Goal: Transaction & Acquisition: Purchase product/service

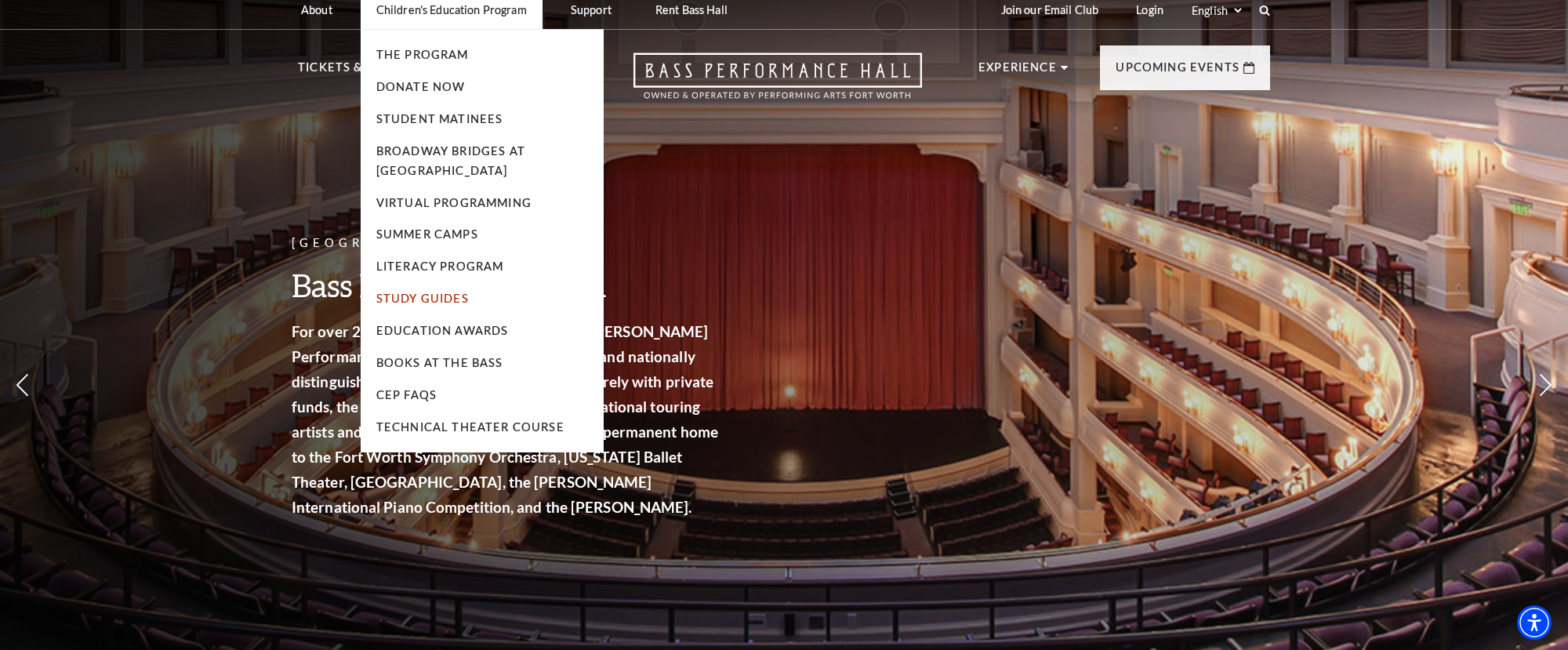
click at [433, 292] on link "Study Guides" at bounding box center [423, 297] width 92 height 13
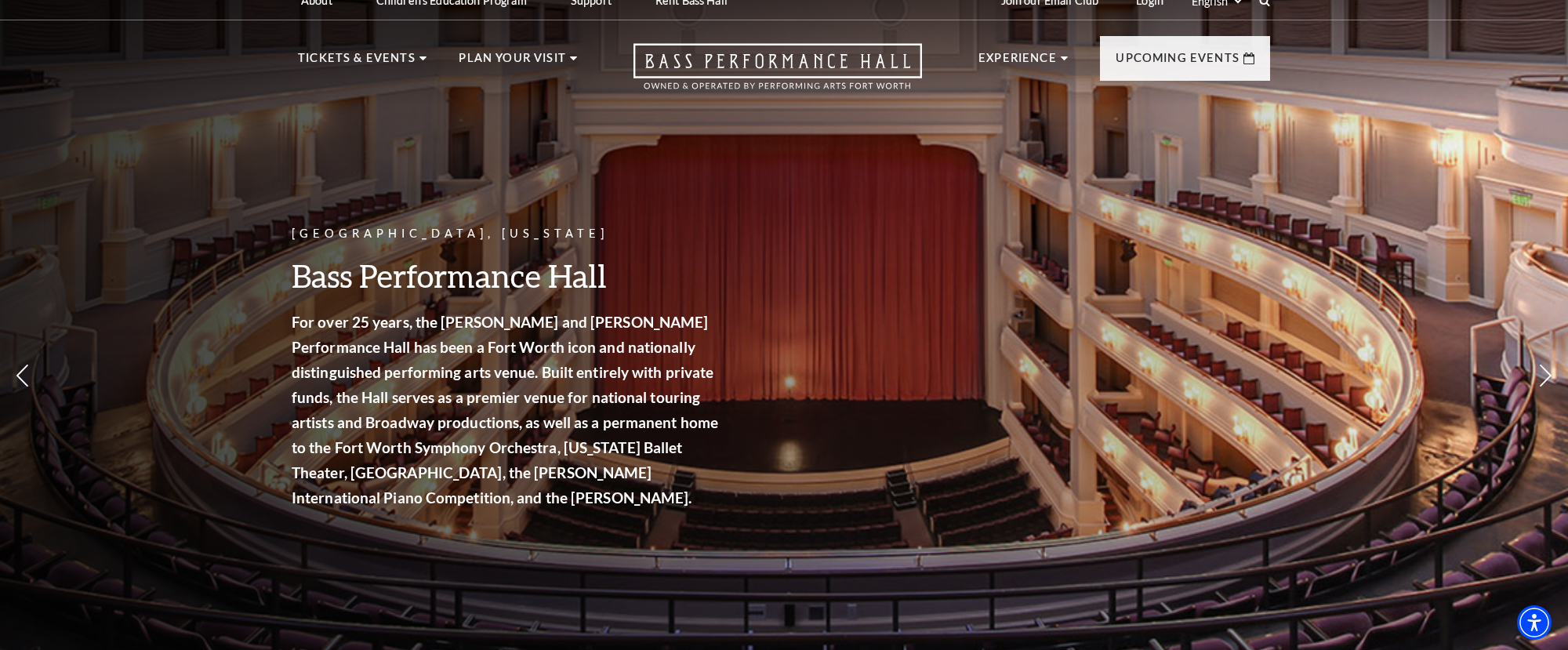
scroll to position [21, 0]
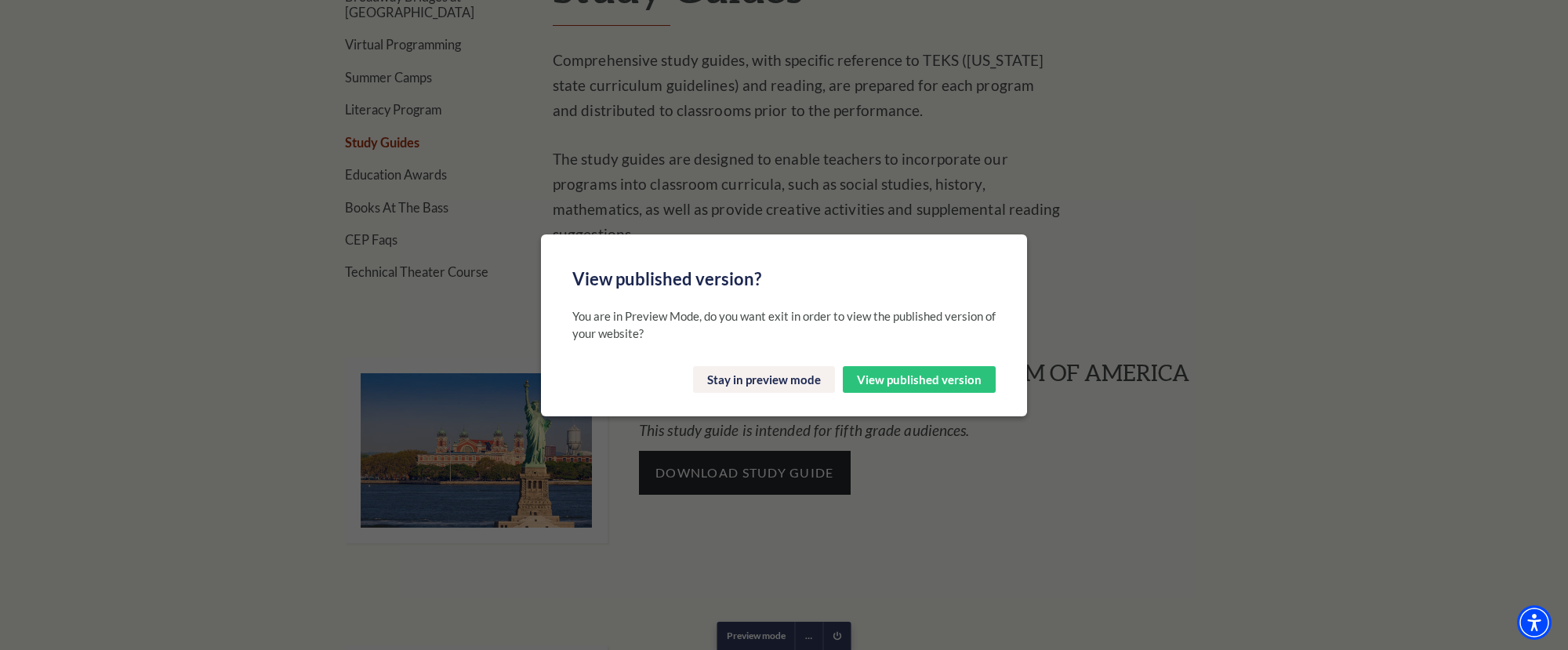
scroll to position [741, 0]
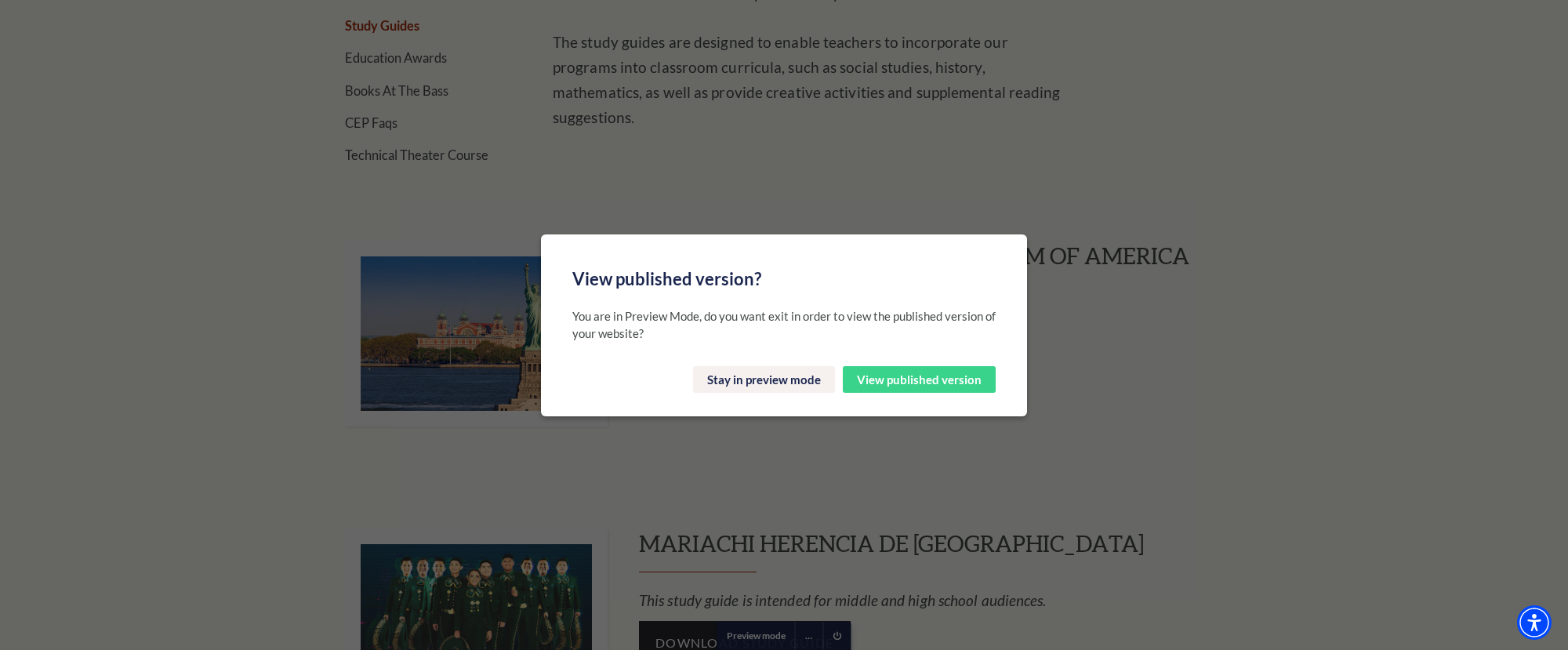
click at [934, 377] on button "View published version" at bounding box center [920, 379] width 153 height 27
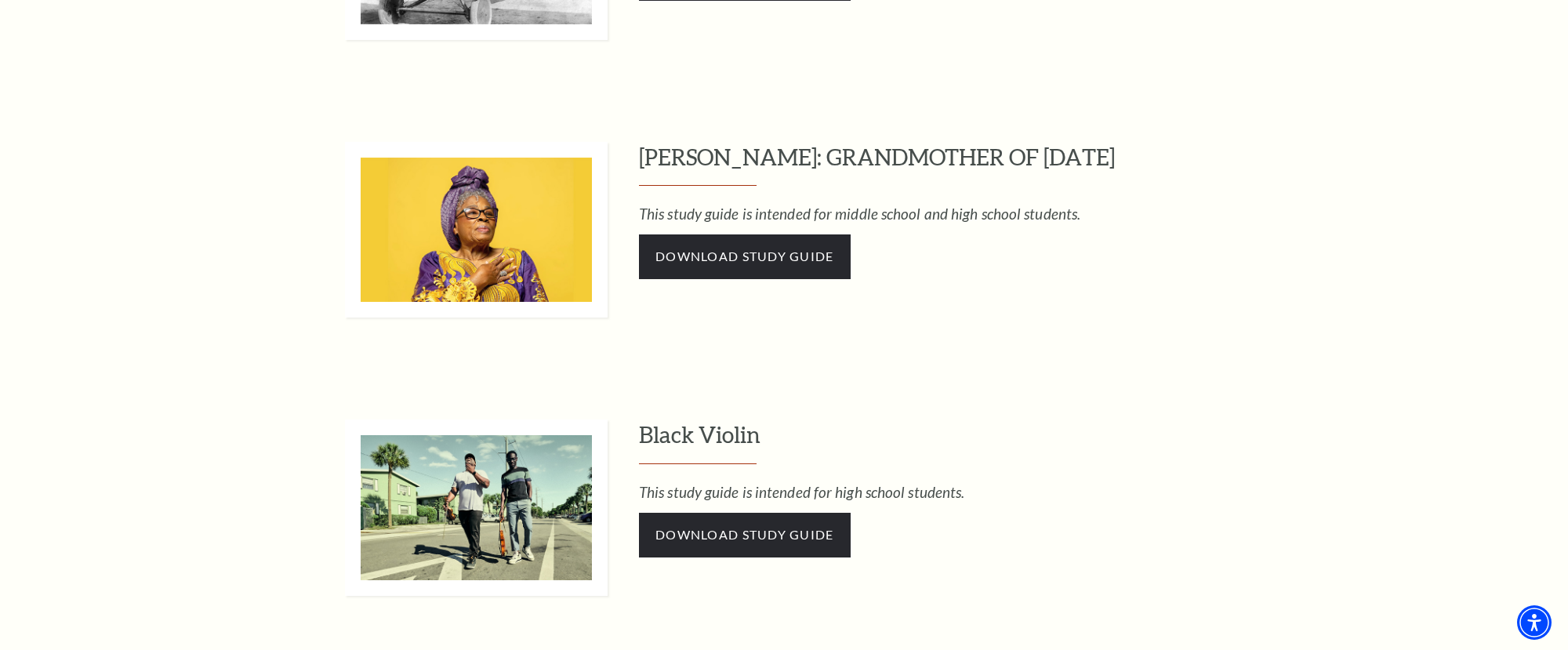
scroll to position [3482, 0]
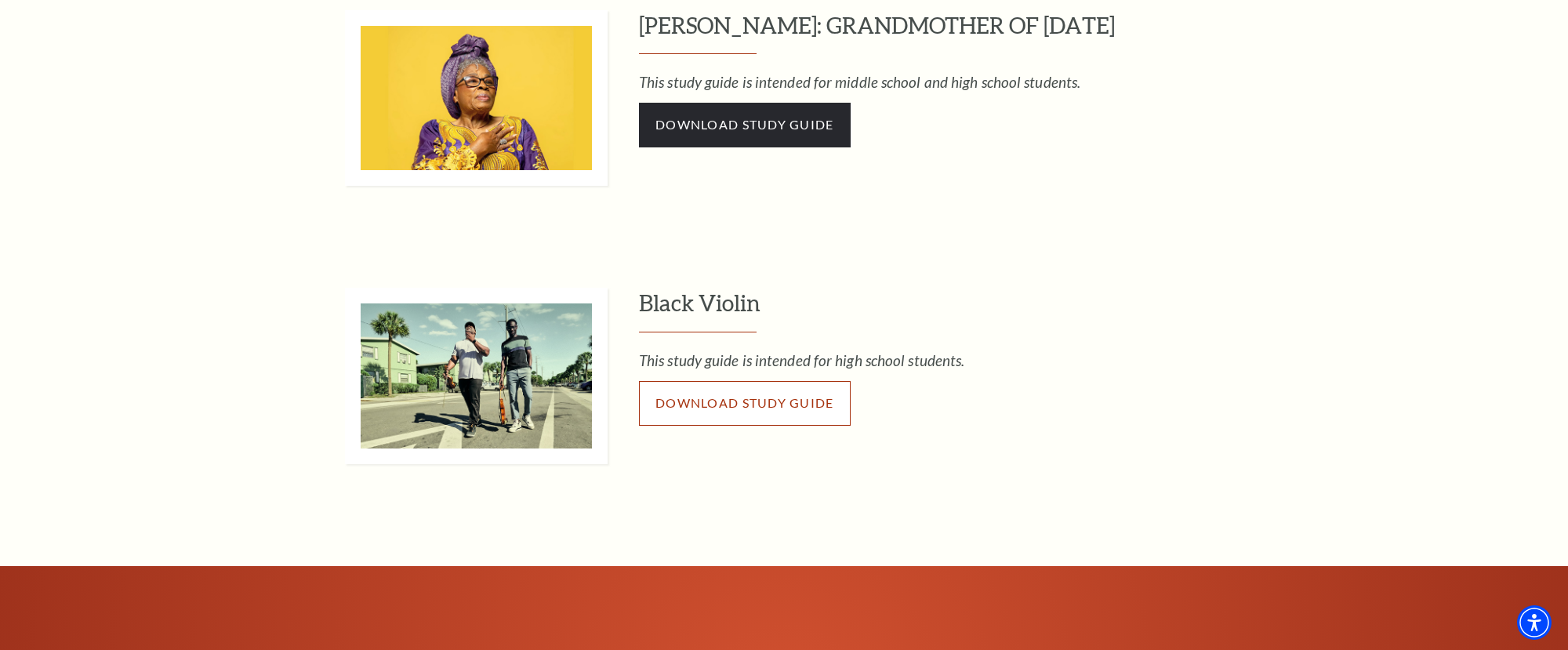
click at [800, 398] on span "Download Study Guide" at bounding box center [745, 403] width 179 height 15
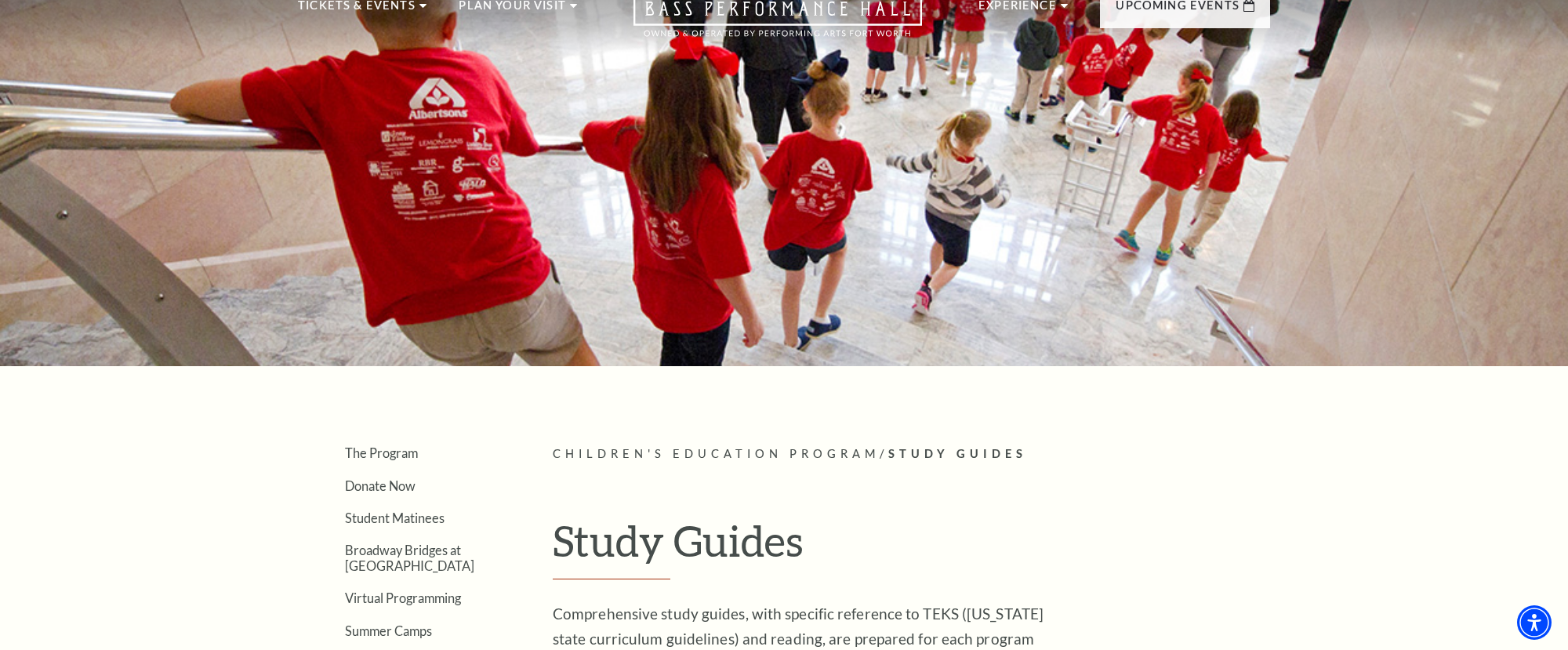
scroll to position [0, 0]
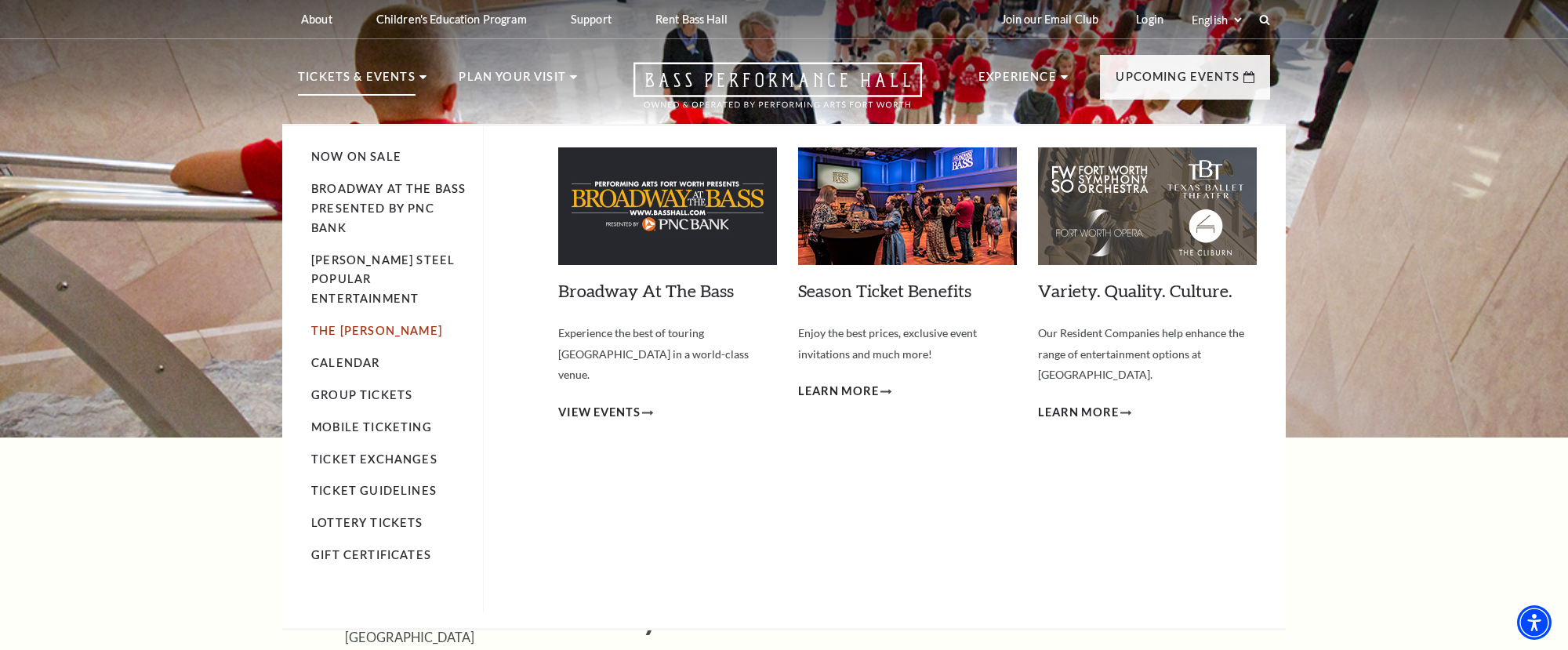
drag, startPoint x: 347, startPoint y: 310, endPoint x: 332, endPoint y: 309, distance: 15.0
click at [346, 324] on link "The [PERSON_NAME]" at bounding box center [377, 330] width 131 height 13
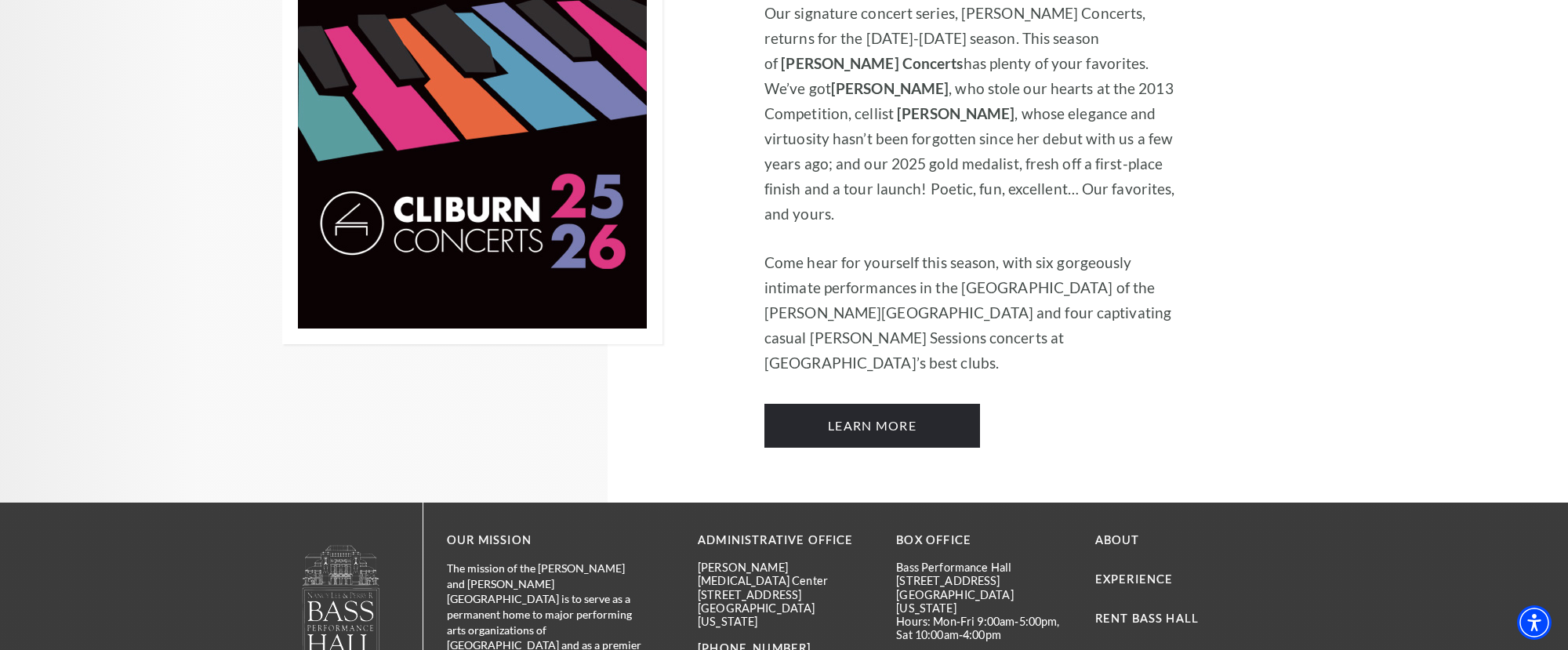
scroll to position [1269, 0]
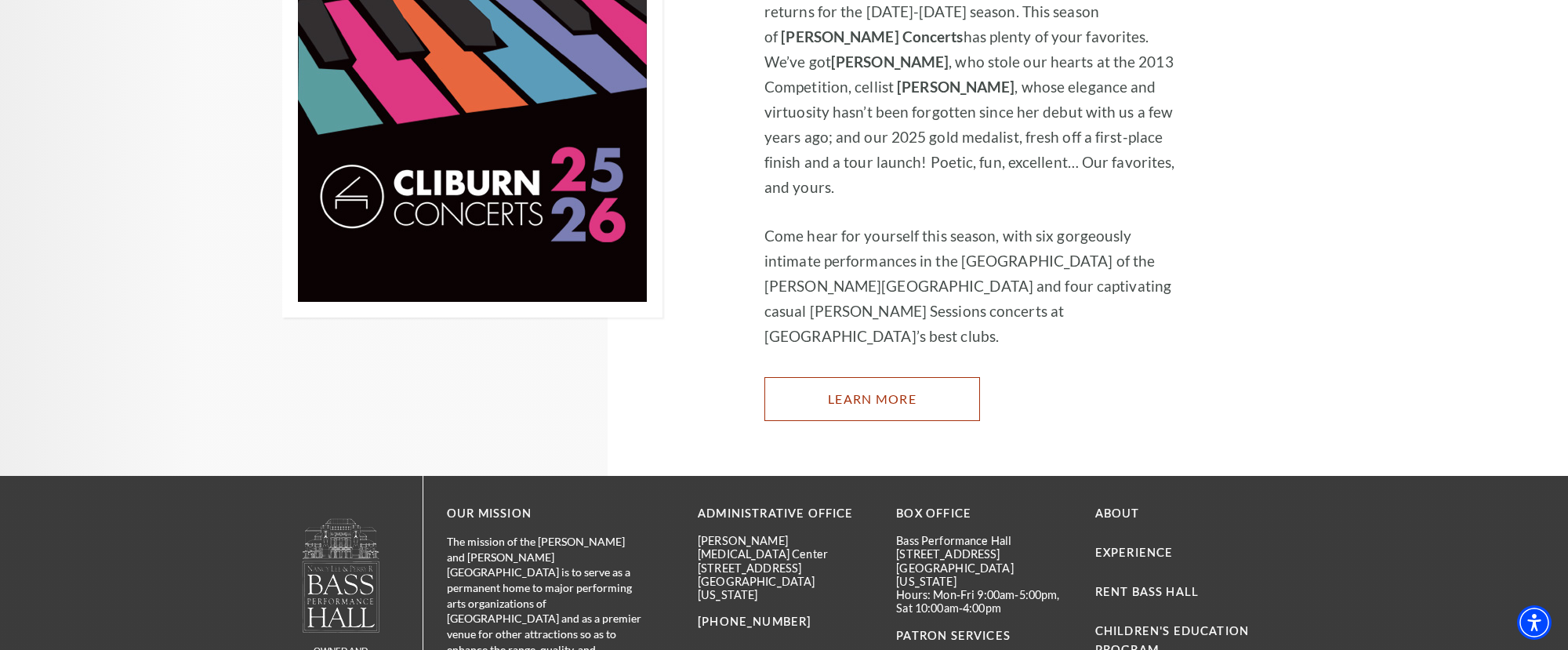
click at [857, 377] on link "Learn More" at bounding box center [872, 399] width 216 height 44
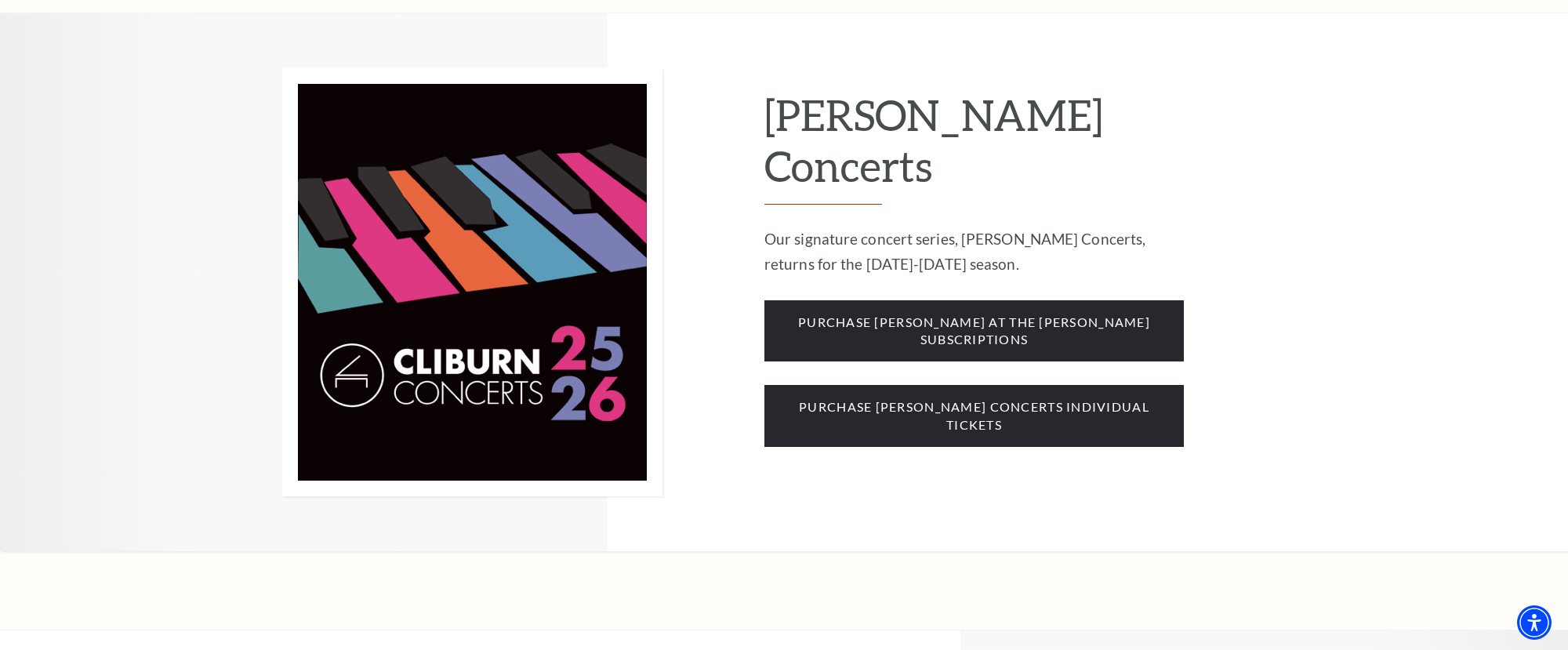
scroll to position [1330, 0]
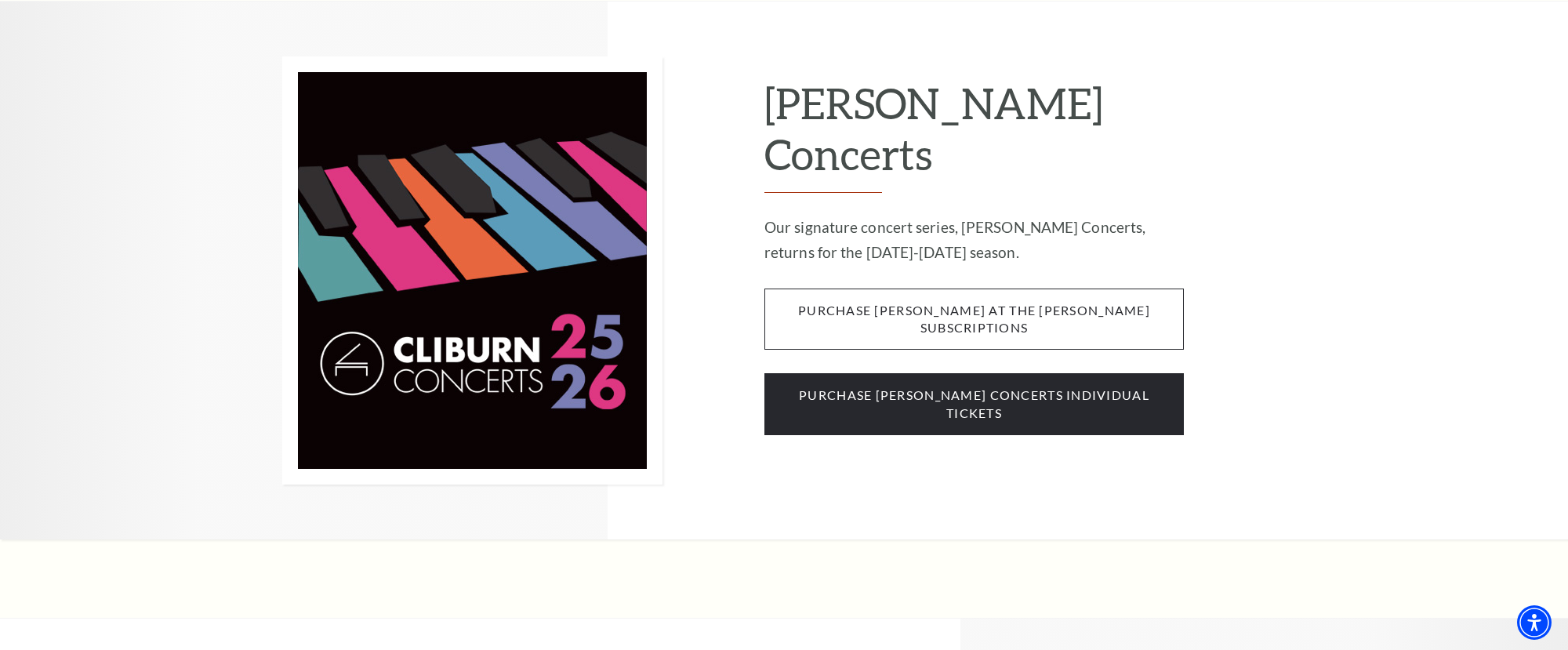
click at [981, 288] on span "purchase cliburn at the kimbell subscriptions" at bounding box center [974, 319] width 420 height 62
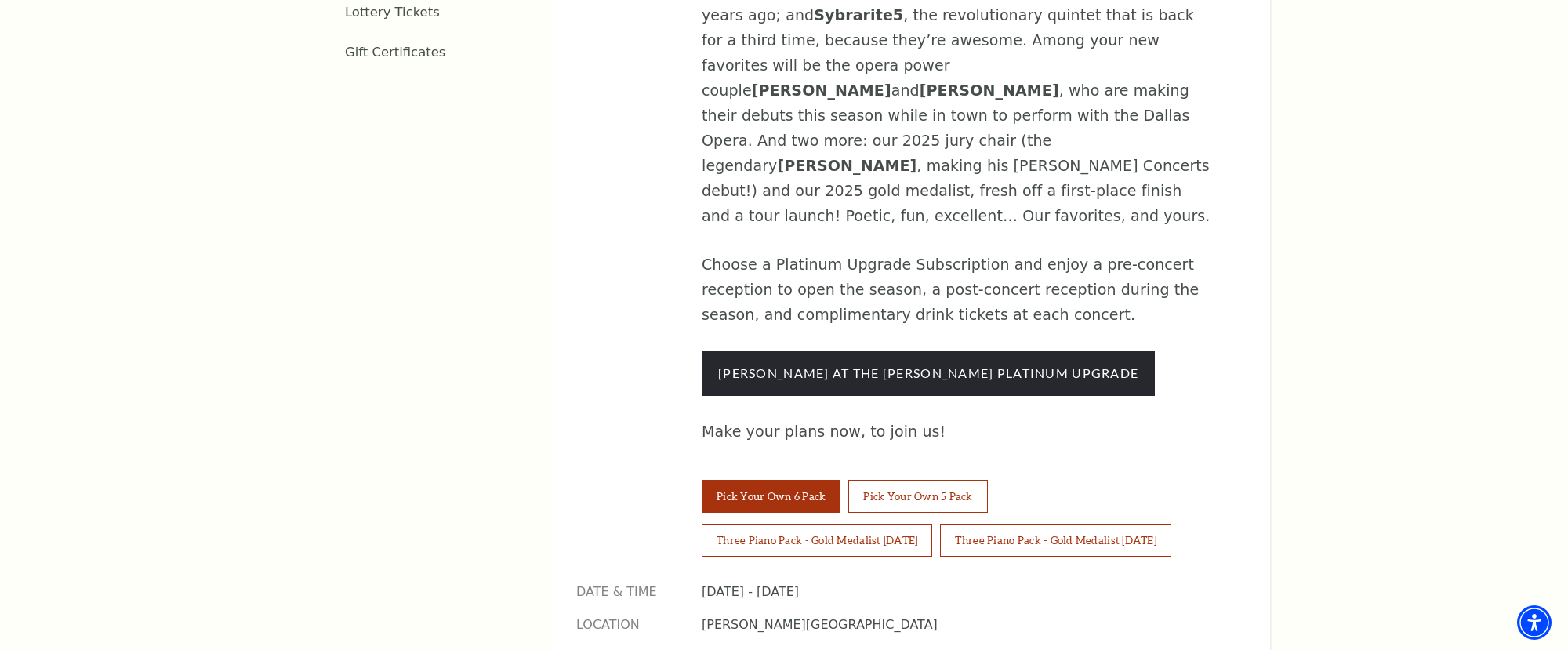
scroll to position [1140, 0]
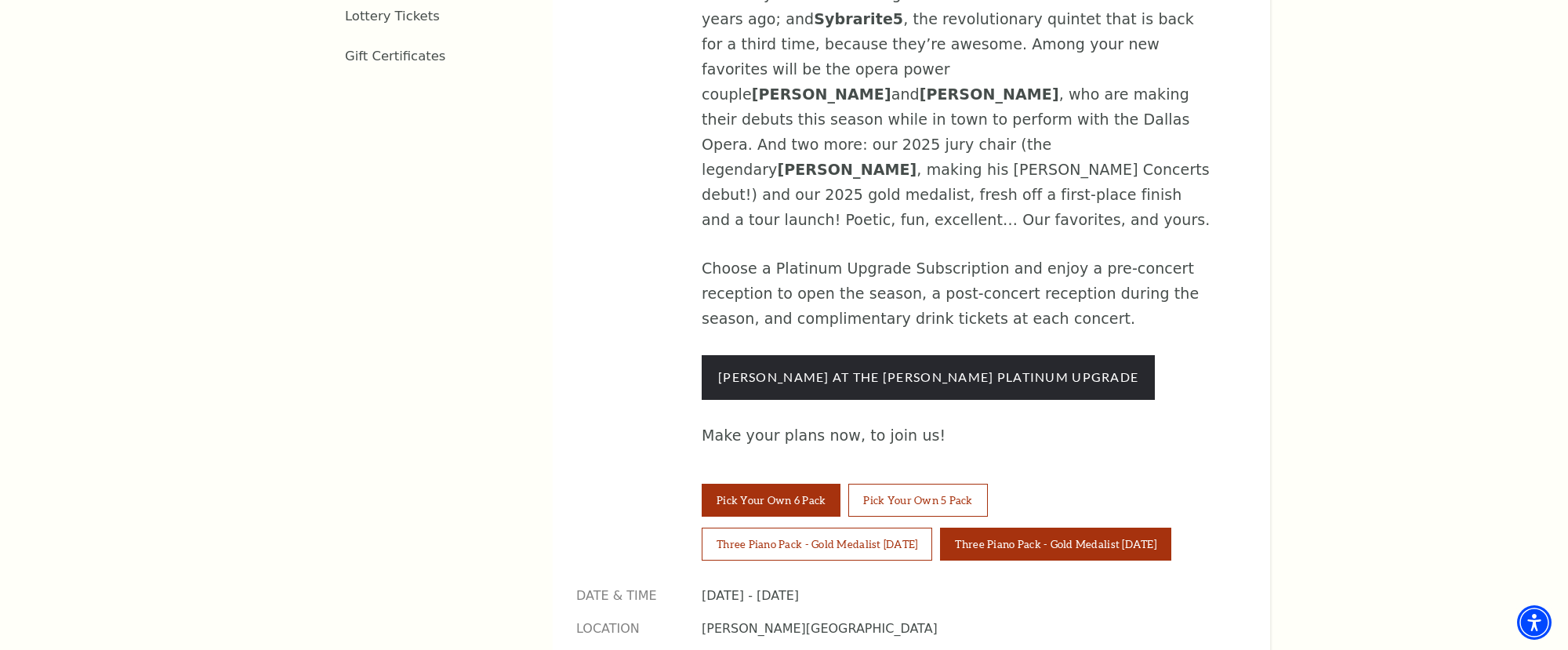
click at [1061, 528] on button "Three Piano Pack - Gold Medalist Thursday" at bounding box center [1056, 544] width 231 height 33
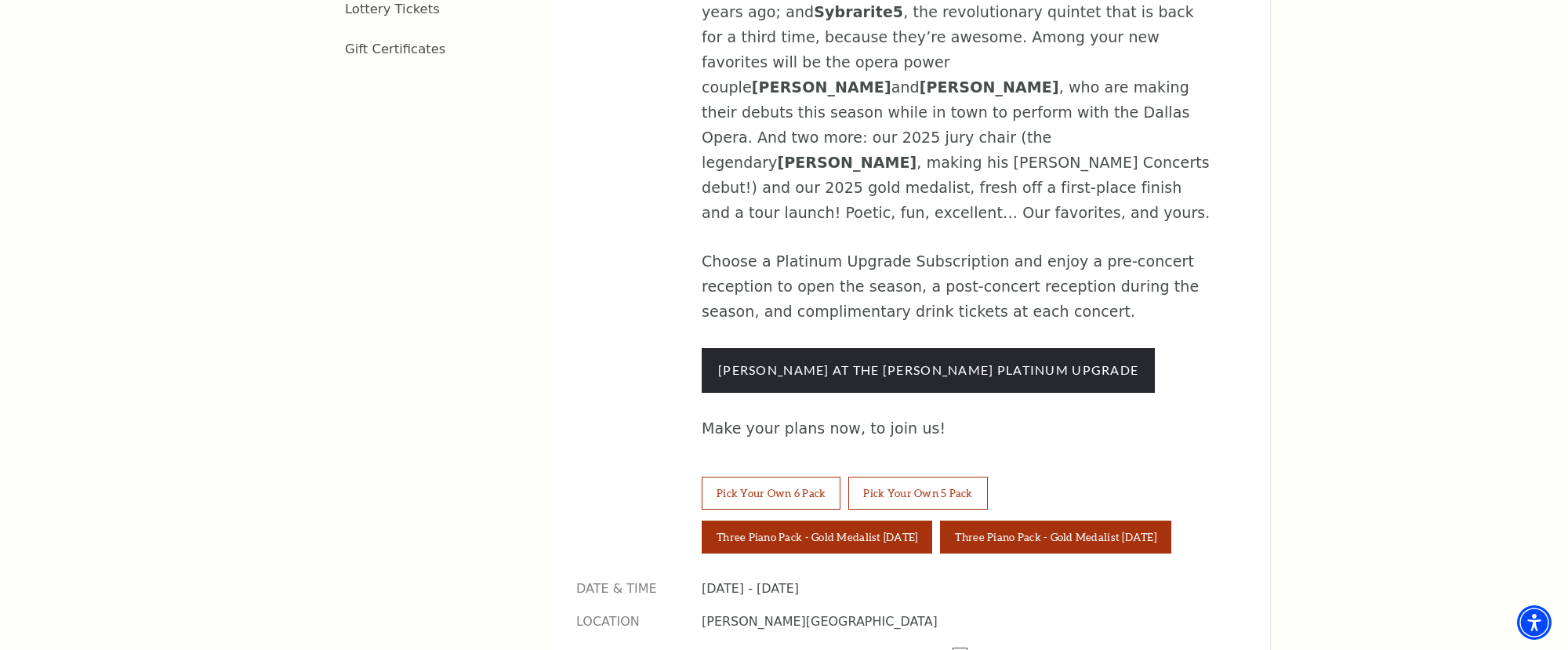
click at [877, 521] on button "Three Piano Pack - Gold Medalist Wednesday" at bounding box center [817, 537] width 231 height 33
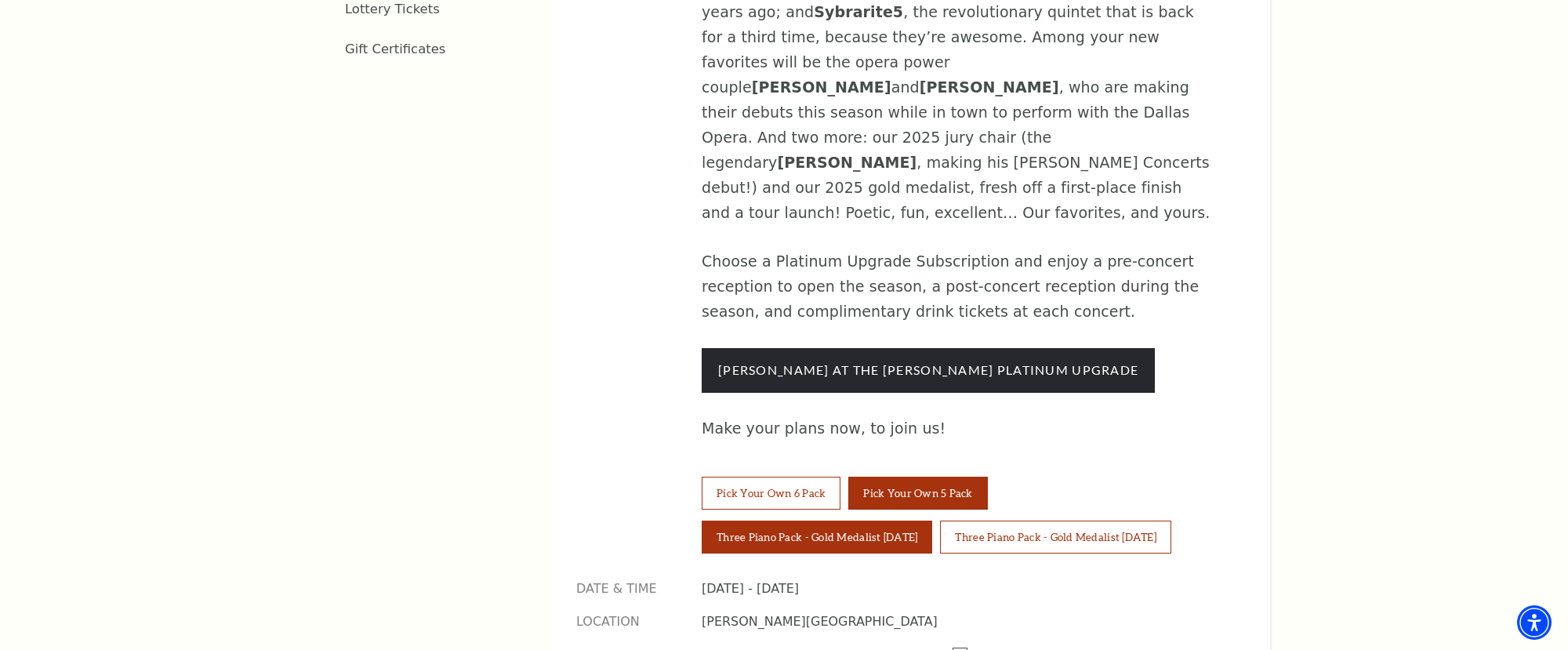
click at [880, 477] on button "Pick Your Own 5 Pack" at bounding box center [918, 493] width 139 height 33
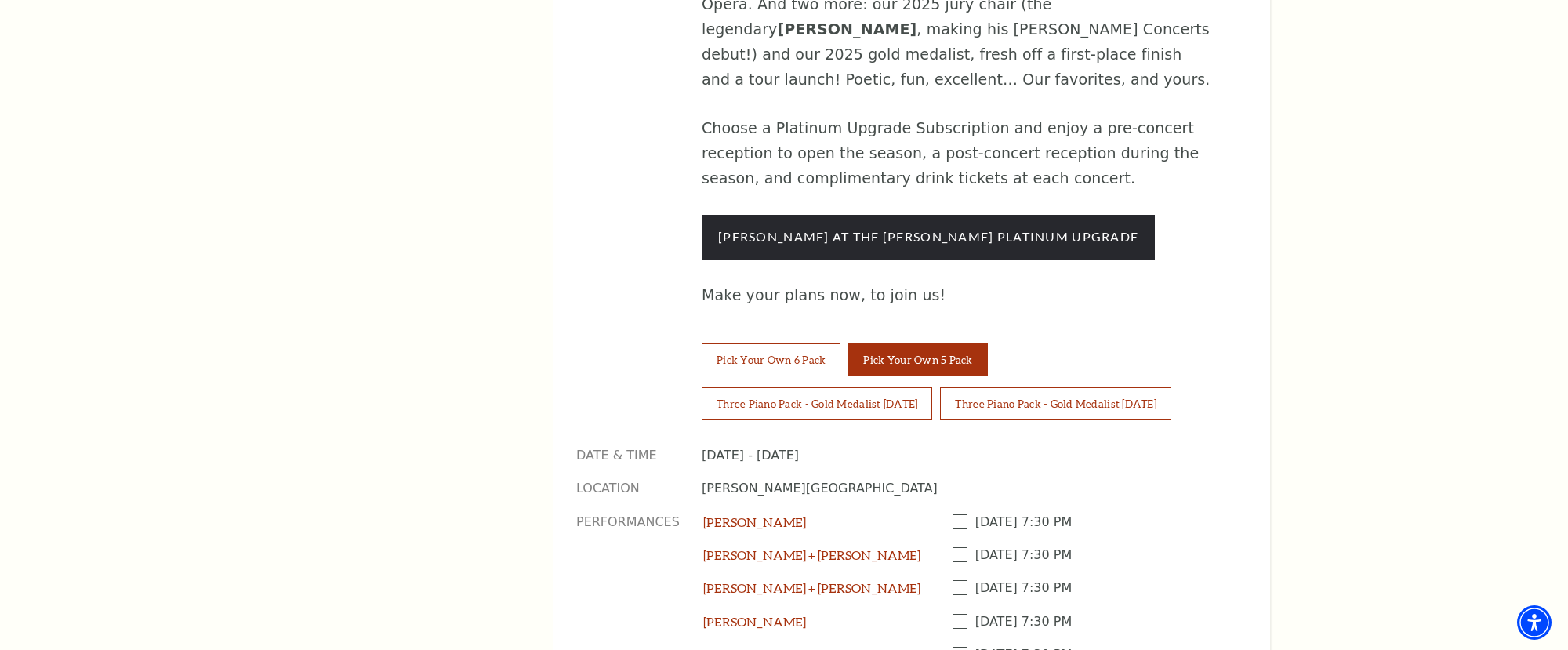
scroll to position [1288, 0]
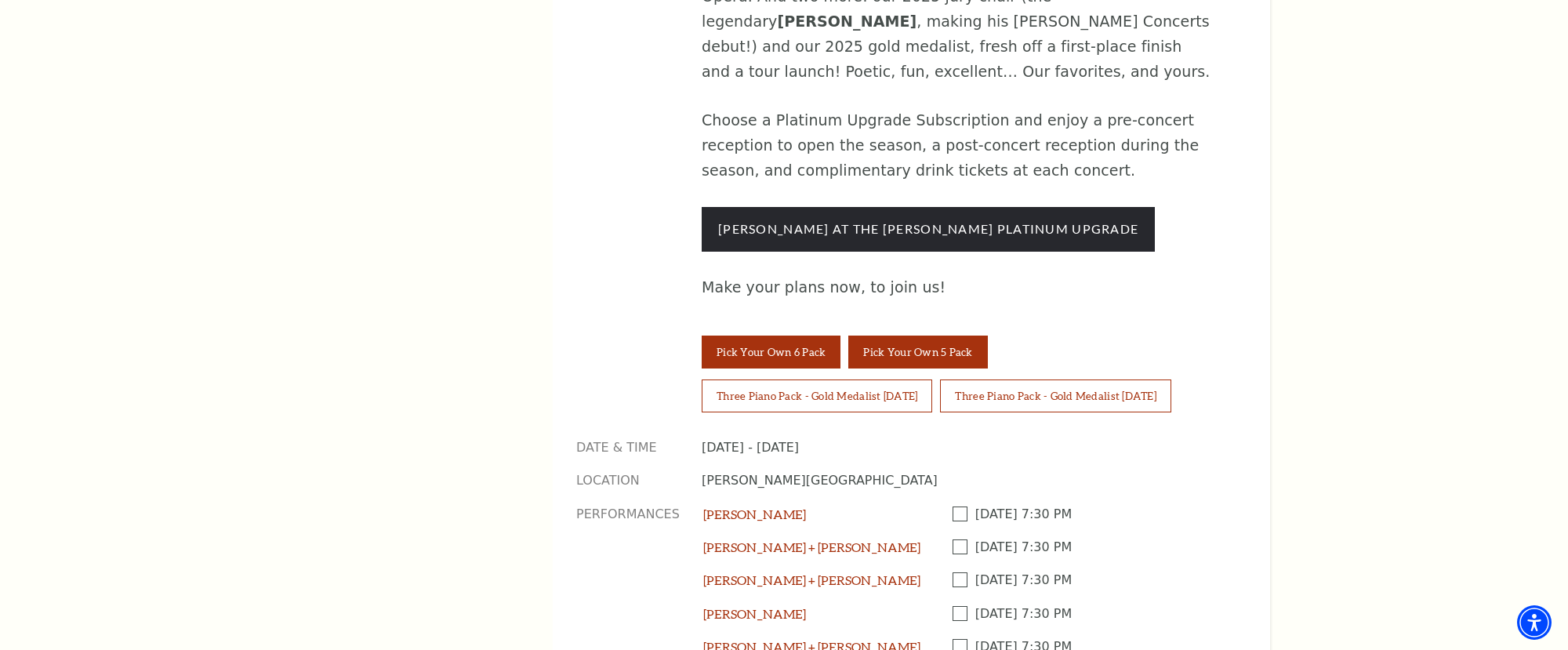
click at [719, 336] on button "Pick Your Own 6 Pack" at bounding box center [772, 352] width 139 height 33
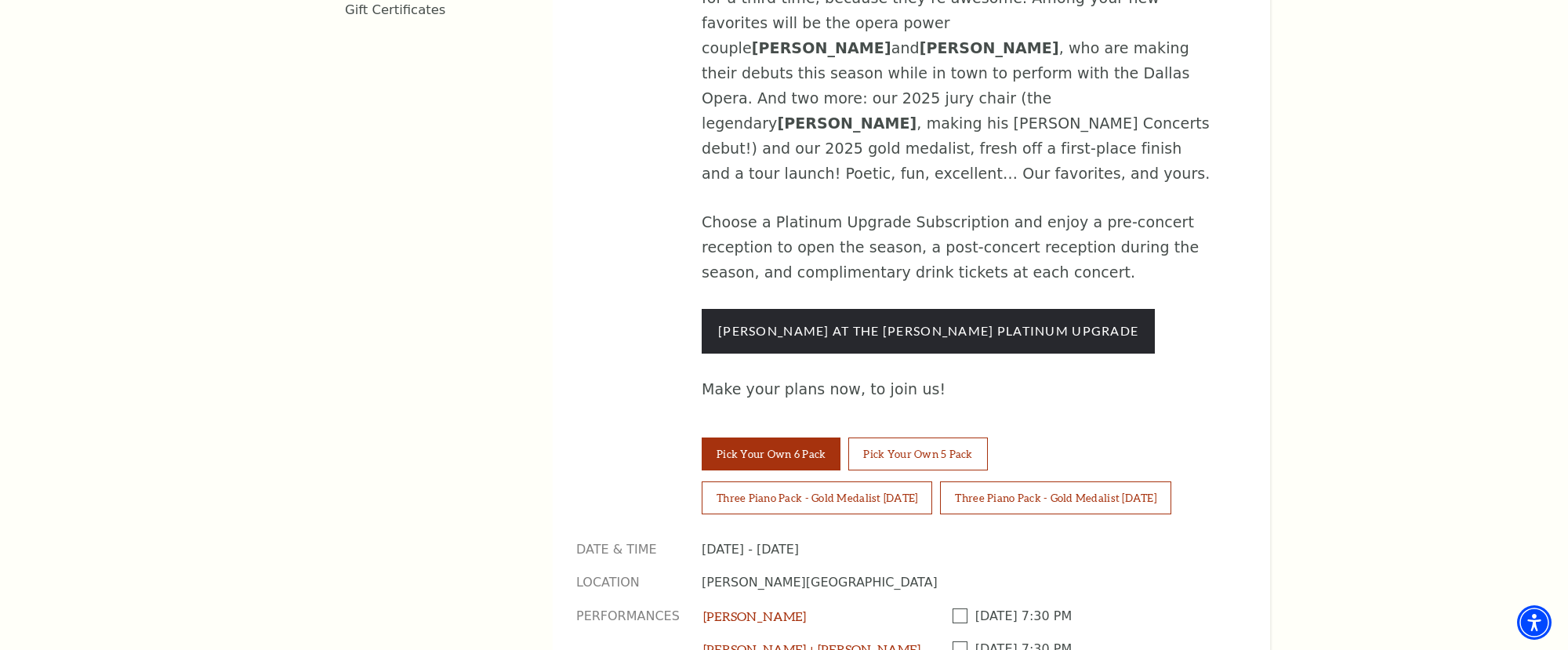
scroll to position [1212, 0]
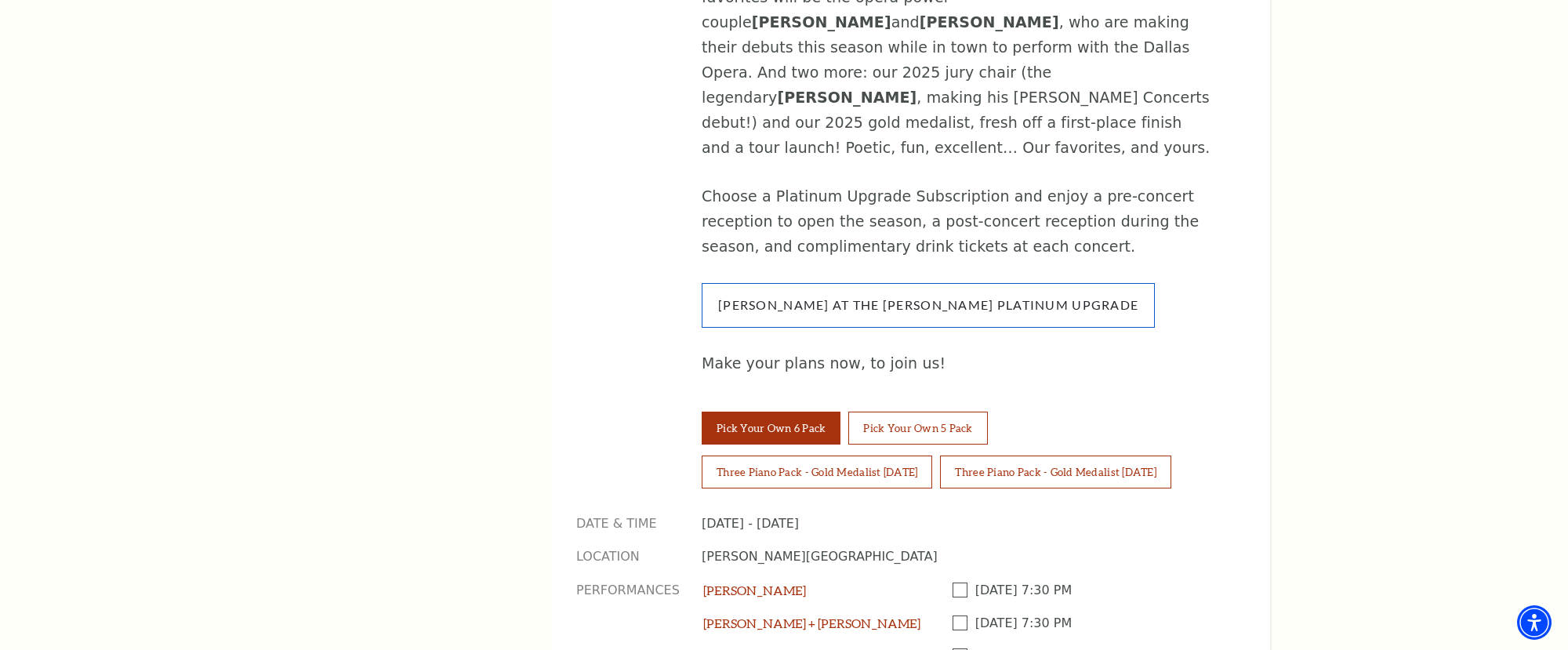
drag, startPoint x: 852, startPoint y: 151, endPoint x: 837, endPoint y: 142, distance: 17.5
click at [852, 297] on link "Cliburn At The Kimbell Platinum Upgrade" at bounding box center [928, 304] width 421 height 15
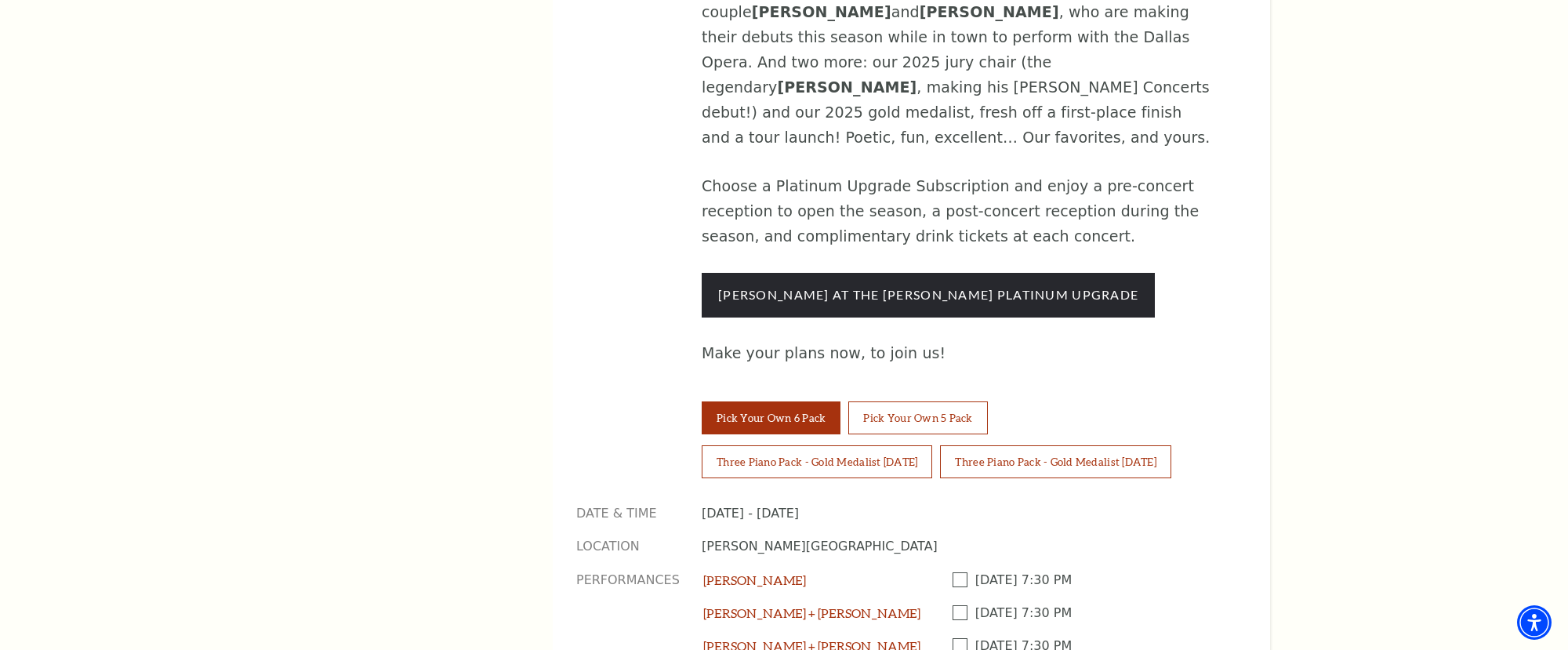
scroll to position [1217, 0]
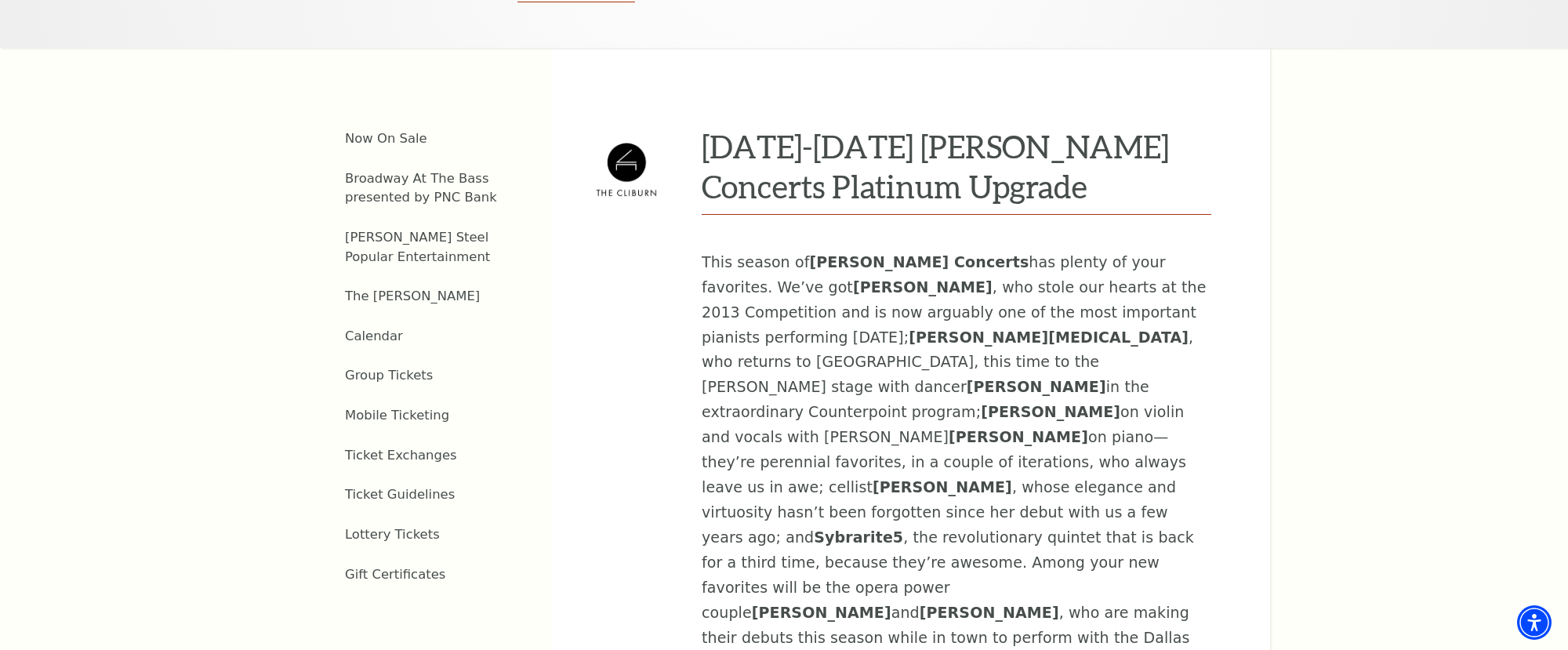
scroll to position [301, 0]
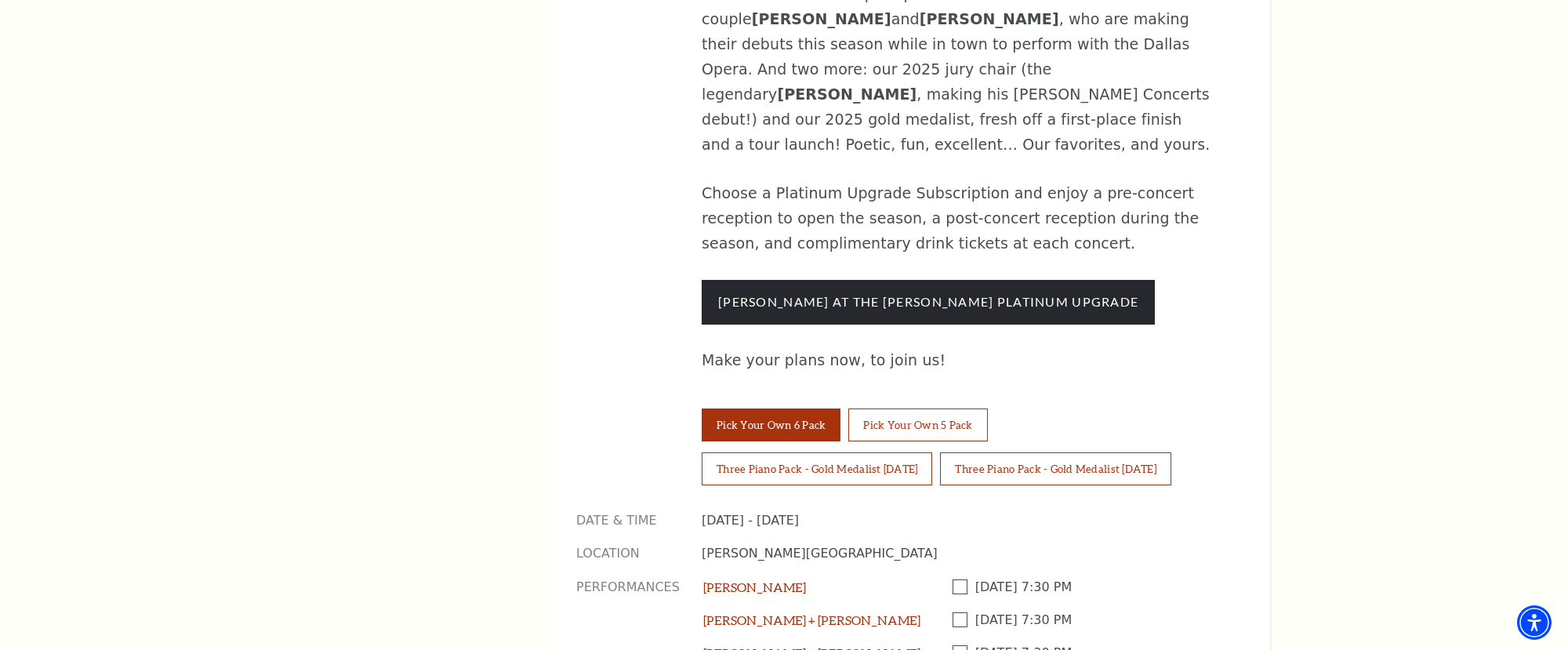
scroll to position [1217, 0]
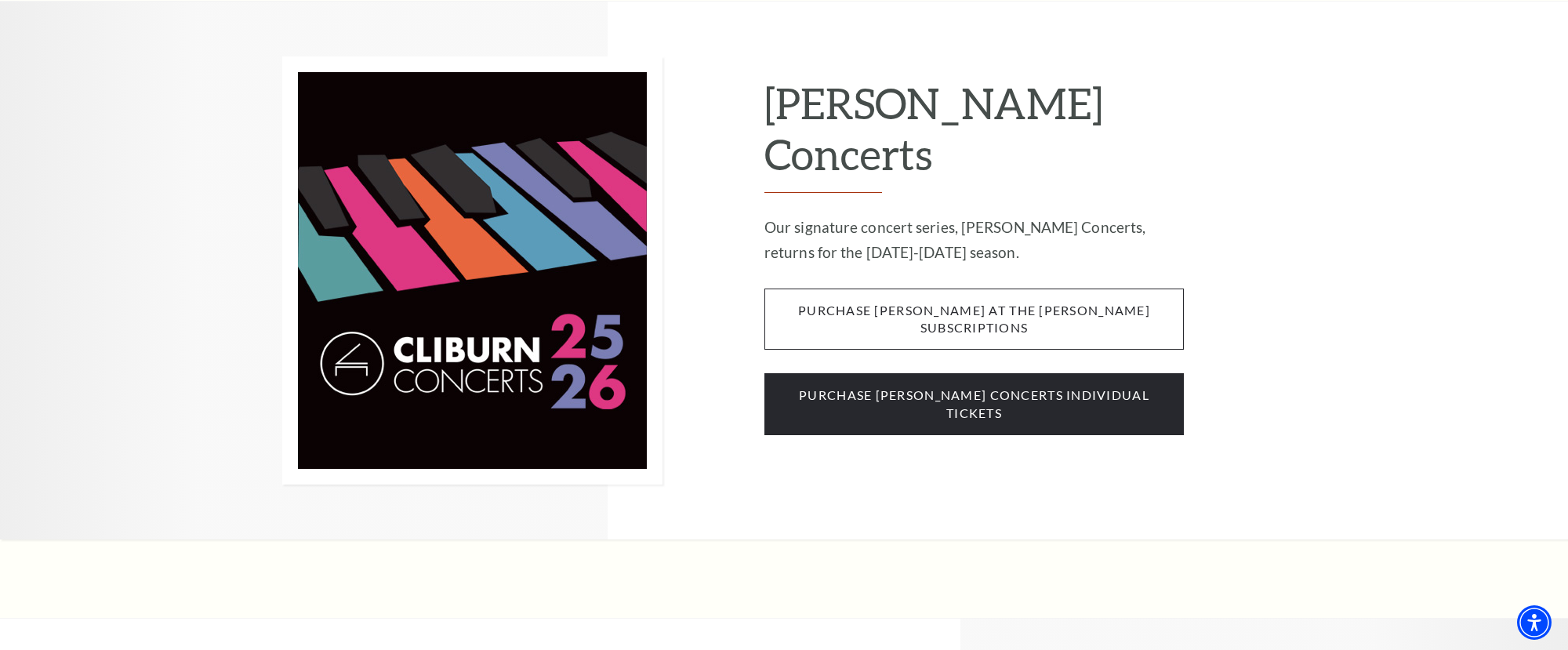
click at [871, 288] on span "purchase [PERSON_NAME] at the [PERSON_NAME] subscriptions" at bounding box center [974, 319] width 420 height 62
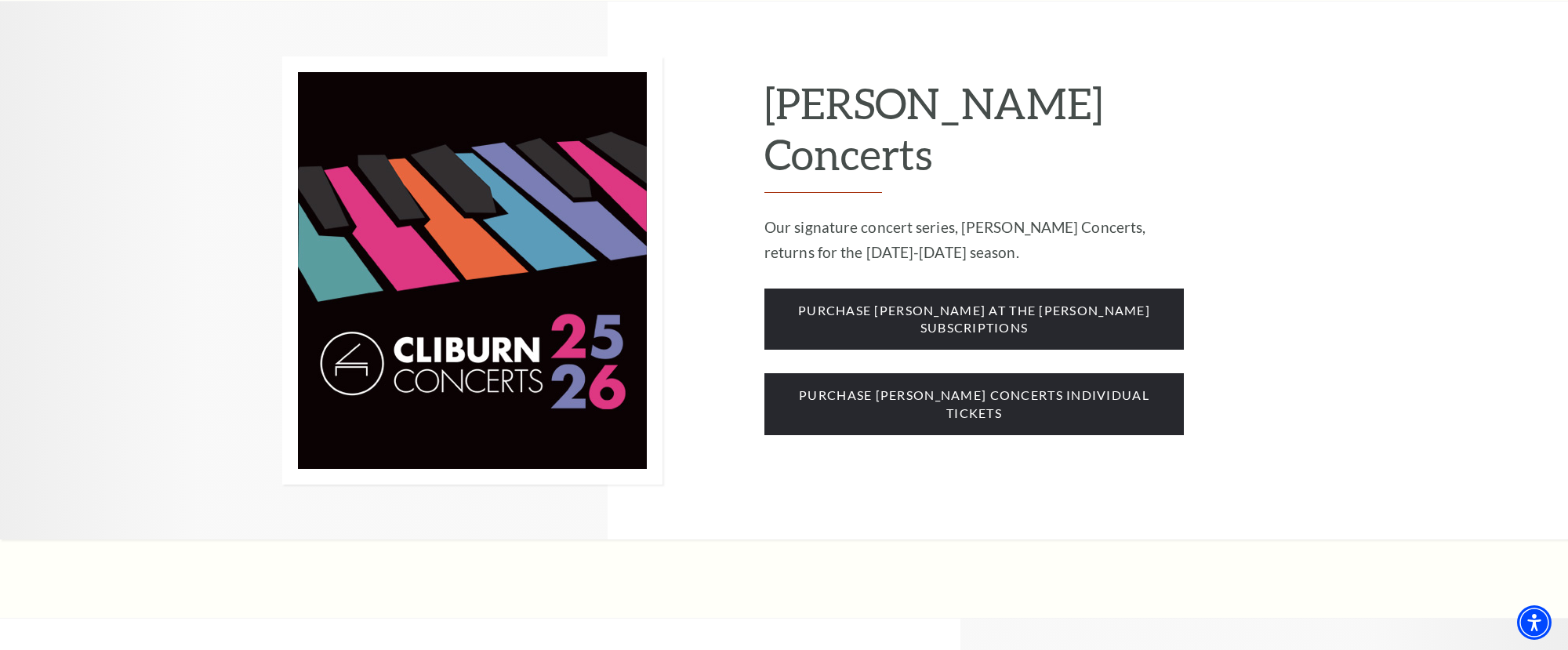
scroll to position [1332, 0]
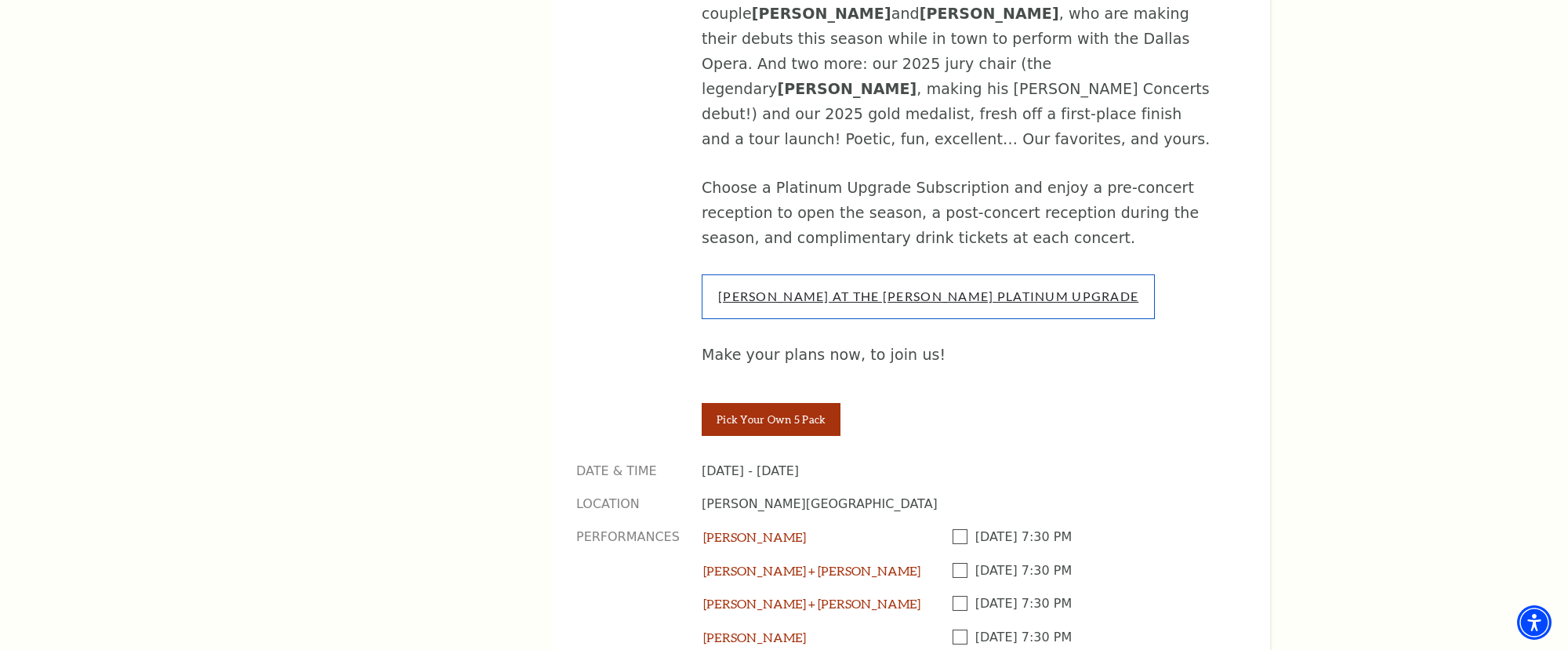
scroll to position [1221, 0]
click at [931, 287] on link "Cliburn At The Kimbell Platinum Upgrade" at bounding box center [928, 294] width 421 height 15
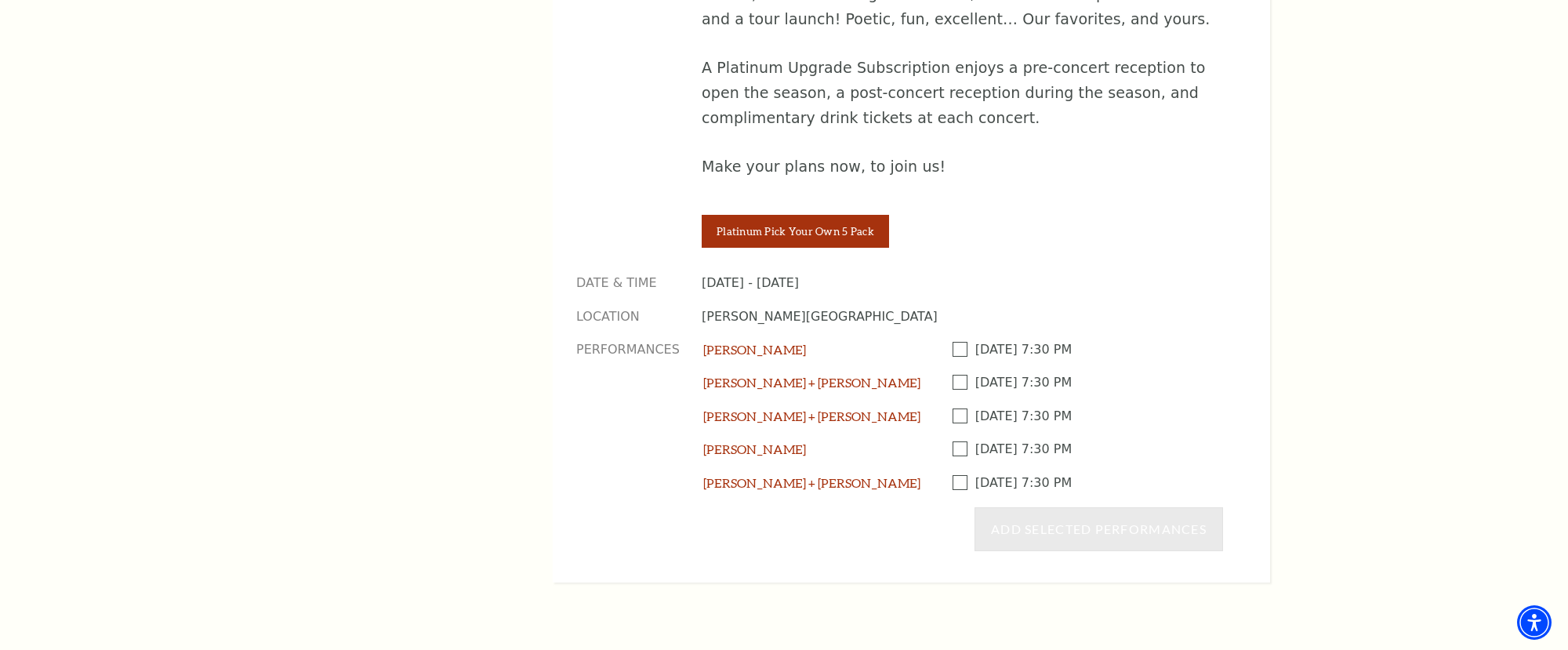
scroll to position [1340, 0]
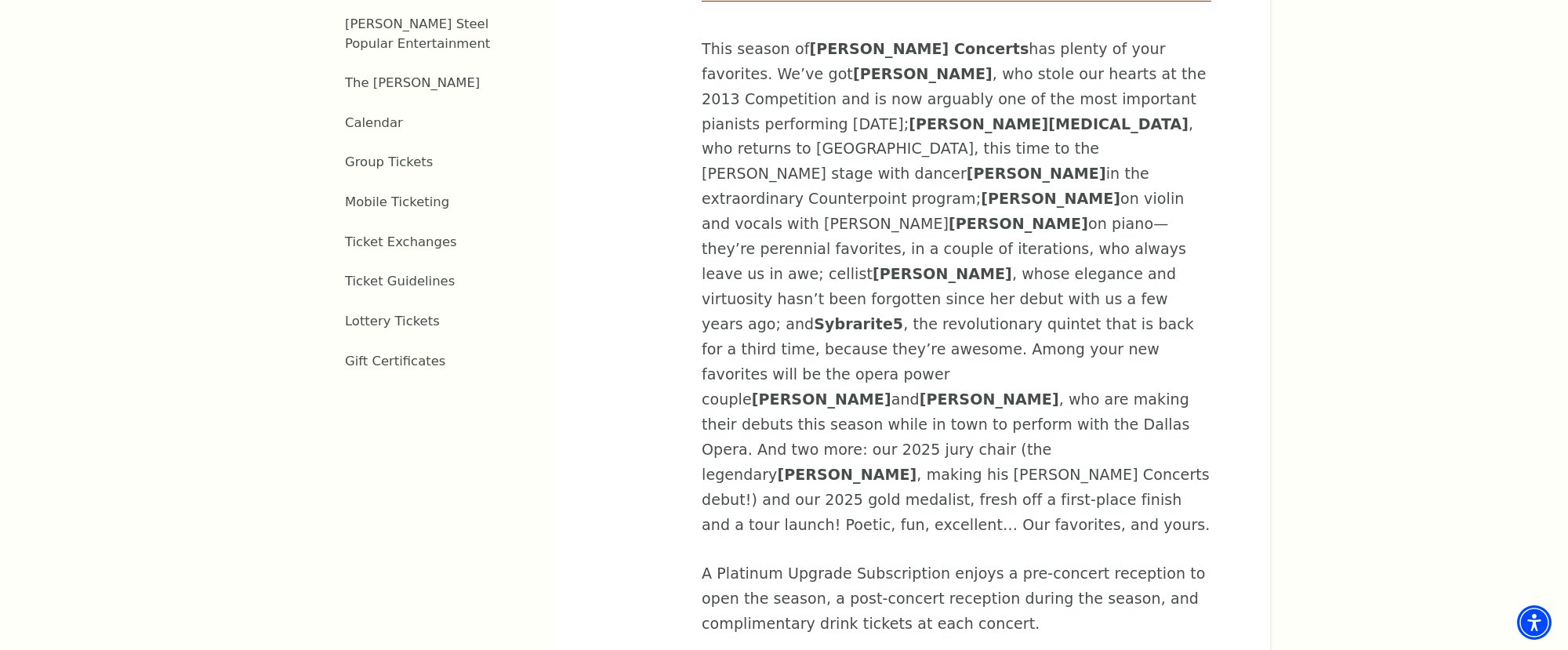
scroll to position [803, 0]
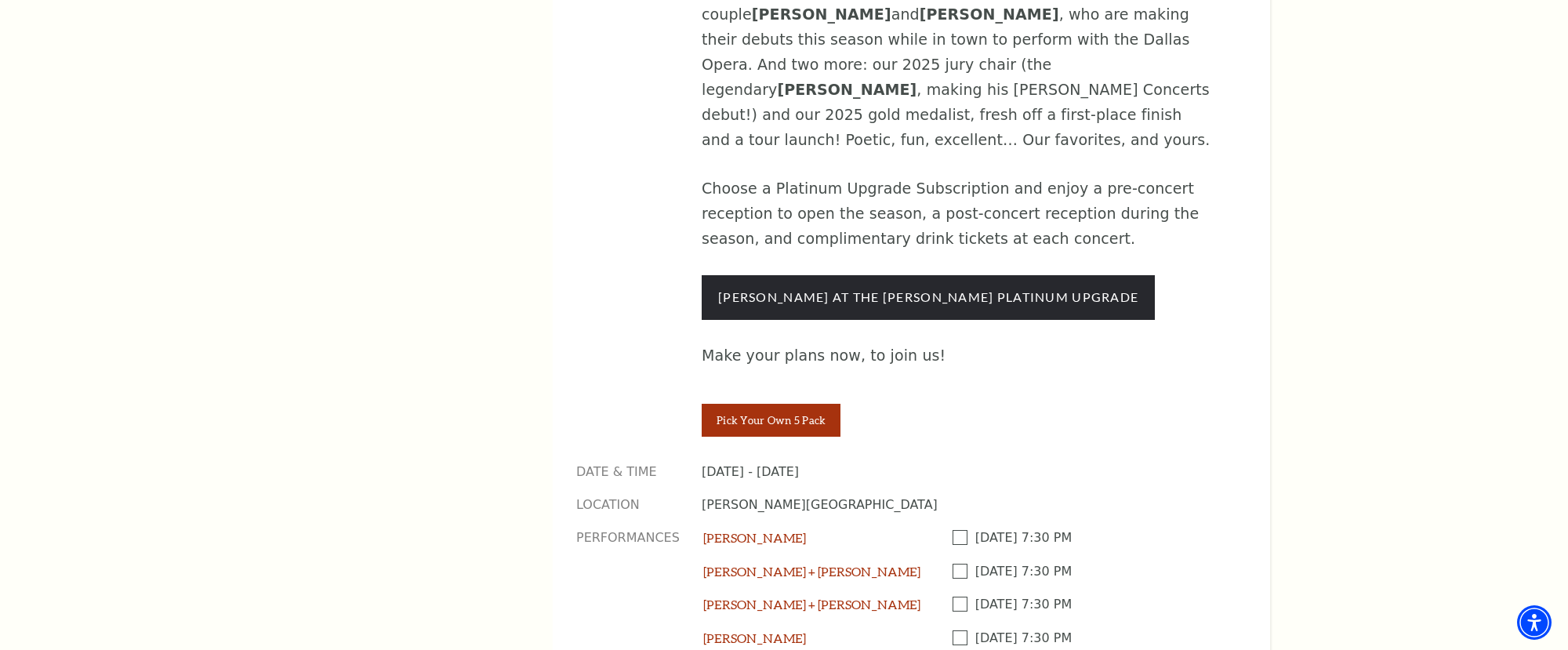
scroll to position [1221, 0]
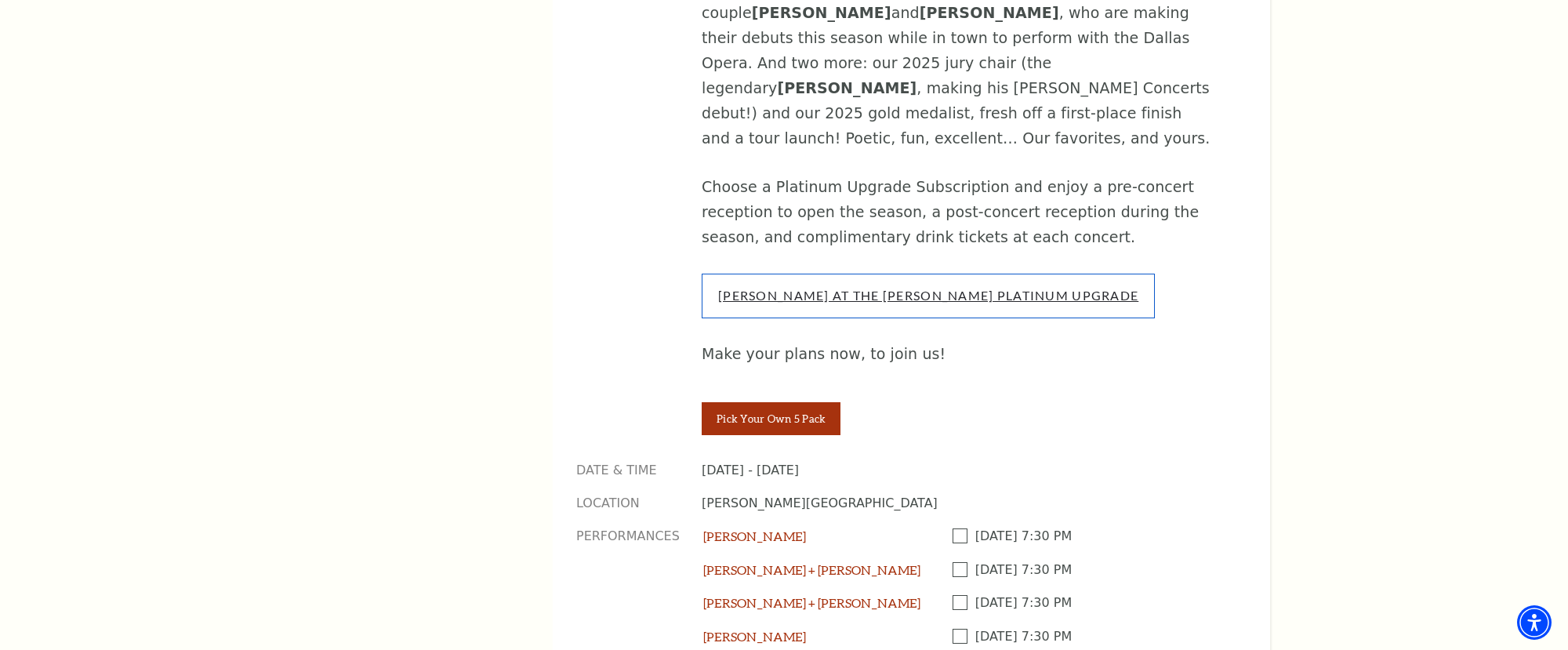
click at [859, 287] on link "[PERSON_NAME] At The [PERSON_NAME] Platinum Upgrade" at bounding box center [928, 294] width 421 height 15
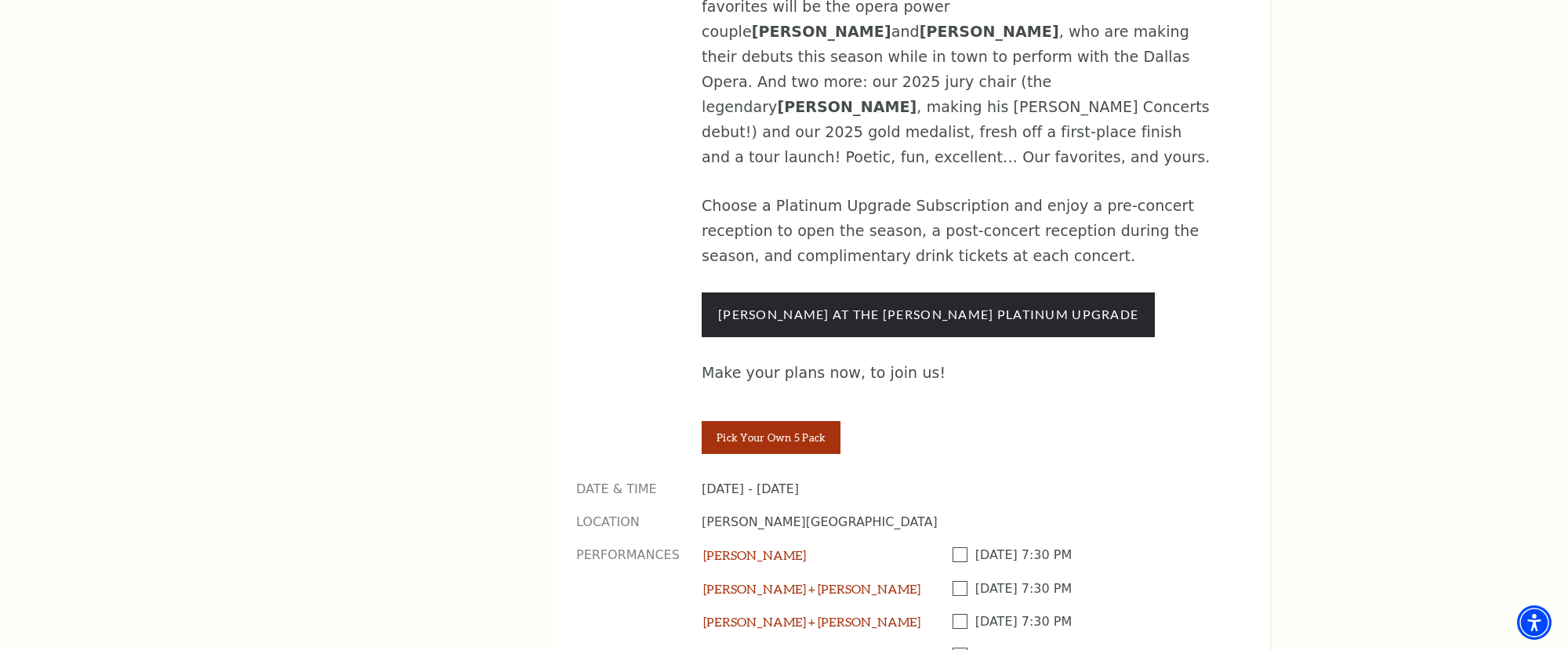
scroll to position [1221, 0]
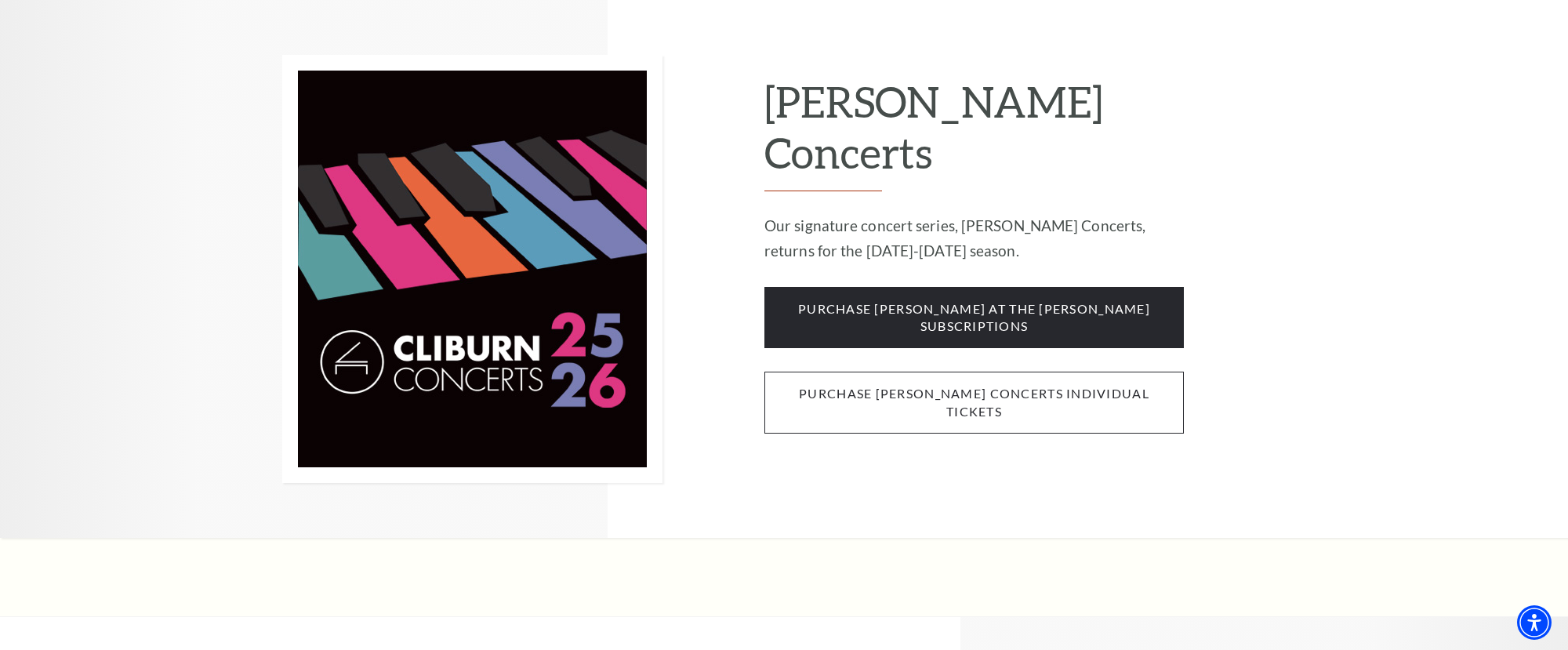
click at [899, 372] on span "purchase [PERSON_NAME] concerts individual tickets" at bounding box center [974, 403] width 420 height 62
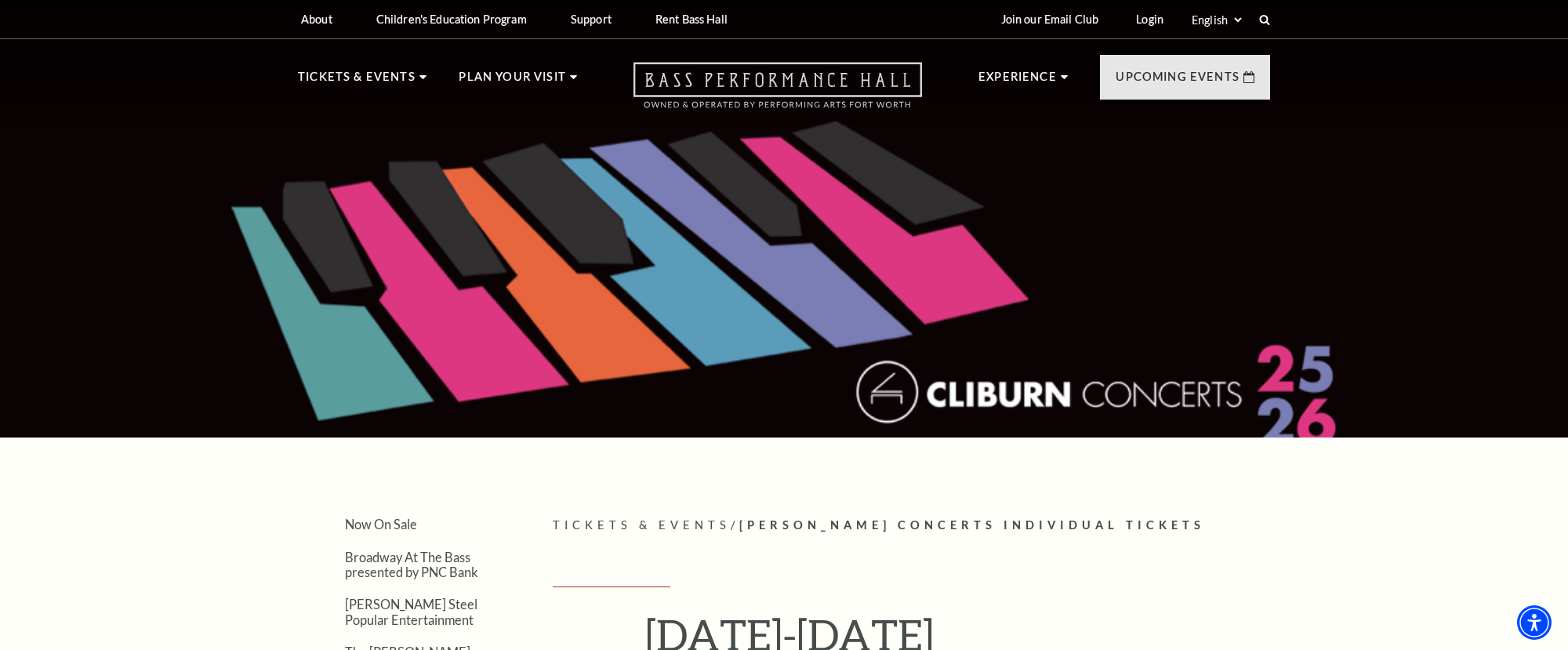
click at [796, 77] on icon "Open this option" at bounding box center [778, 84] width 288 height 47
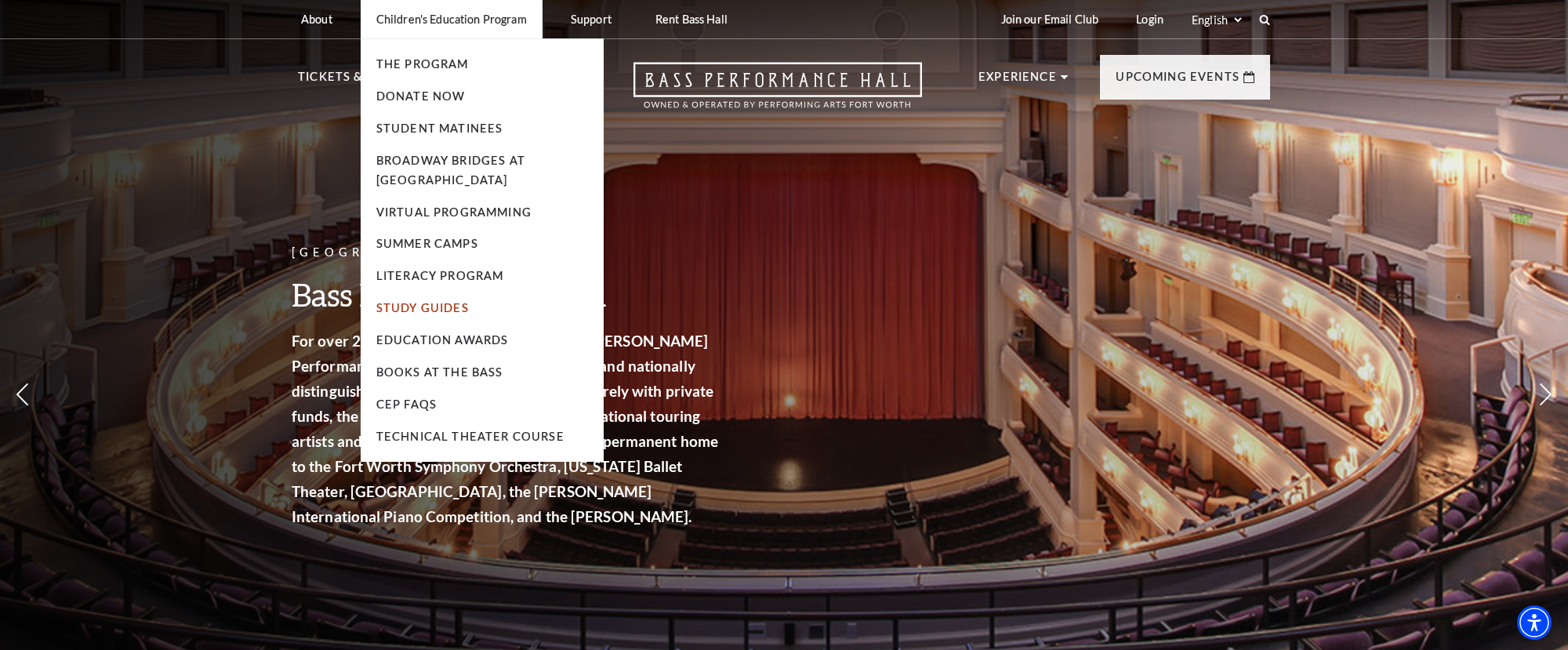
drag, startPoint x: 452, startPoint y: 299, endPoint x: 453, endPoint y: 310, distance: 11.0
click at [452, 299] on li "Study Guides" at bounding box center [482, 308] width 212 height 20
click at [453, 310] on link "Study Guides" at bounding box center [423, 307] width 92 height 13
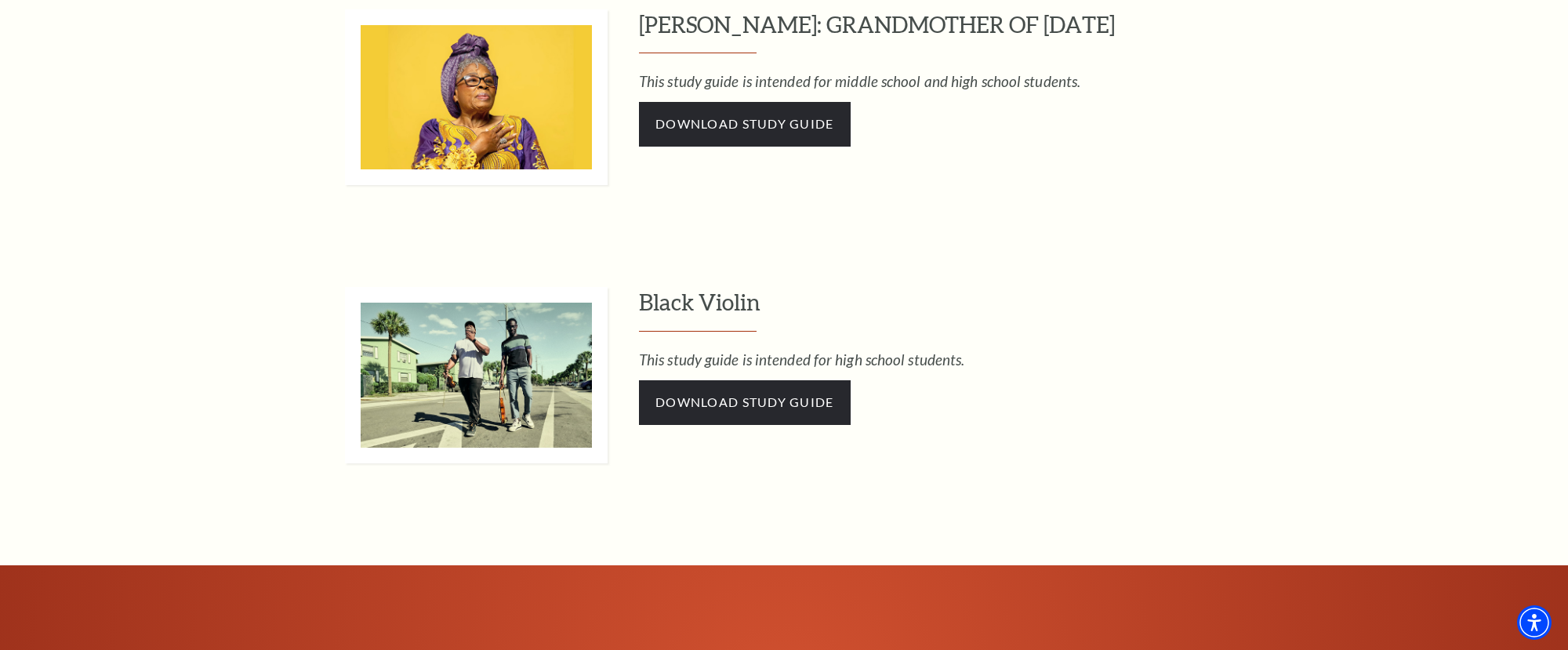
scroll to position [3503, 0]
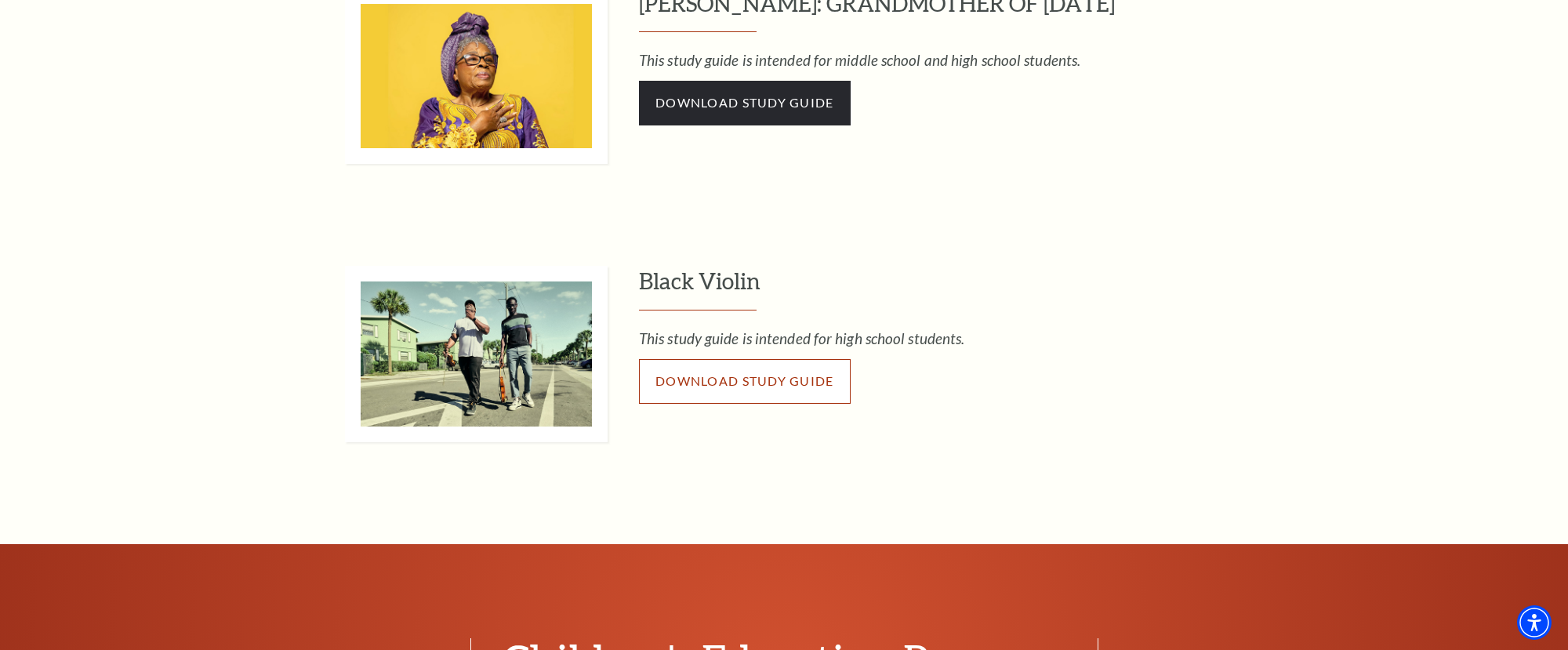
click at [731, 390] on link "Download Study Guide" at bounding box center [745, 381] width 212 height 44
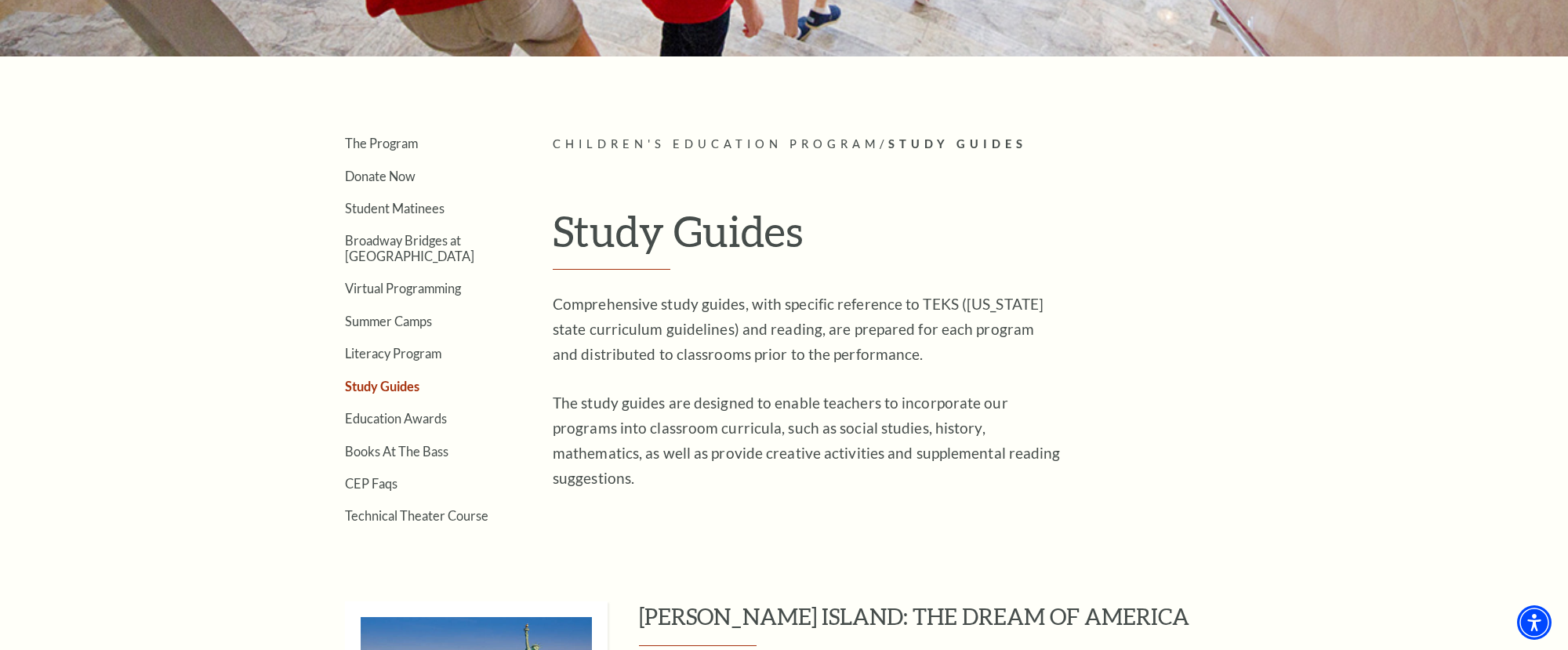
scroll to position [0, 0]
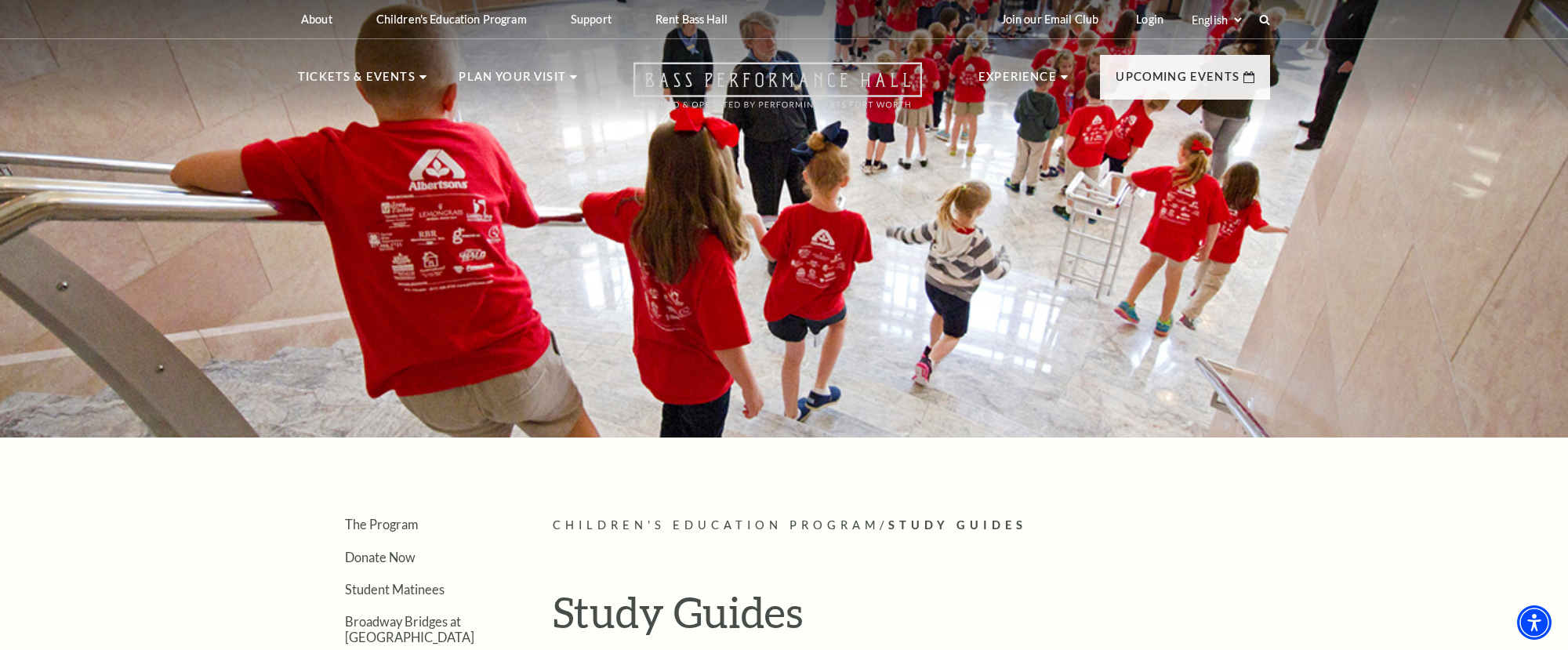
click at [817, 79] on icon "Open this option" at bounding box center [778, 84] width 288 height 47
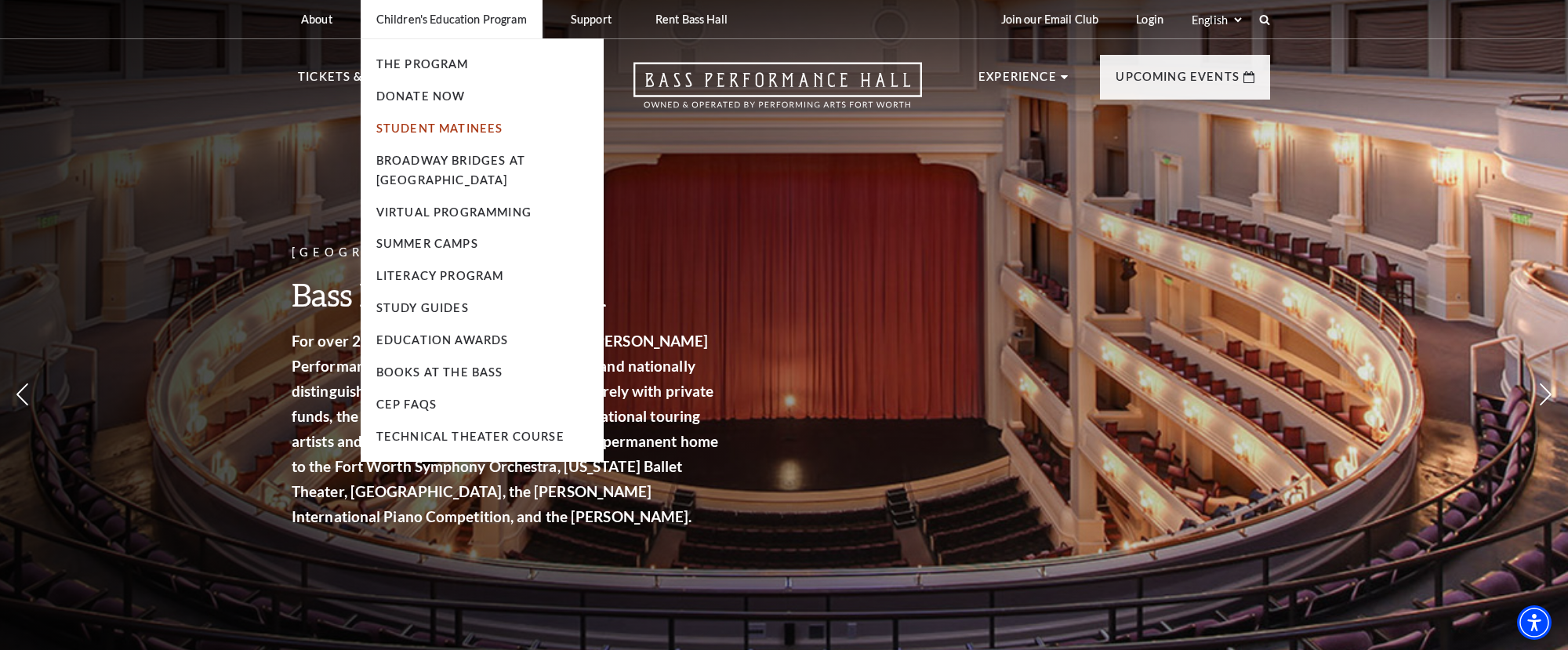
click at [443, 127] on link "Student Matinees" at bounding box center [440, 127] width 127 height 13
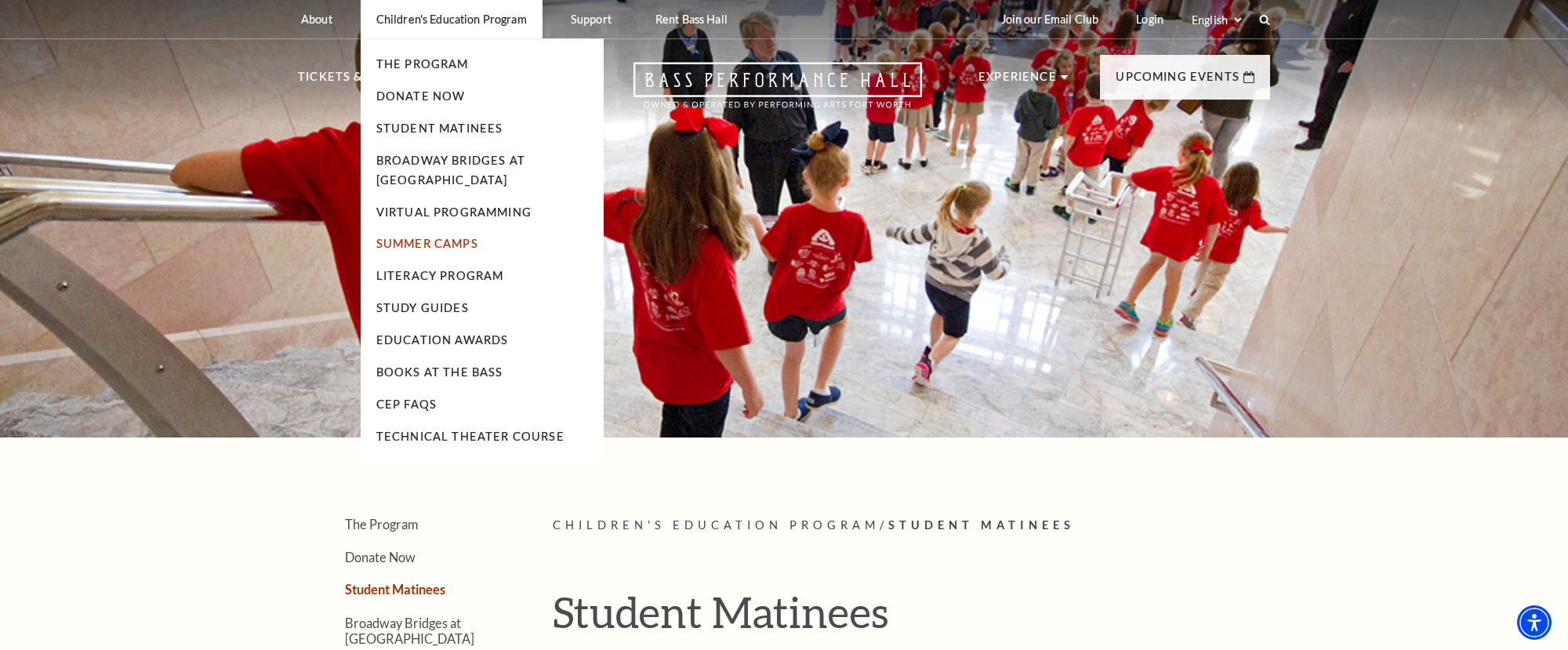
click at [436, 241] on link "Summer Camps" at bounding box center [428, 243] width 102 height 13
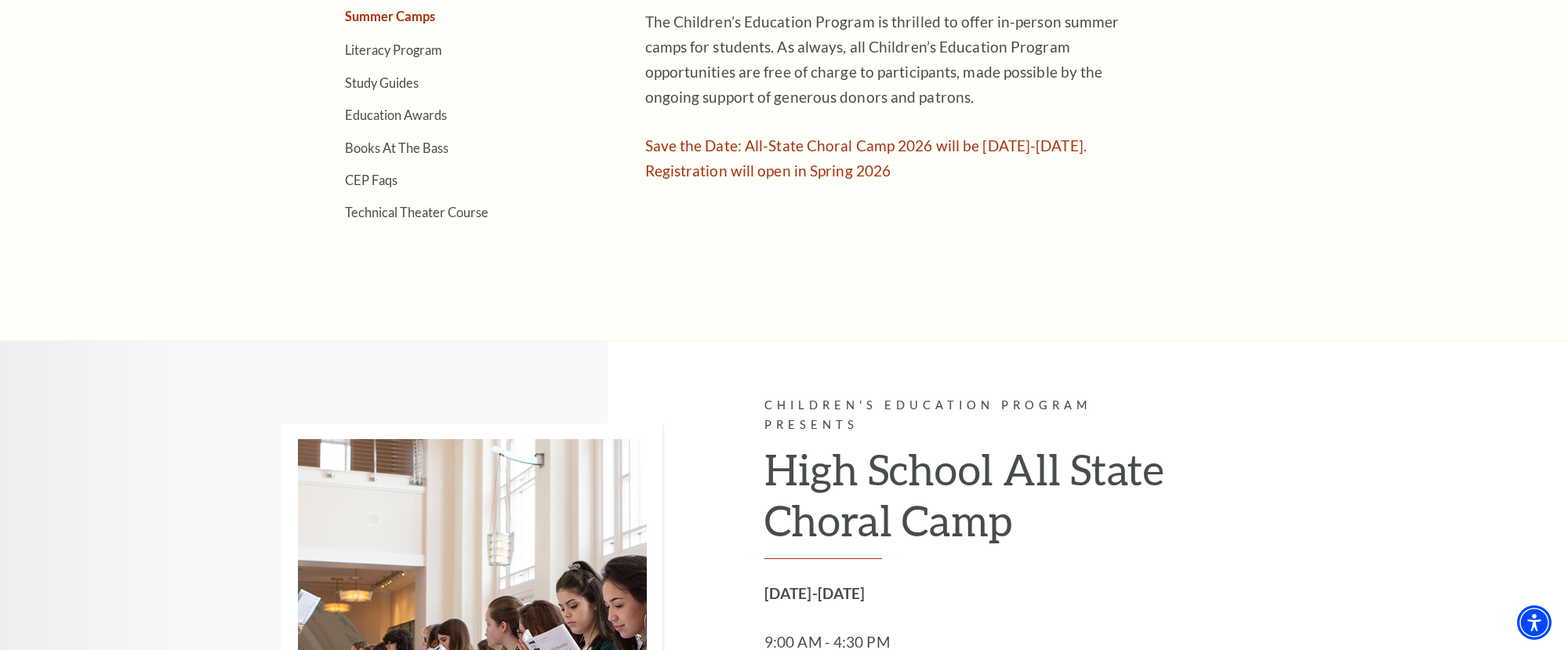
scroll to position [580, 0]
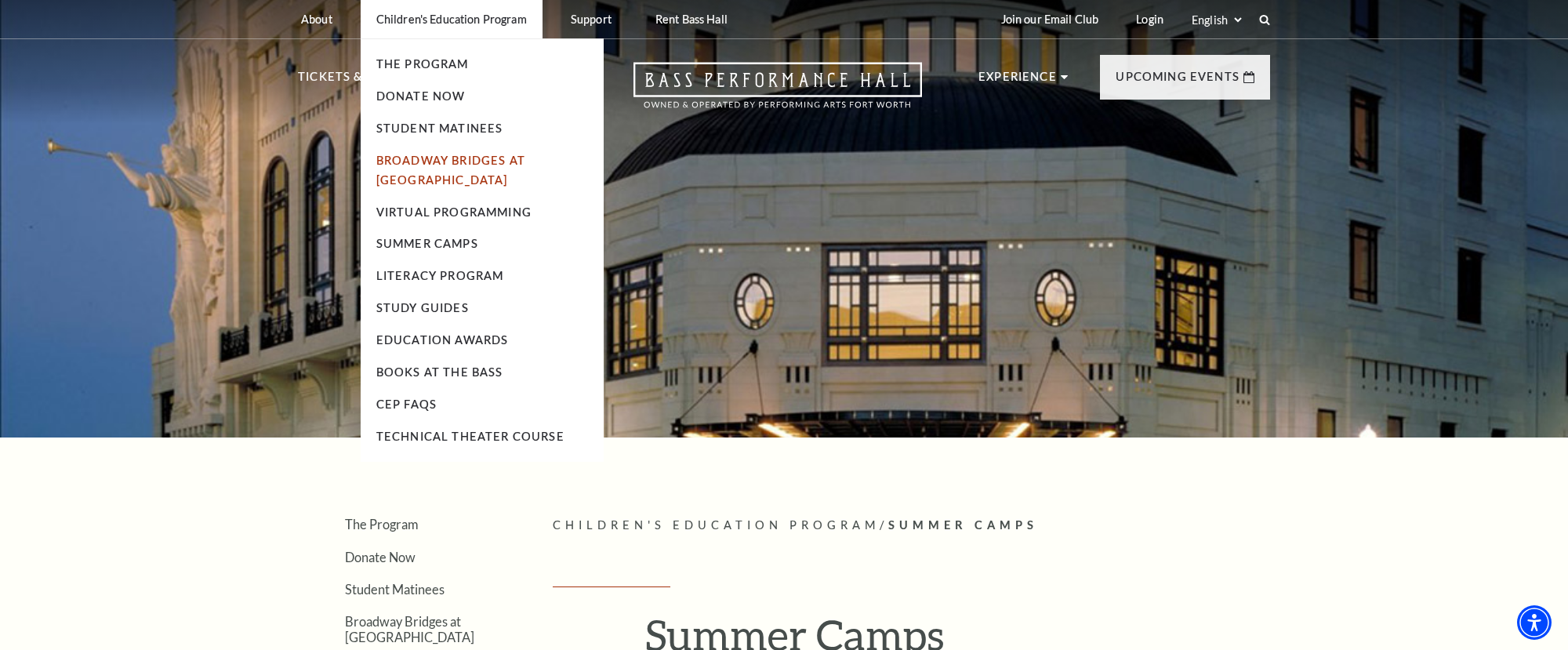
click at [447, 160] on link "Broadway Bridges at [GEOGRAPHIC_DATA]" at bounding box center [451, 170] width 149 height 33
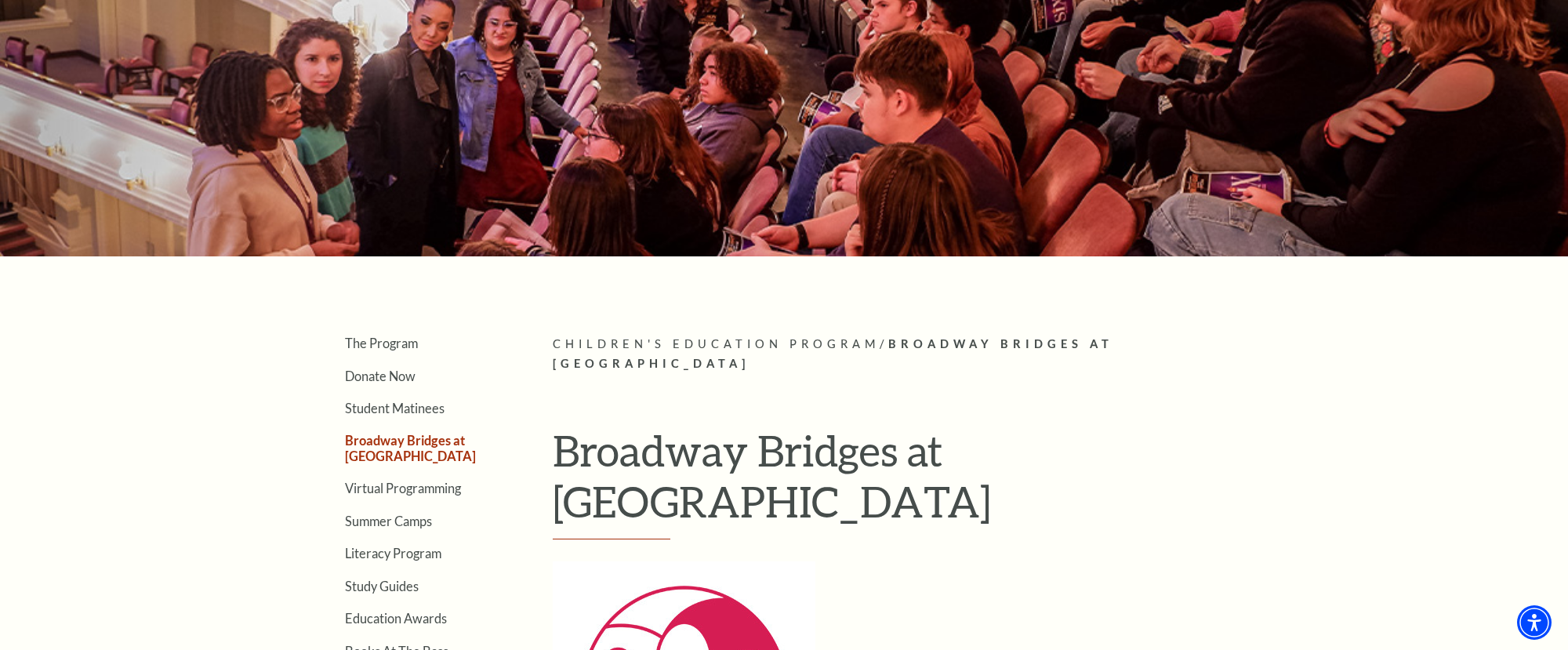
scroll to position [165, 0]
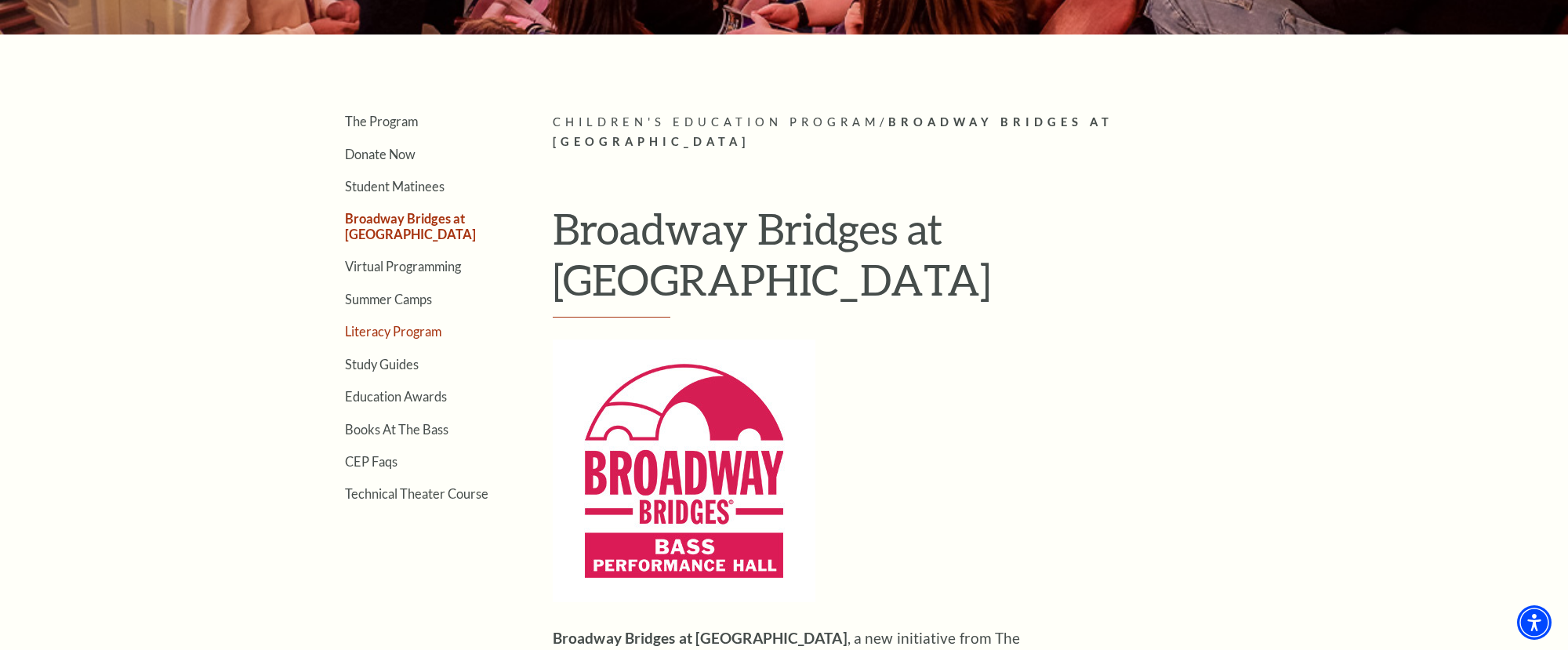
click at [382, 336] on link "Literacy Program" at bounding box center [393, 331] width 96 height 15
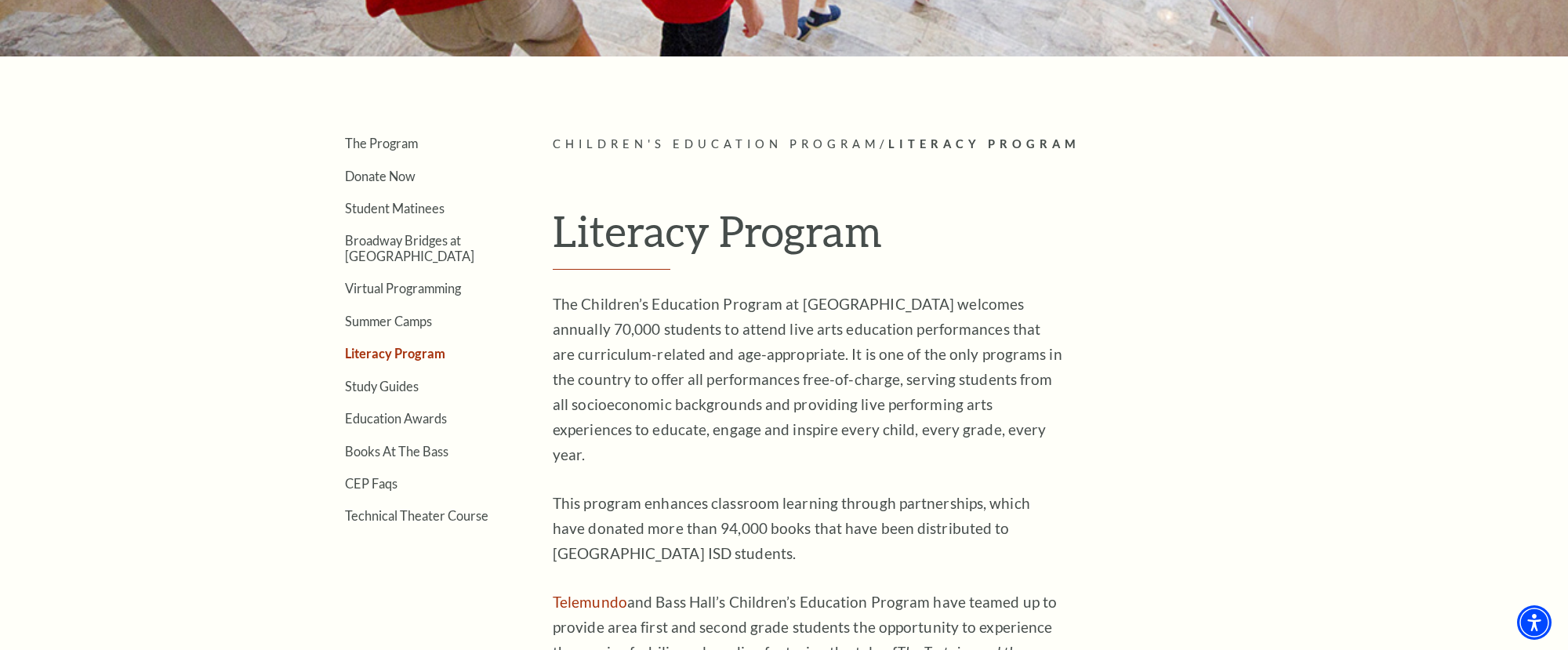
scroll to position [385, 0]
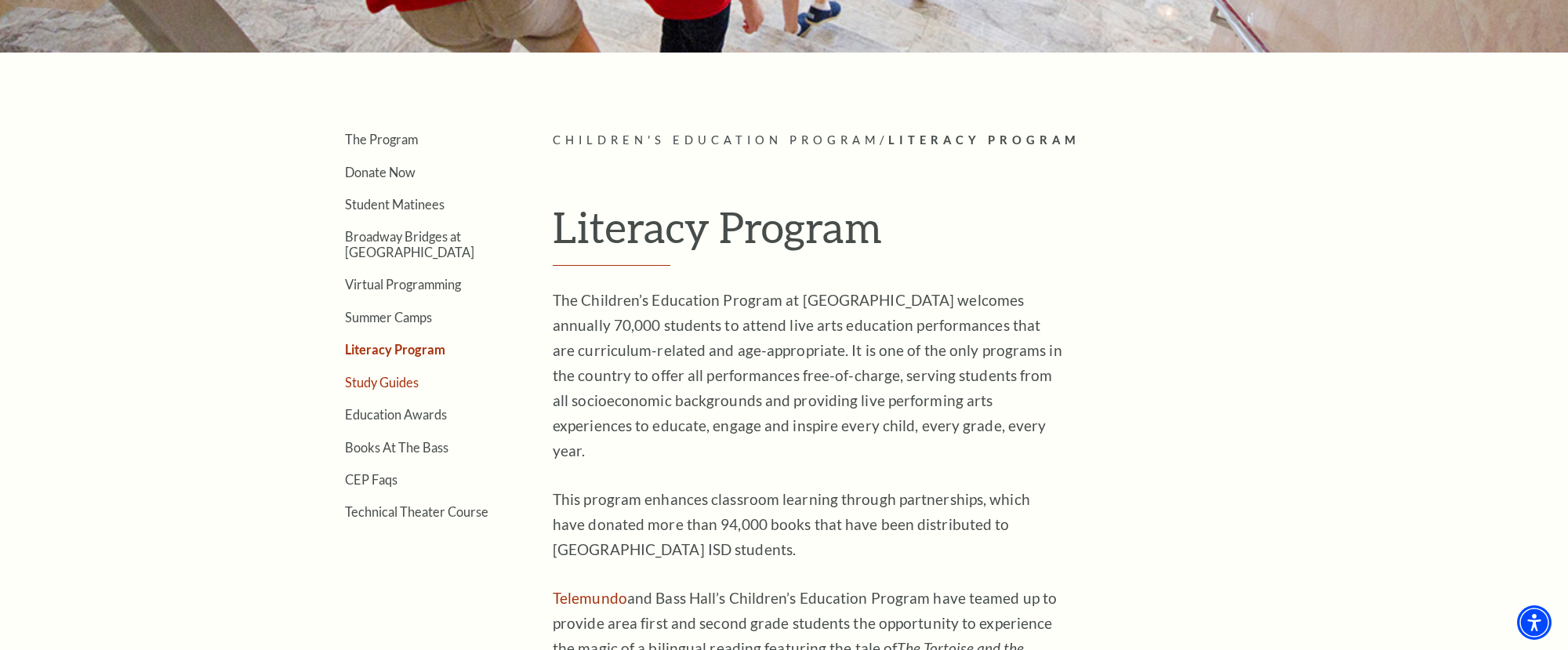
click at [383, 385] on link "Study Guides" at bounding box center [382, 382] width 74 height 15
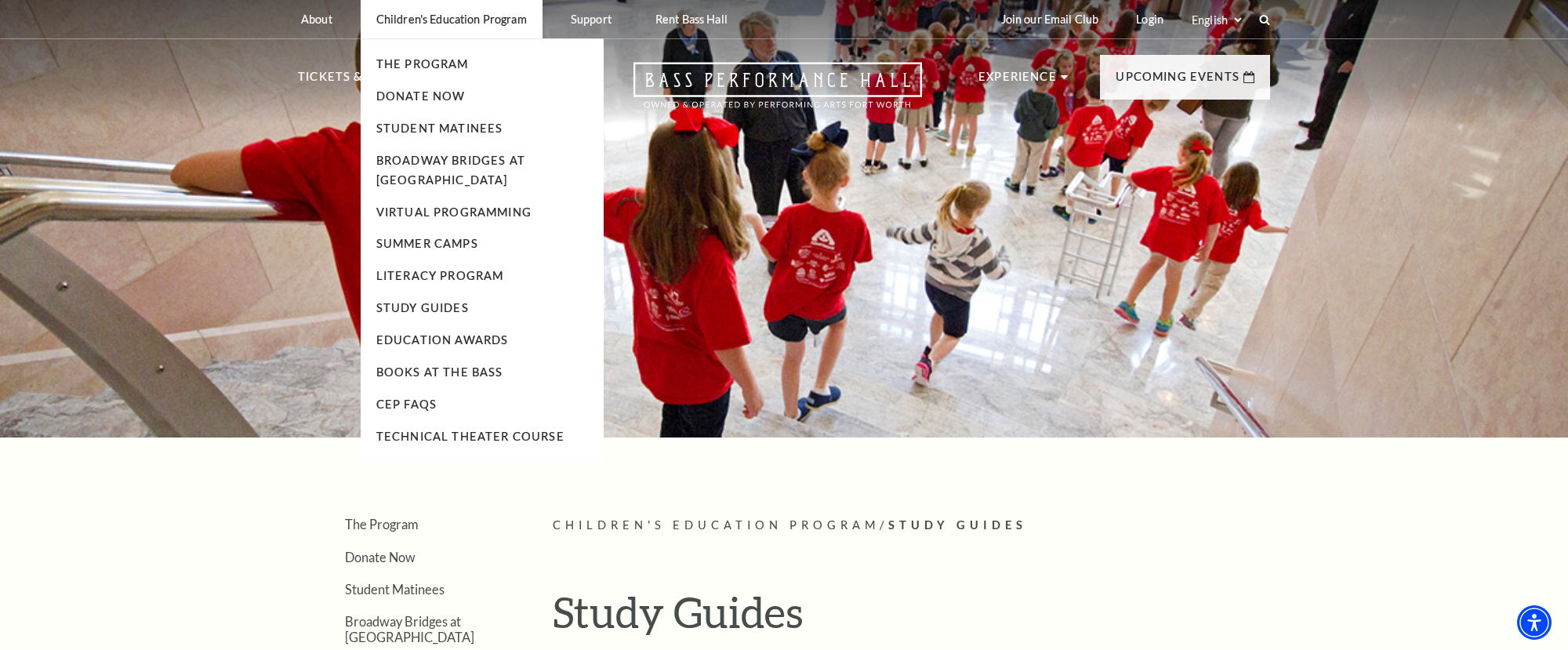
click at [468, 309] on li "Study Guides" at bounding box center [482, 308] width 212 height 20
click at [465, 309] on link "Study Guides" at bounding box center [423, 307] width 92 height 13
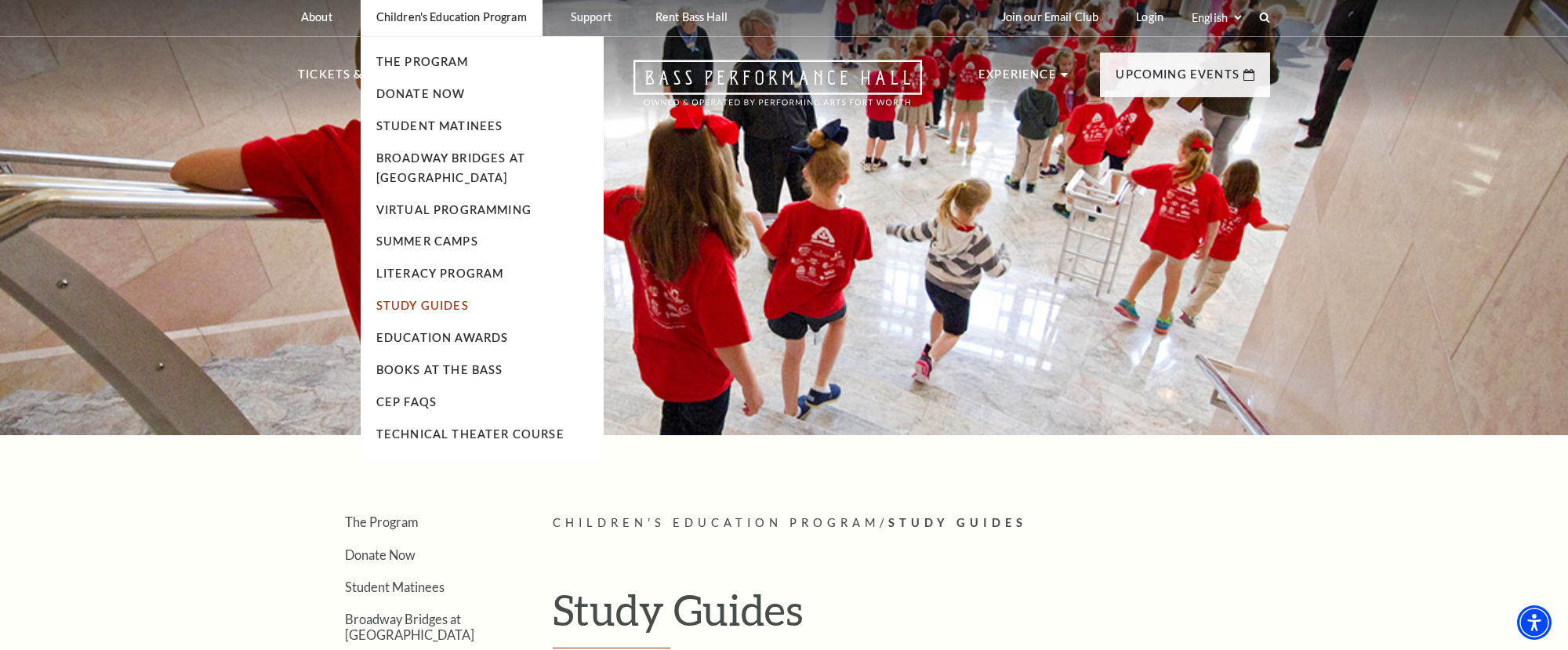
scroll to position [13, 0]
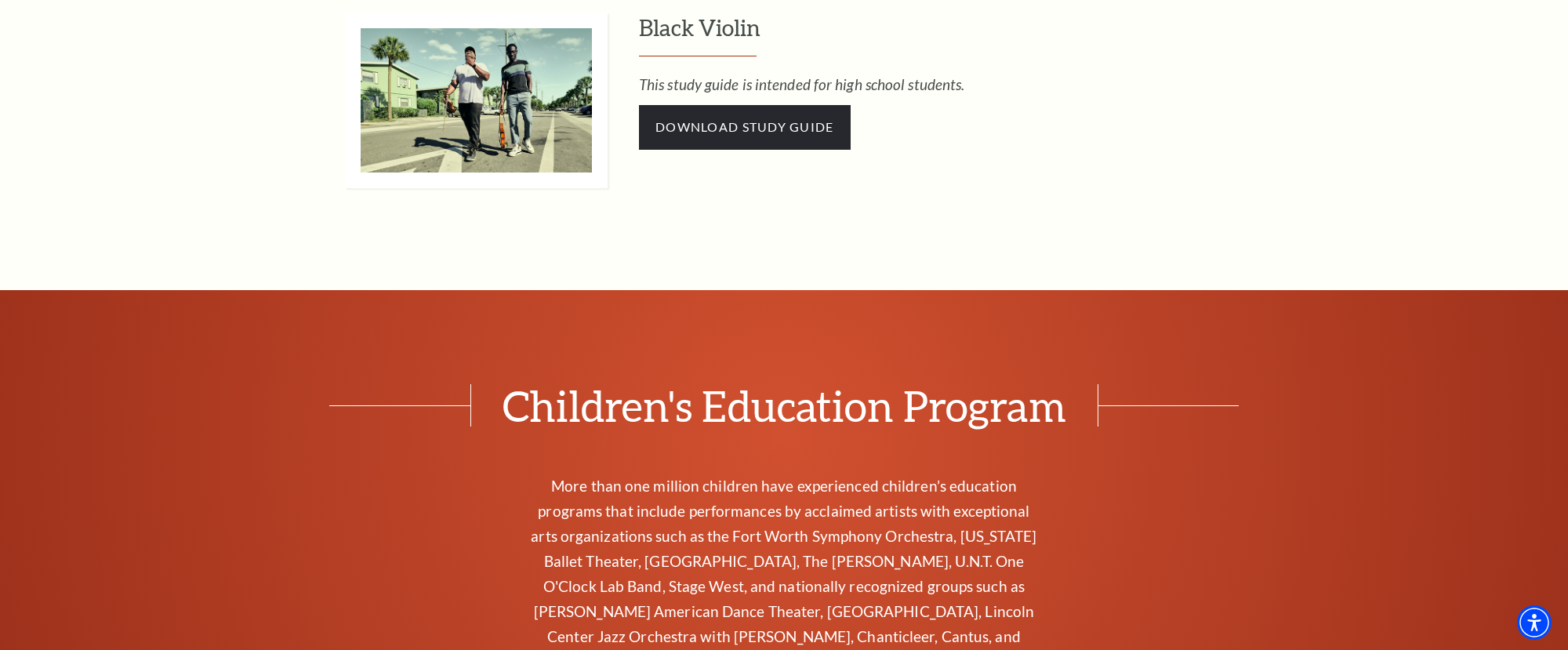
scroll to position [3325, 0]
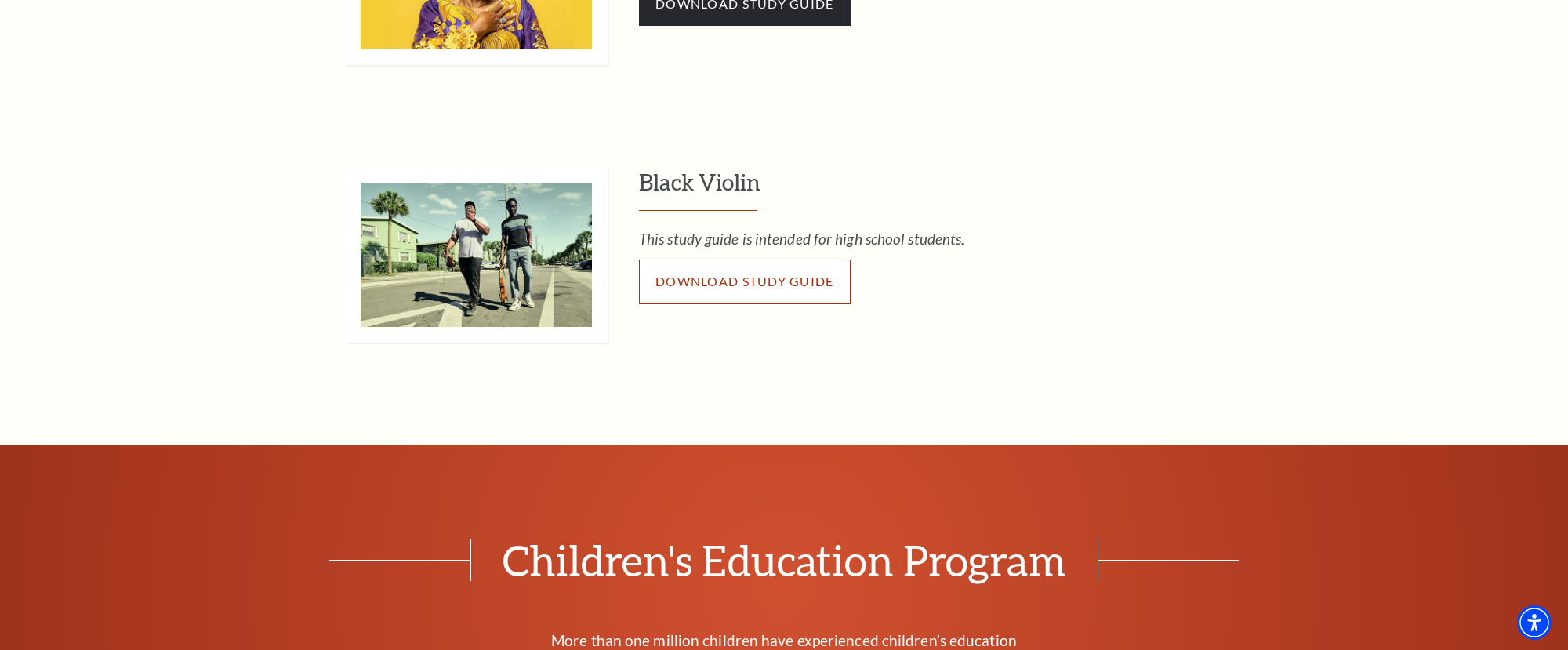
click at [753, 286] on span "Download Study Guide" at bounding box center [745, 280] width 179 height 15
click at [697, 284] on span "Cep Black Violin V3" at bounding box center [731, 280] width 147 height 15
click at [1060, 225] on div "Black Violin This study guide is intended for high school students. Cep Black V…" at bounding box center [955, 254] width 631 height 176
click at [758, 281] on span "Cep Black Violin V3" at bounding box center [731, 280] width 147 height 15
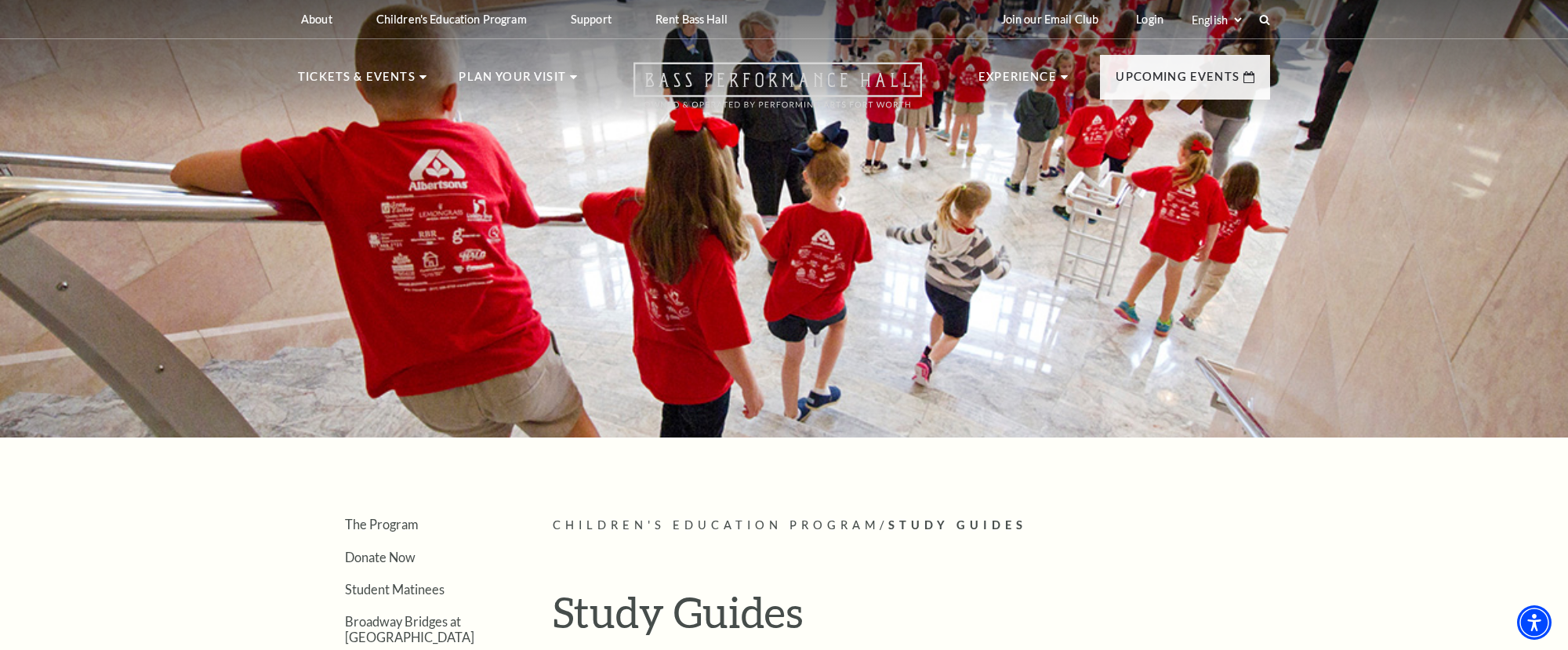
click at [798, 87] on icon "Open this option" at bounding box center [778, 84] width 288 height 47
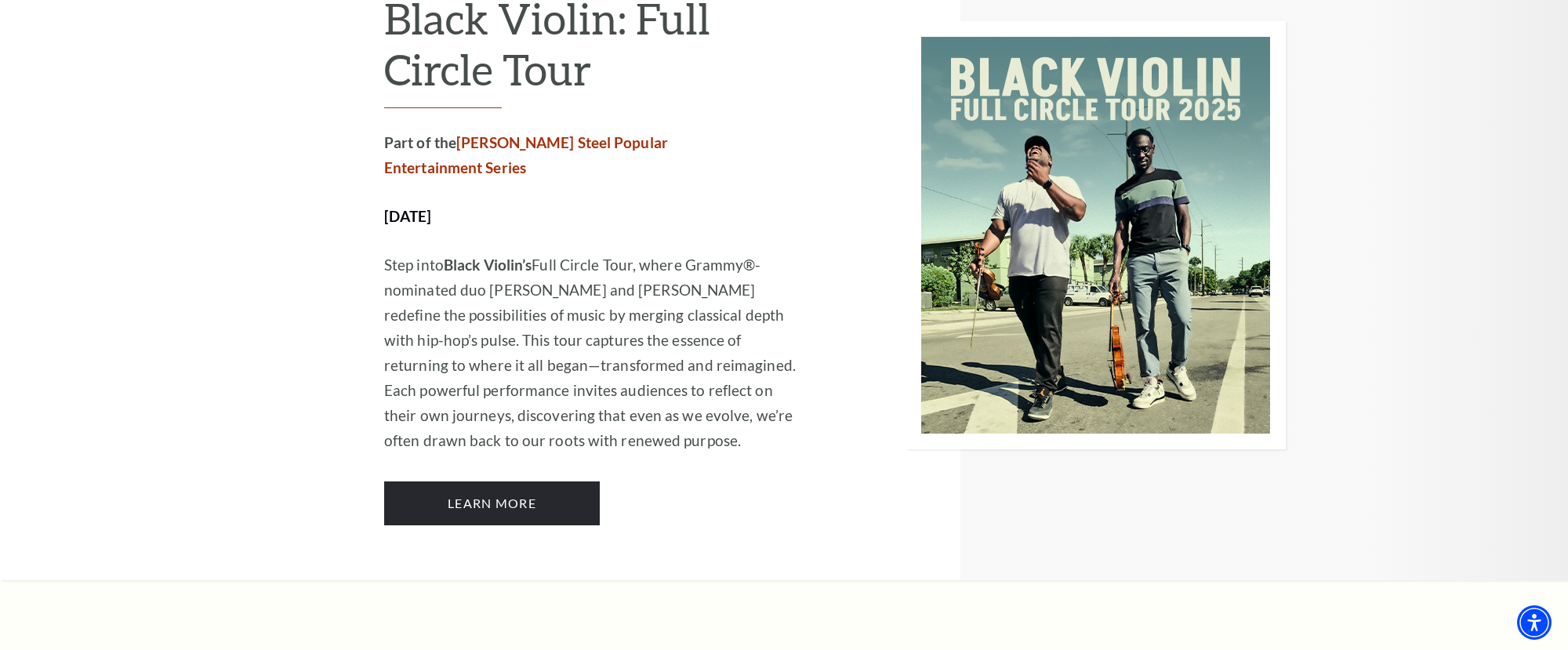
scroll to position [3332, 0]
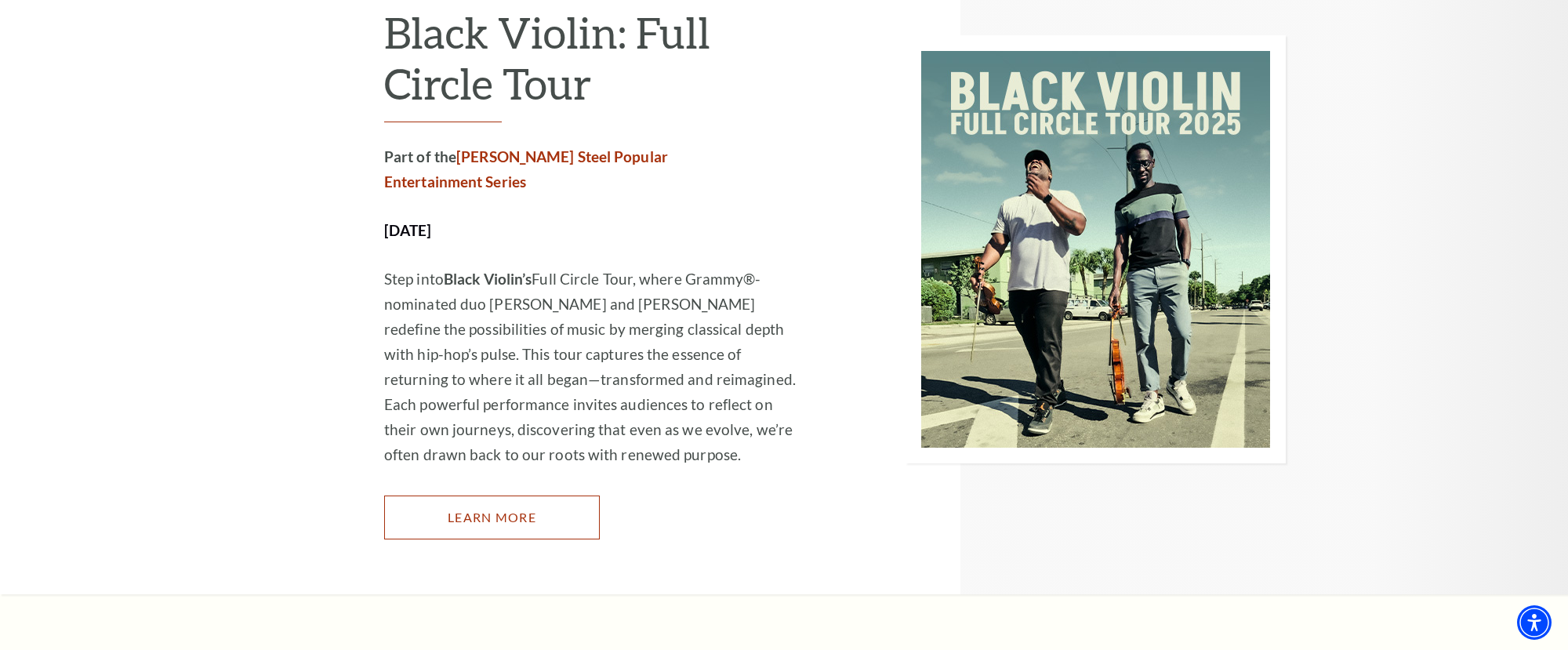
click at [507, 495] on link "Learn More" at bounding box center [491, 517] width 216 height 44
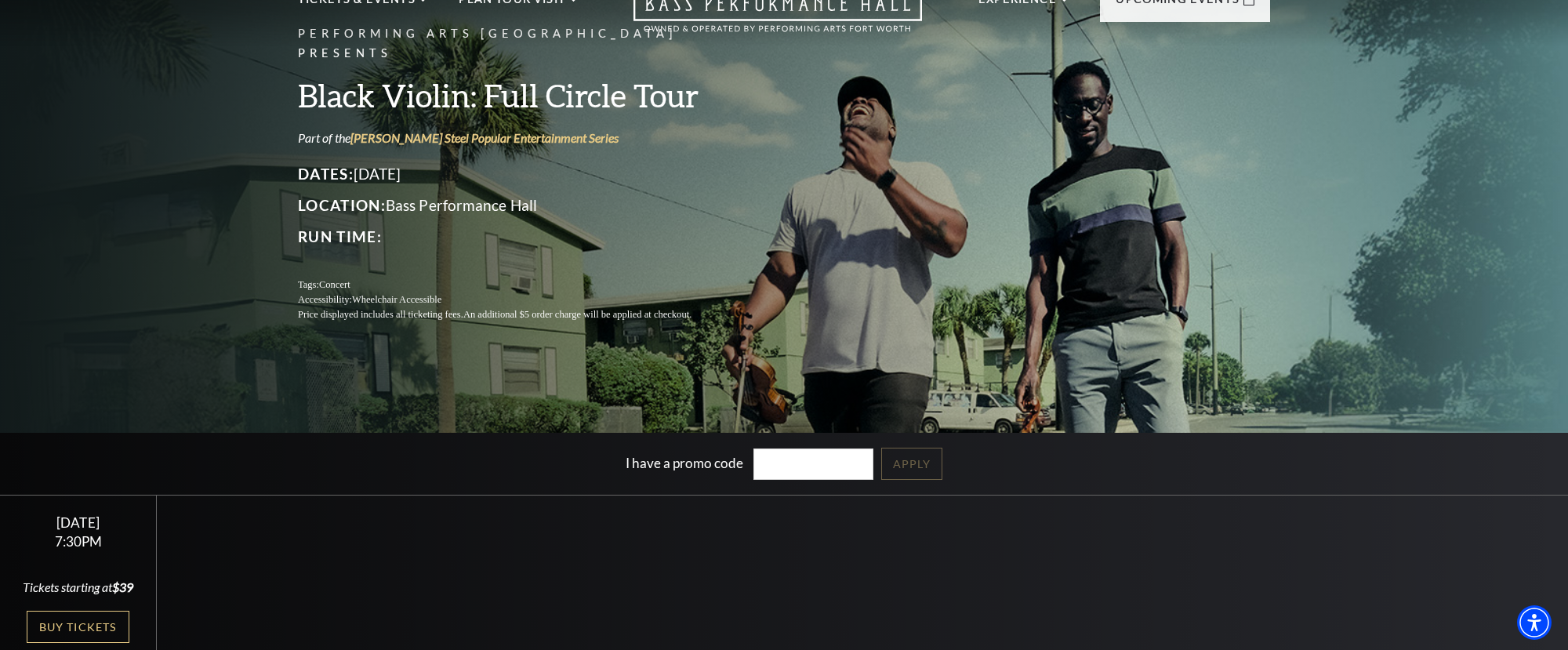
scroll to position [96, 0]
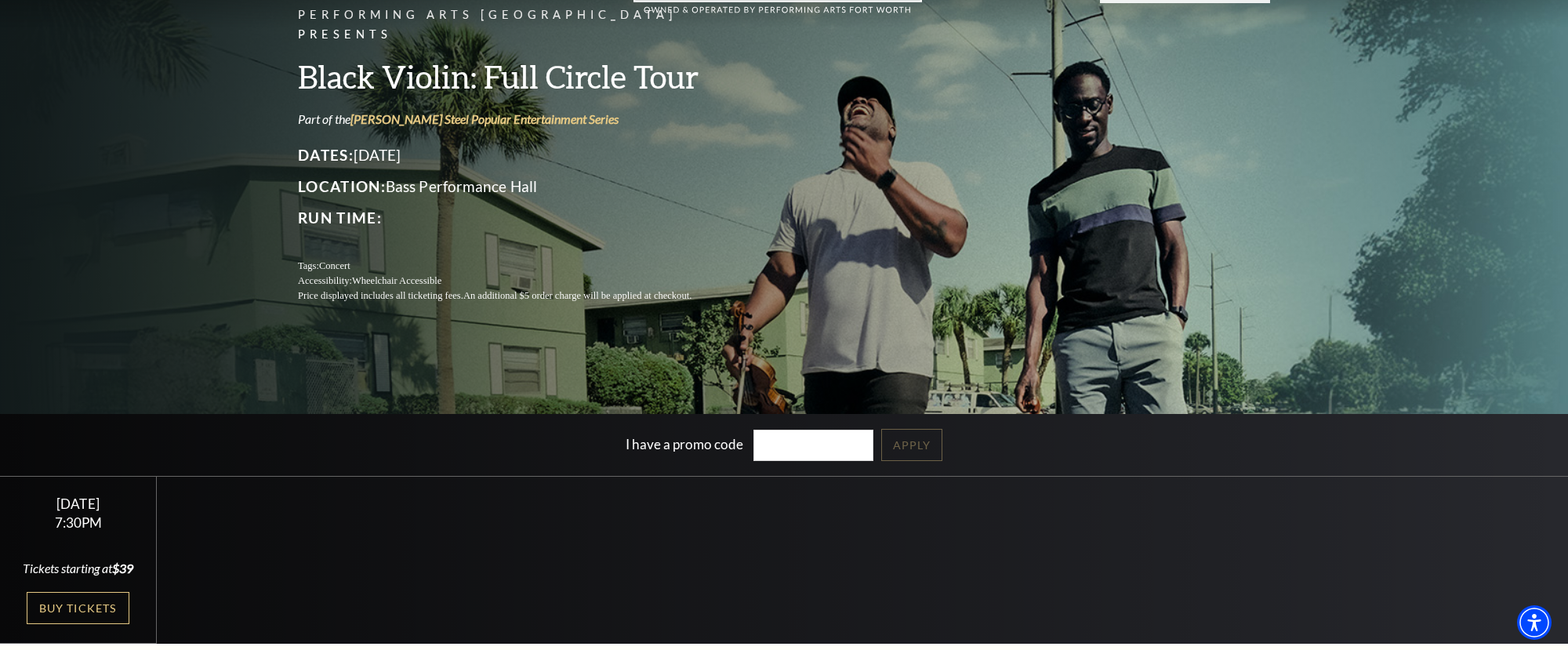
click at [783, 449] on input "I have a promo code" at bounding box center [813, 445] width 120 height 32
type input "save10"
click at [914, 450] on link "Apply" at bounding box center [912, 444] width 62 height 32
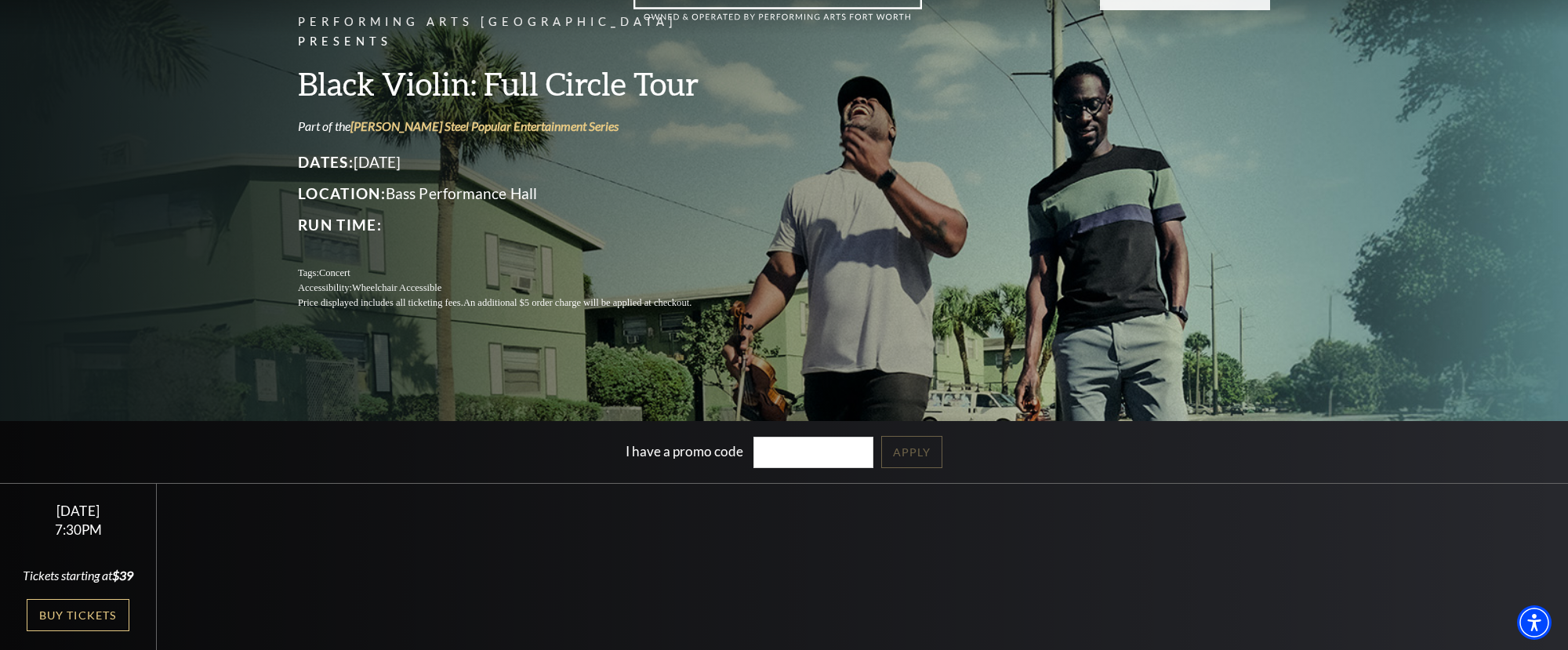
scroll to position [84, 0]
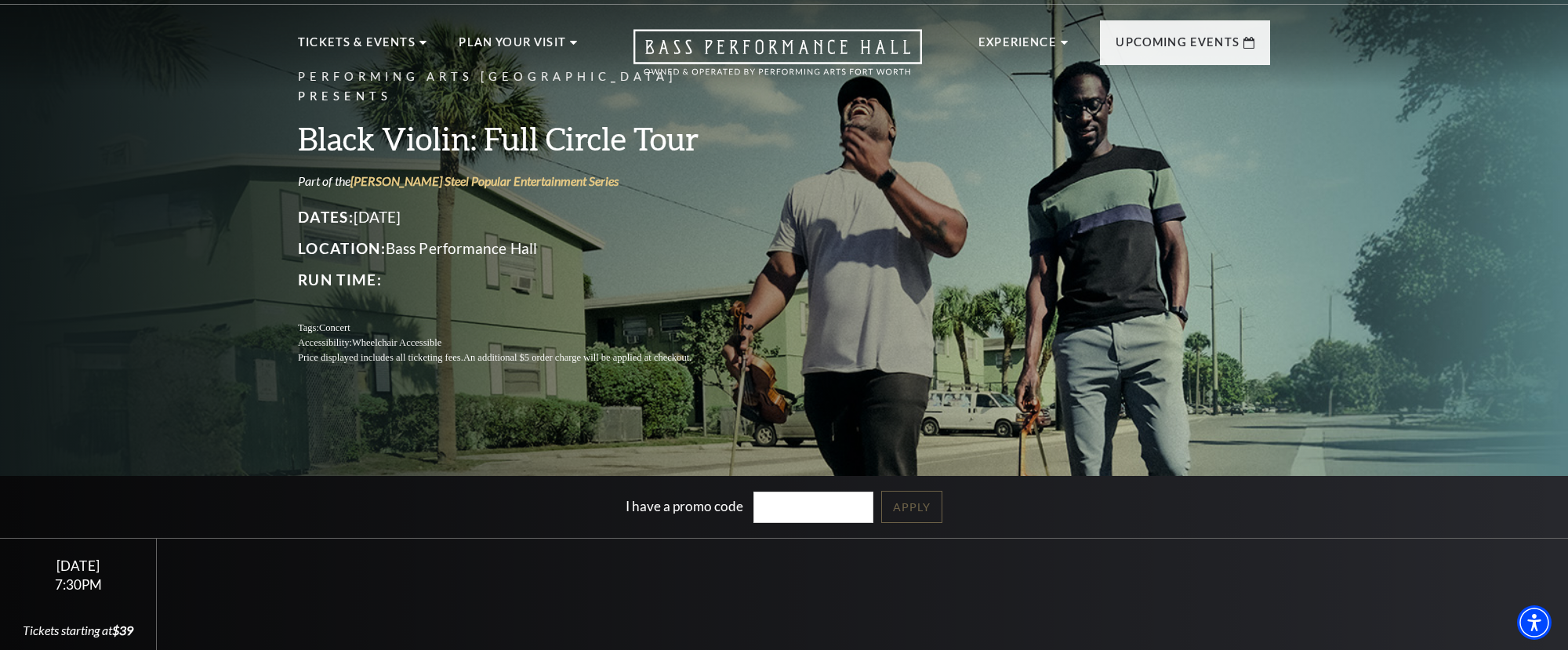
scroll to position [67, 0]
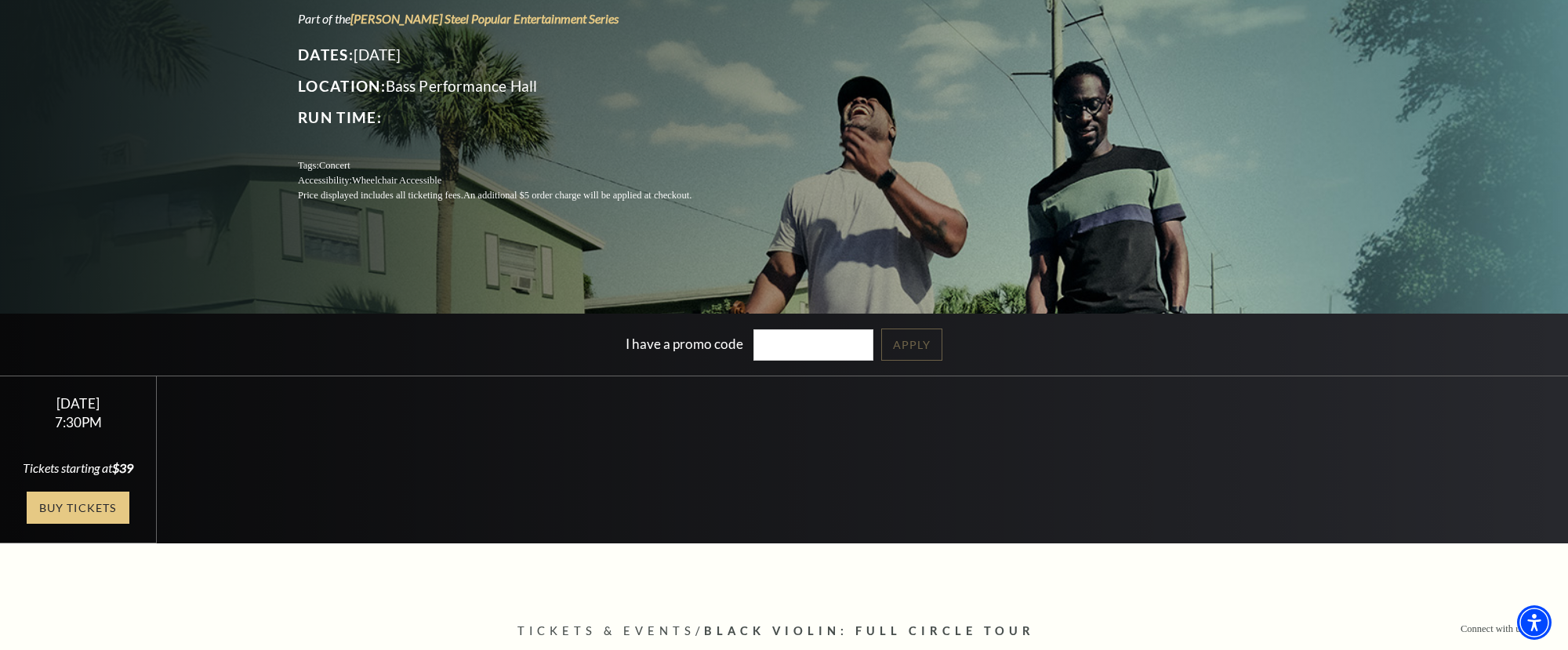
scroll to position [220, 0]
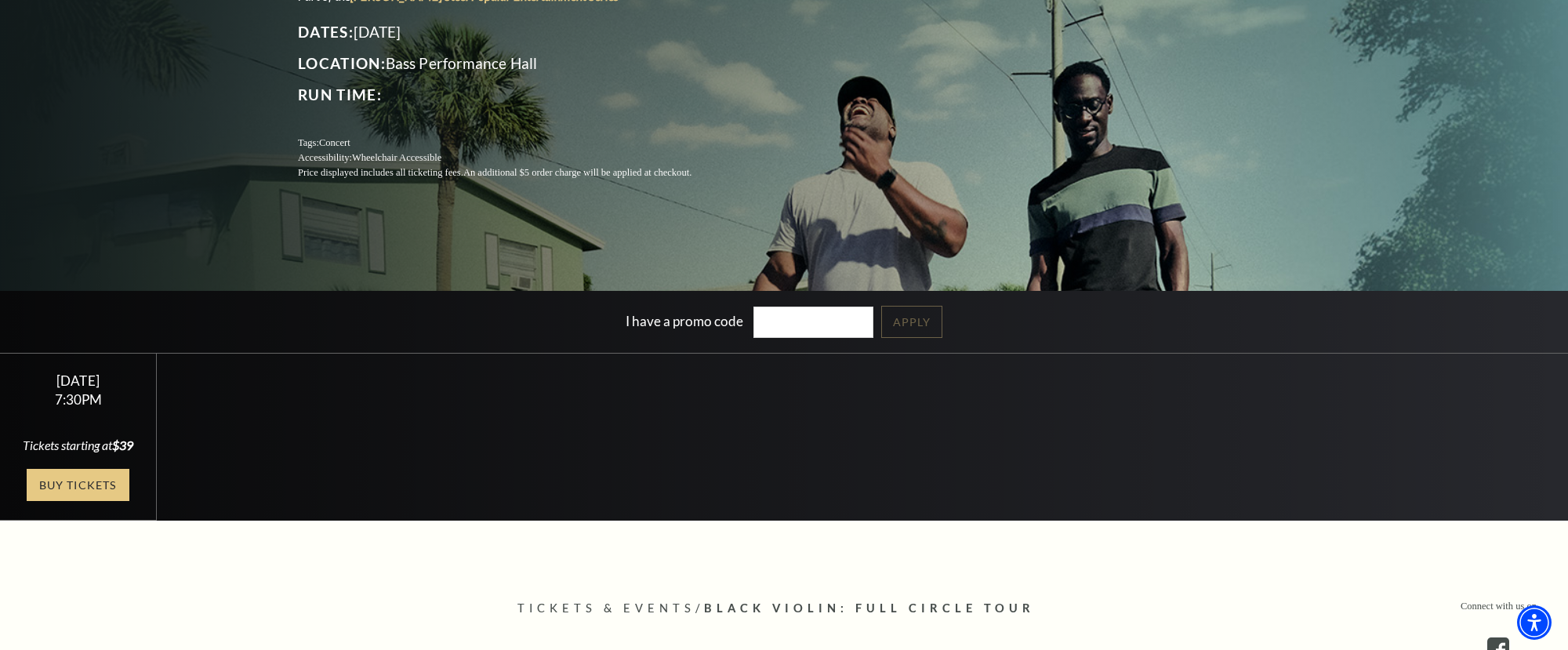
drag, startPoint x: 98, startPoint y: 512, endPoint x: 89, endPoint y: 510, distance: 9.2
click at [98, 501] on link "Buy Tickets" at bounding box center [78, 485] width 102 height 32
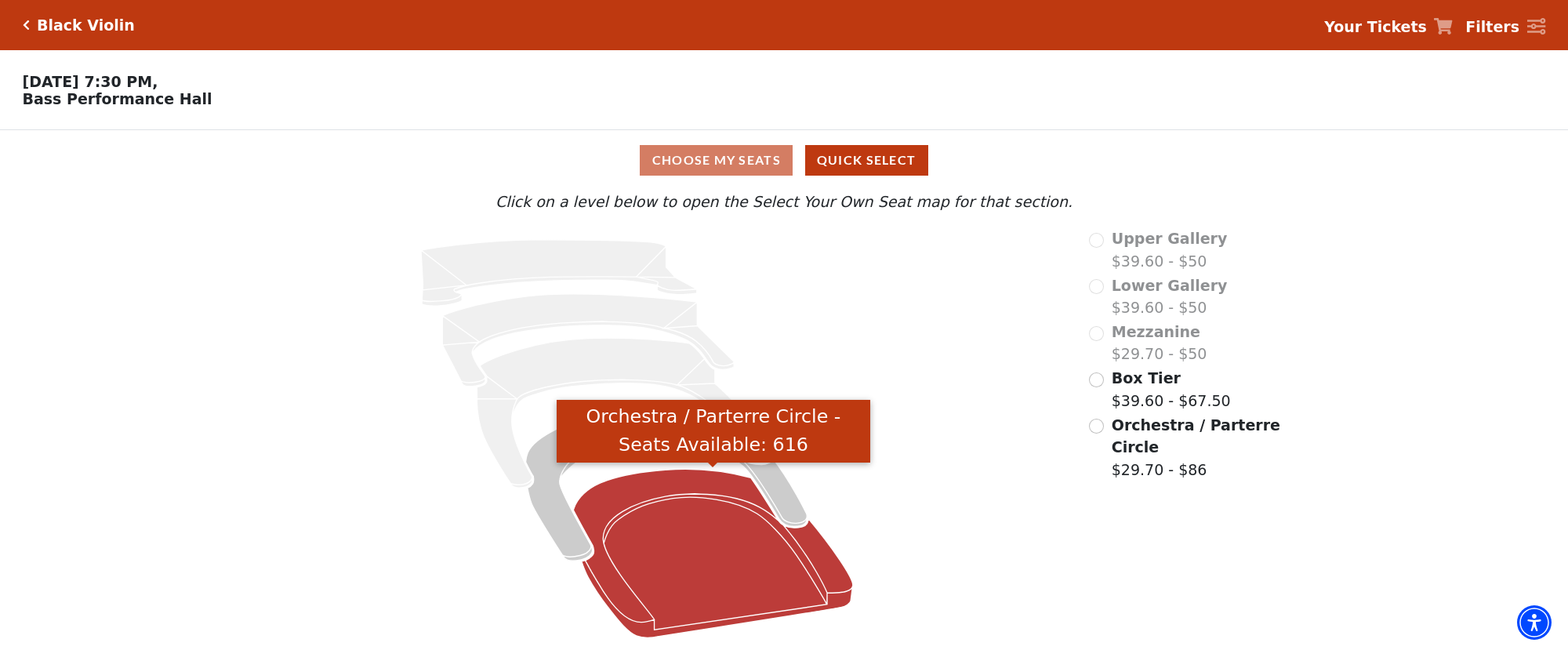
click at [683, 541] on icon "Orchestra / Parterre Circle - Seats Available: 616" at bounding box center [713, 554] width 279 height 169
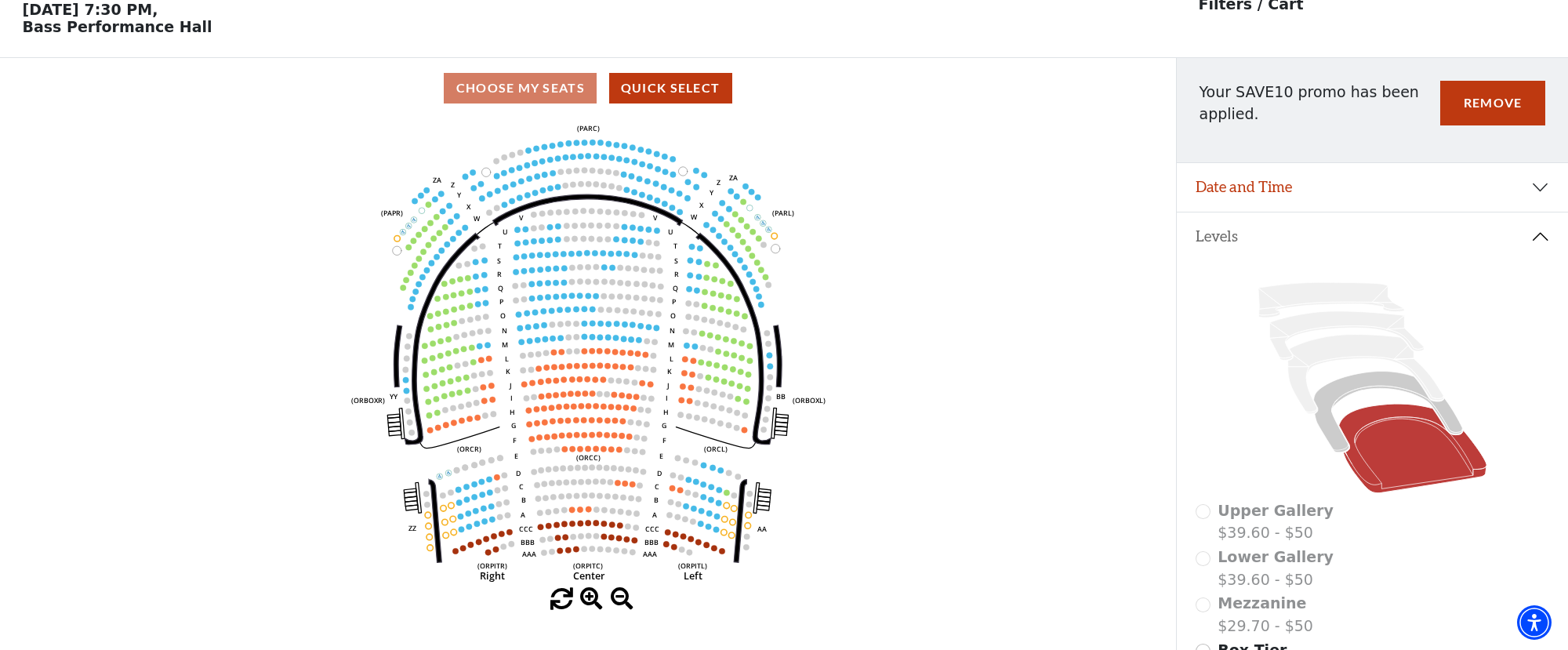
scroll to position [73, 0]
click at [1015, 229] on icon "Left (ORPITL) Right (ORPITR) Center (ORPITC) ZZ AA YY BB ZA ZA (ORCL) (ORCR) (O…" at bounding box center [588, 352] width 1059 height 469
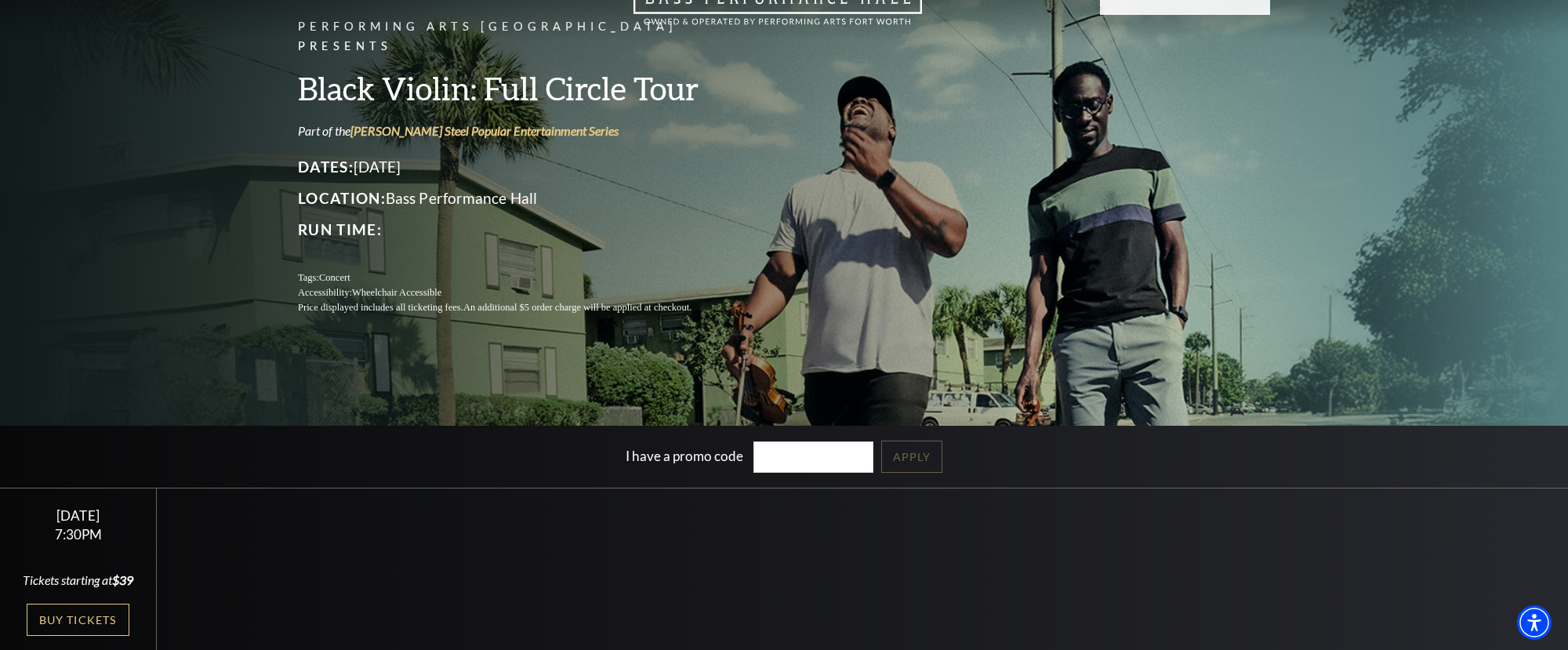
scroll to position [91, 0]
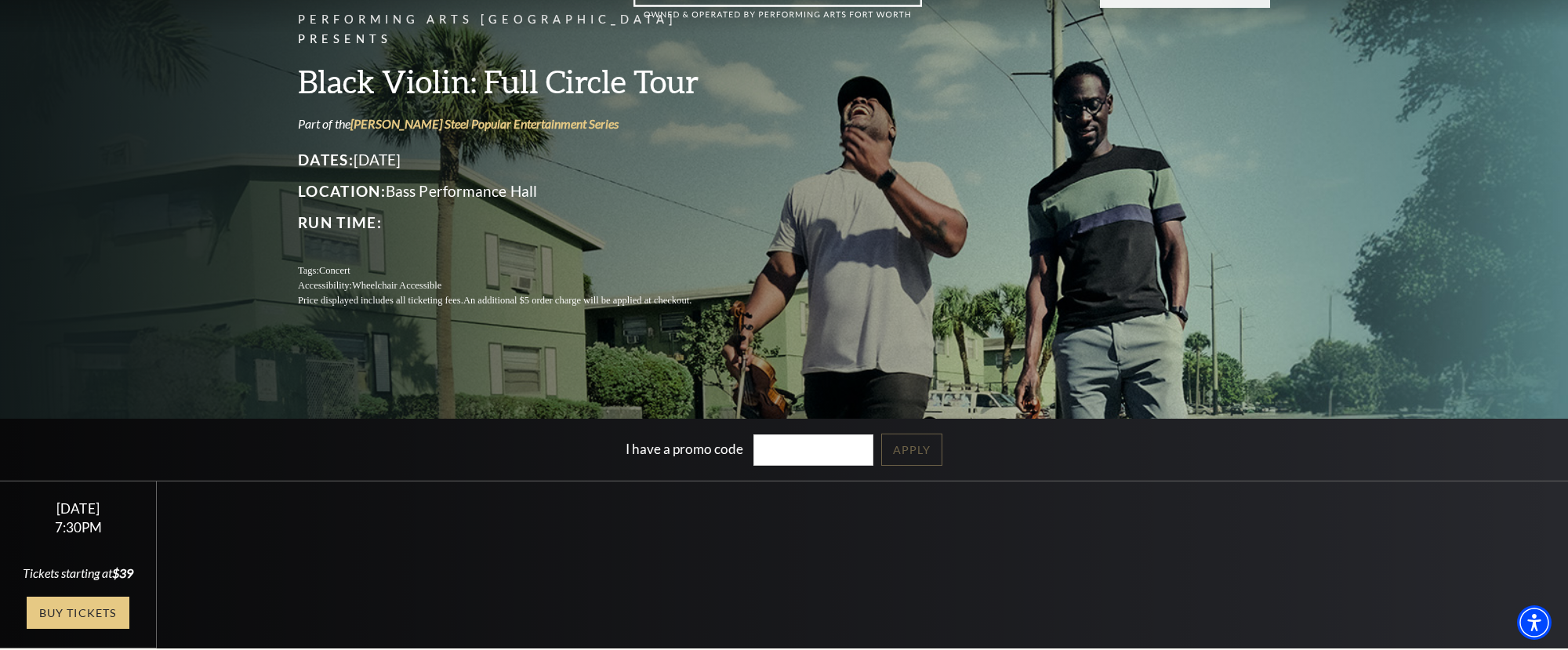
click at [99, 623] on link "Buy Tickets" at bounding box center [78, 612] width 102 height 32
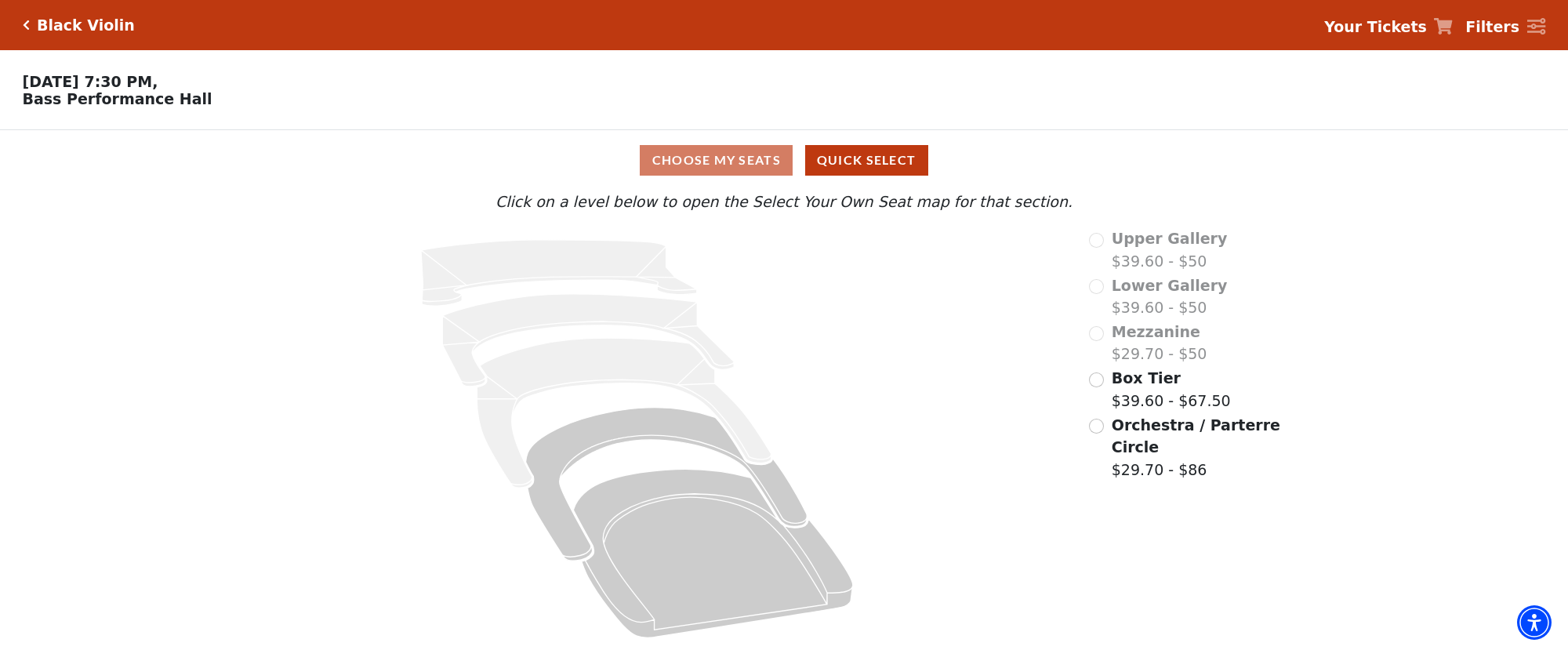
click at [1125, 379] on span "Box Tier" at bounding box center [1145, 377] width 69 height 17
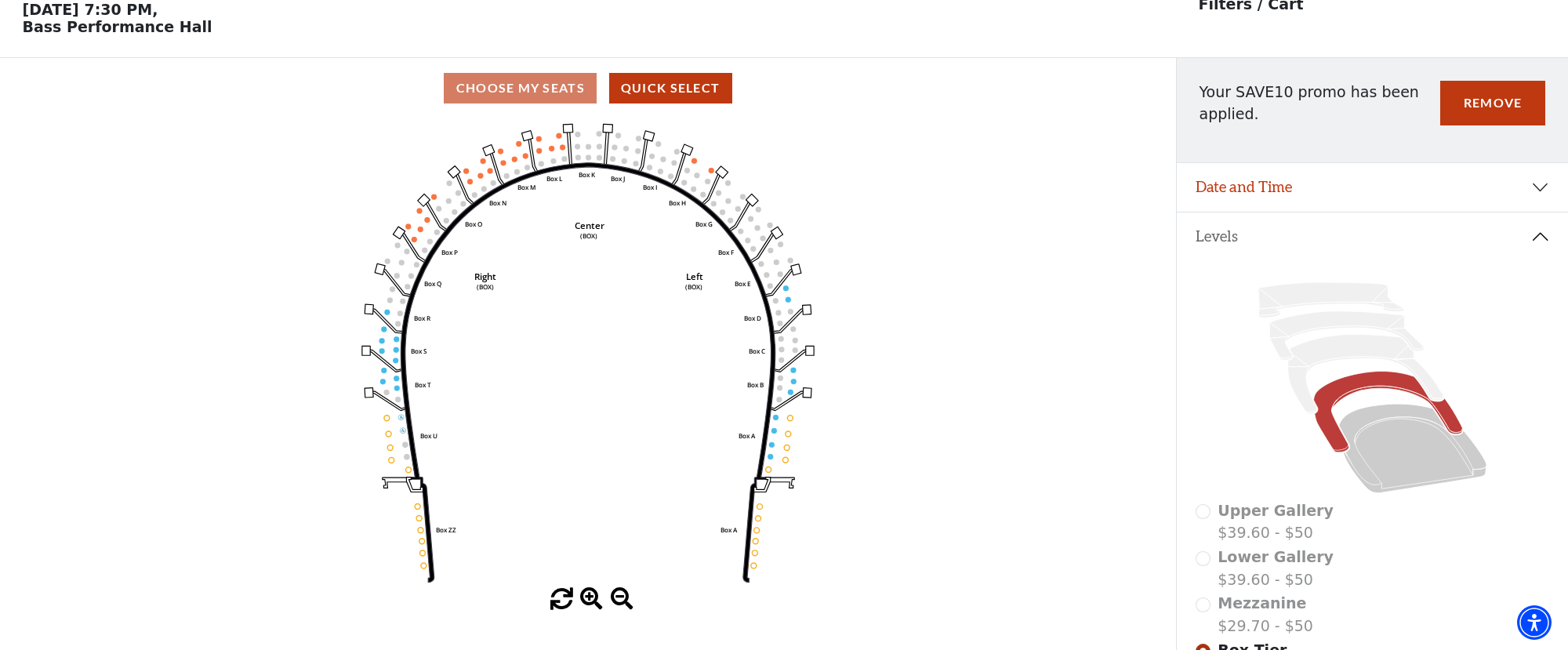
scroll to position [73, 0]
click at [1473, 116] on button "Remove" at bounding box center [1493, 101] width 105 height 45
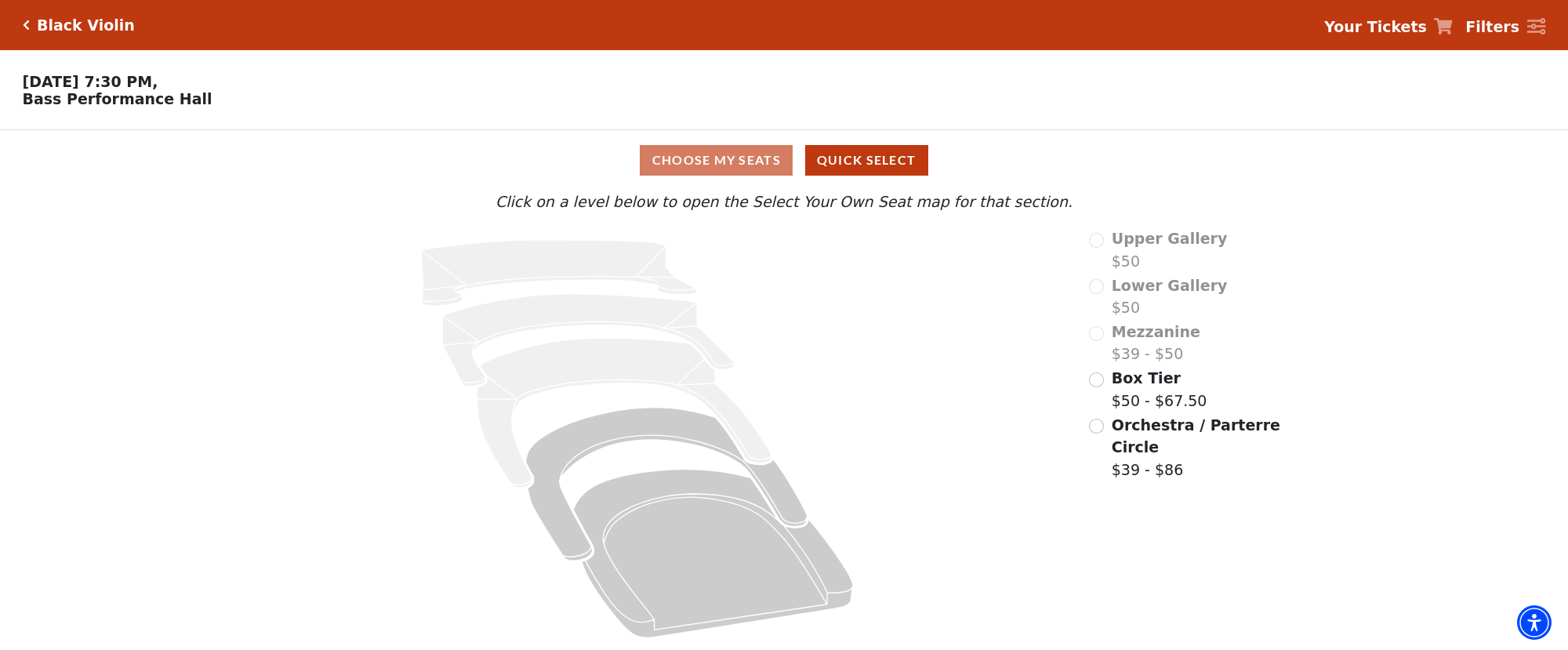
click at [607, 109] on div "Choose Your Own Seats Nov 04 2025, 7:30 PM, Bass Performance Hall" at bounding box center [588, 89] width 1176 height 80
click at [23, 24] on icon "Click here to go back to filters" at bounding box center [26, 25] width 7 height 11
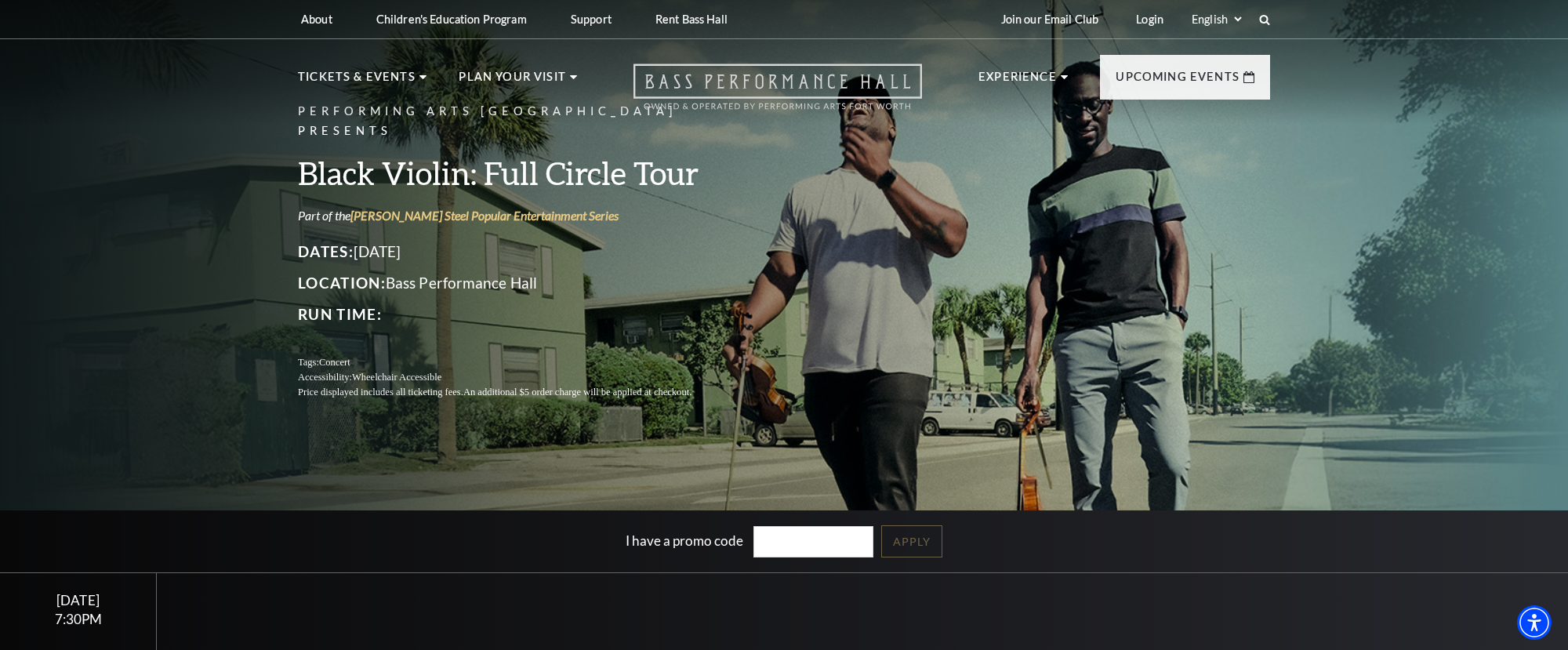
click at [732, 85] on use "Open this option" at bounding box center [778, 87] width 288 height 46
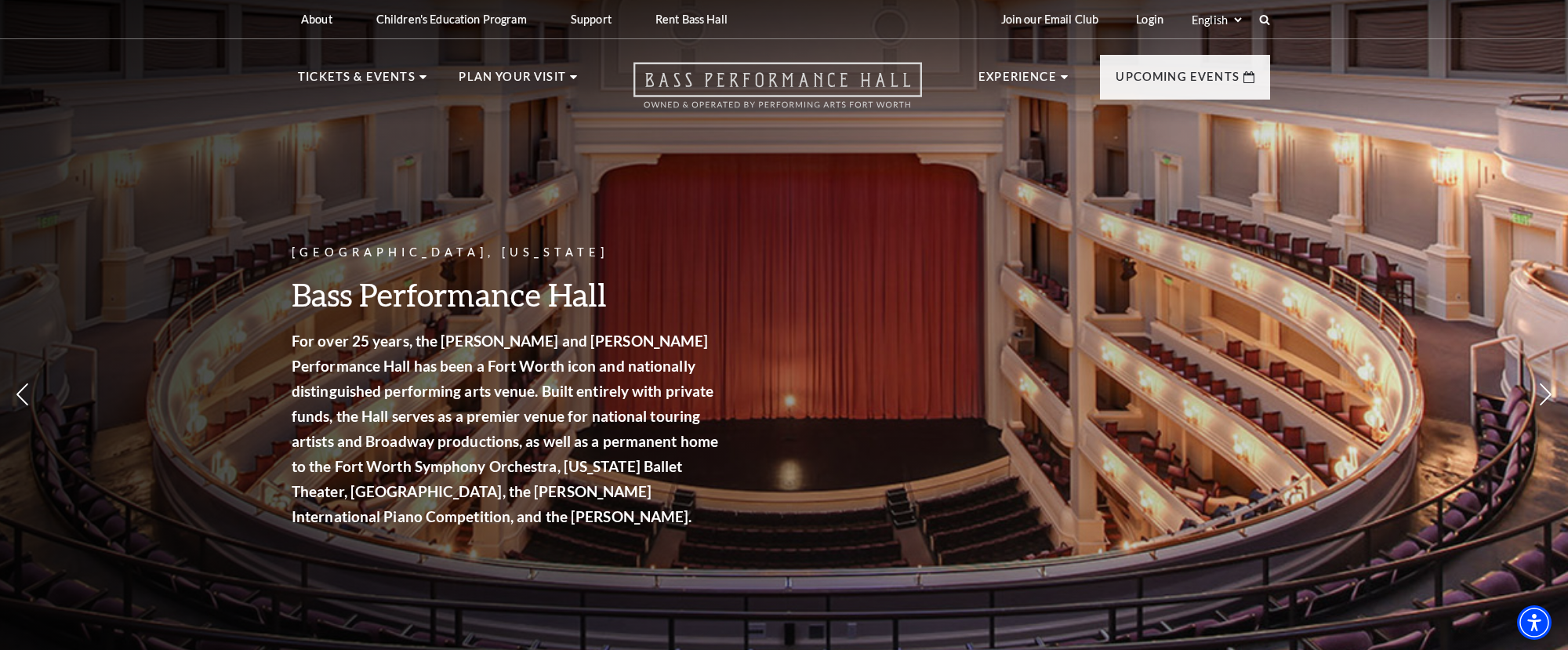
click at [676, 89] on icon "Open this option" at bounding box center [778, 84] width 288 height 47
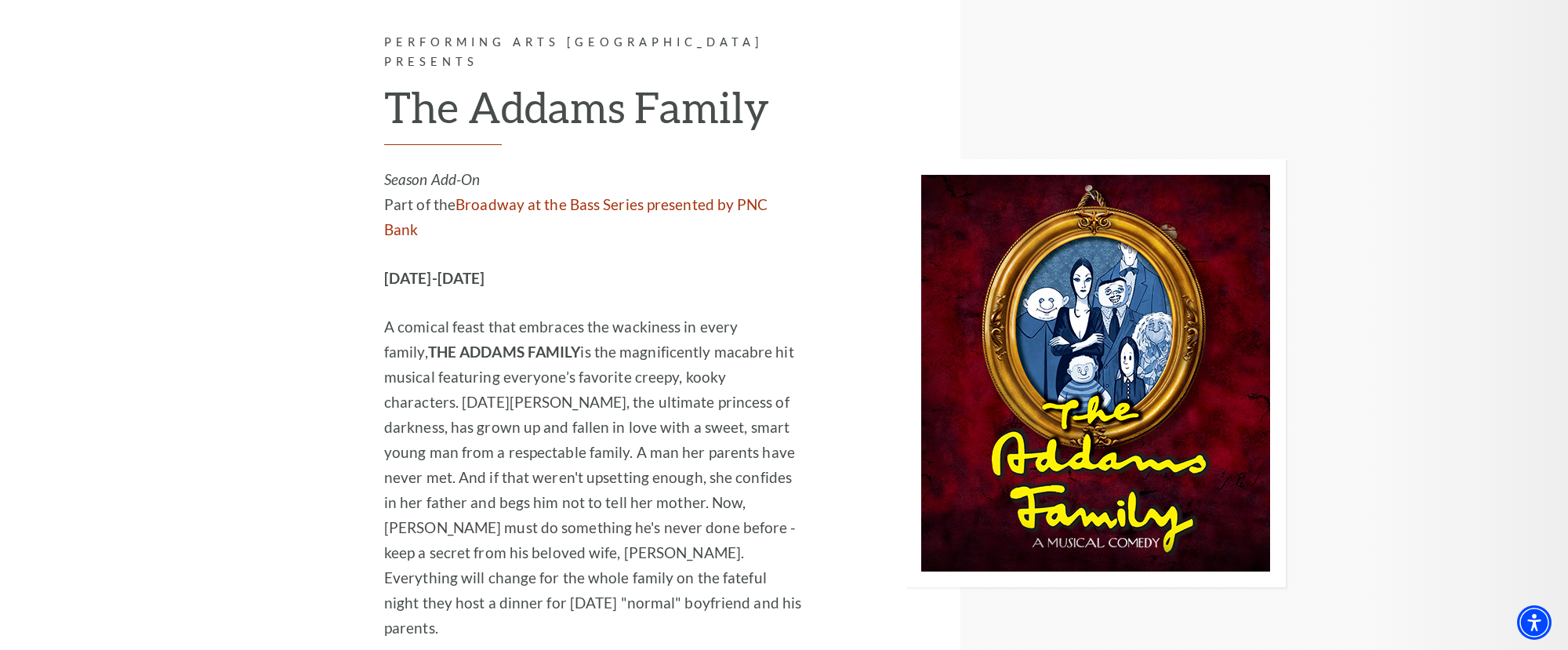
scroll to position [1598, 0]
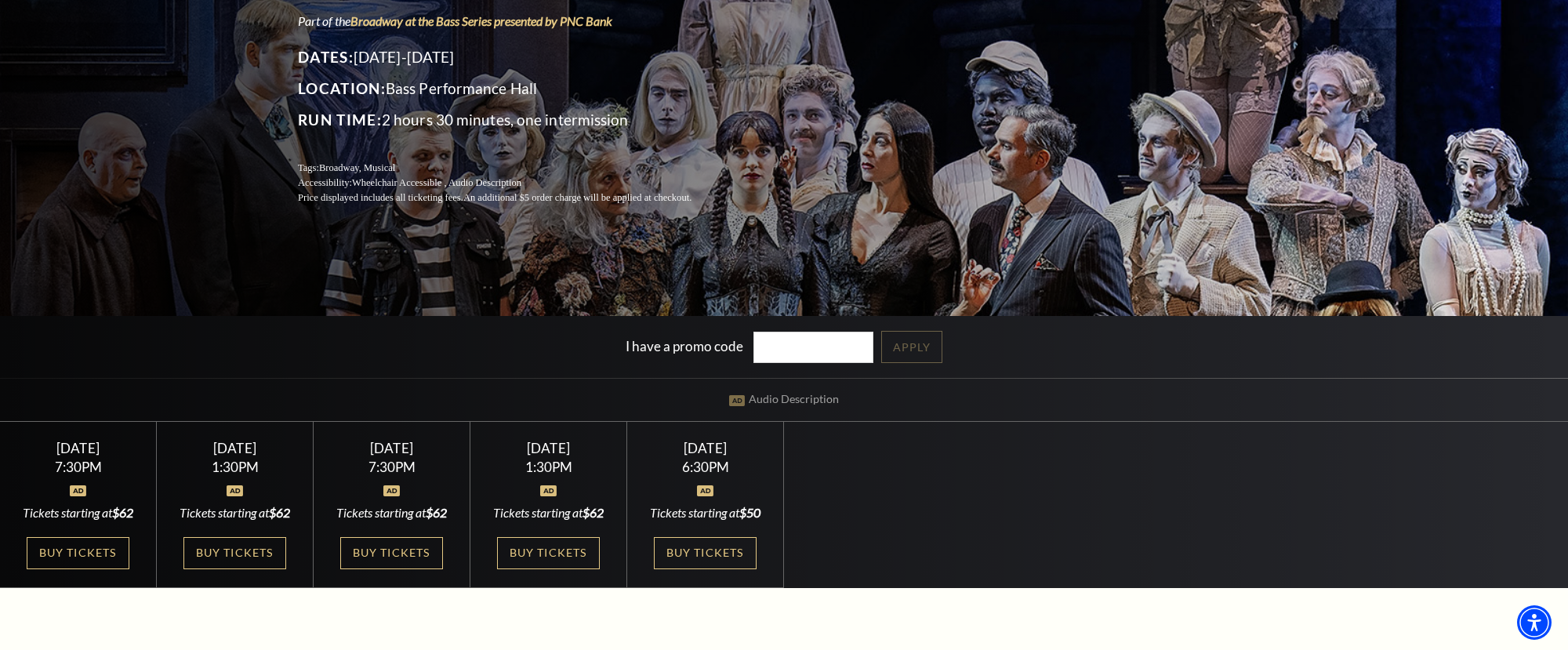
scroll to position [213, 0]
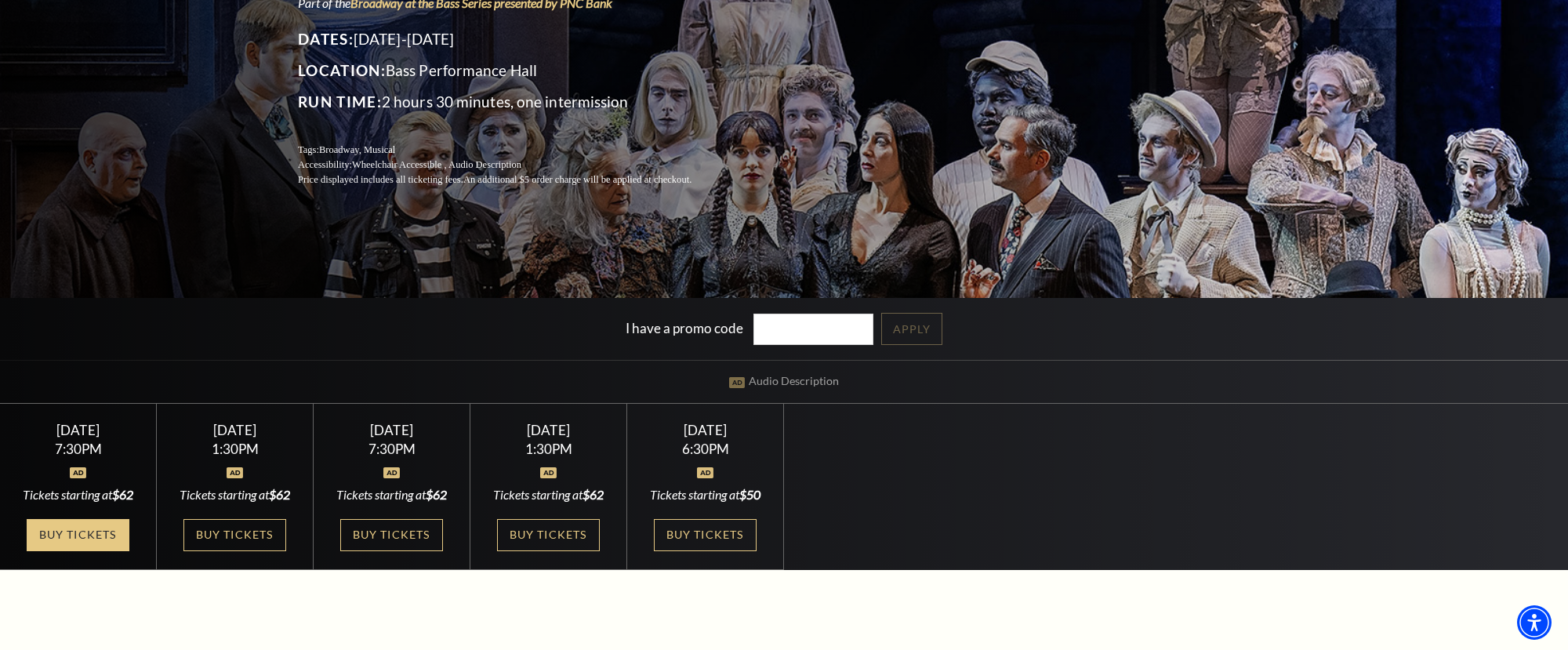
click at [69, 538] on link "Buy Tickets" at bounding box center [78, 535] width 102 height 32
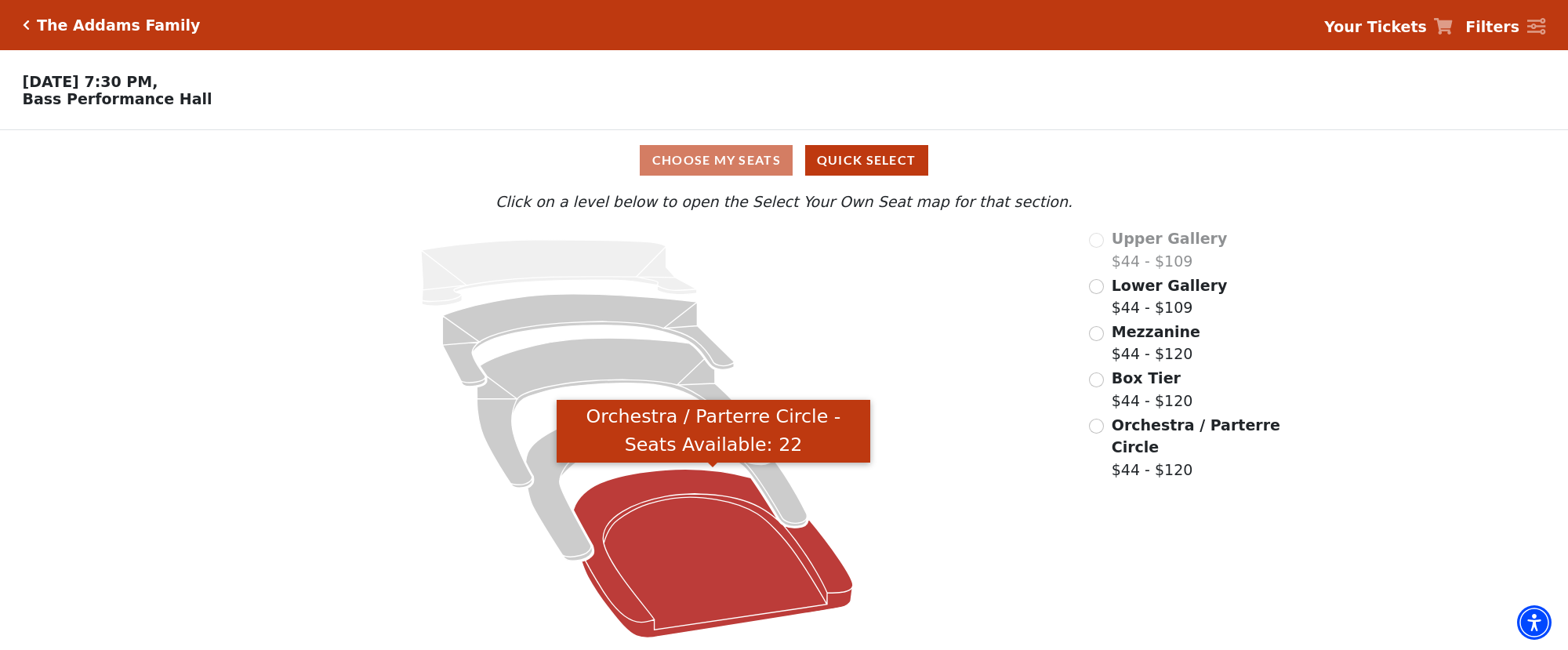
click at [643, 612] on icon "Orchestra / Parterre Circle - Seats Available: 22" at bounding box center [713, 554] width 279 height 169
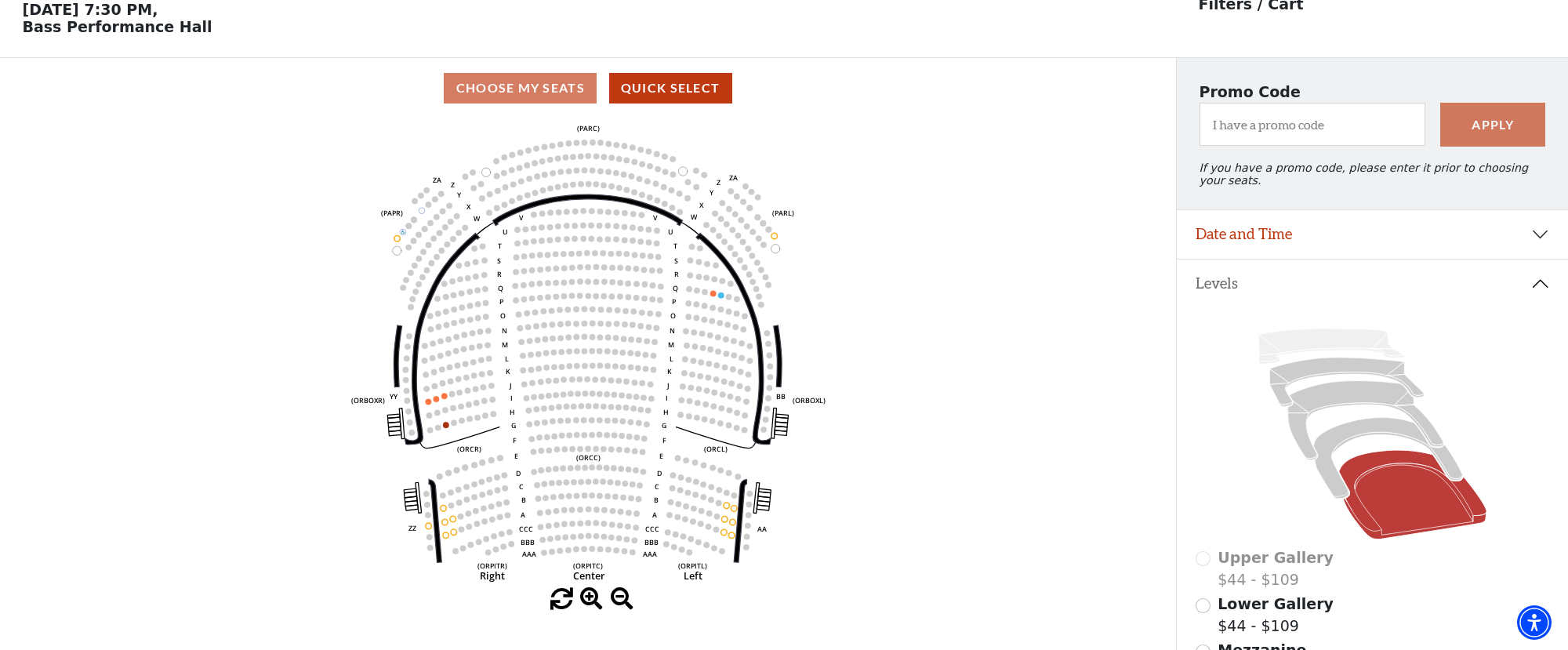
scroll to position [73, 0]
click at [1338, 241] on button "Date and Time" at bounding box center [1373, 234] width 392 height 49
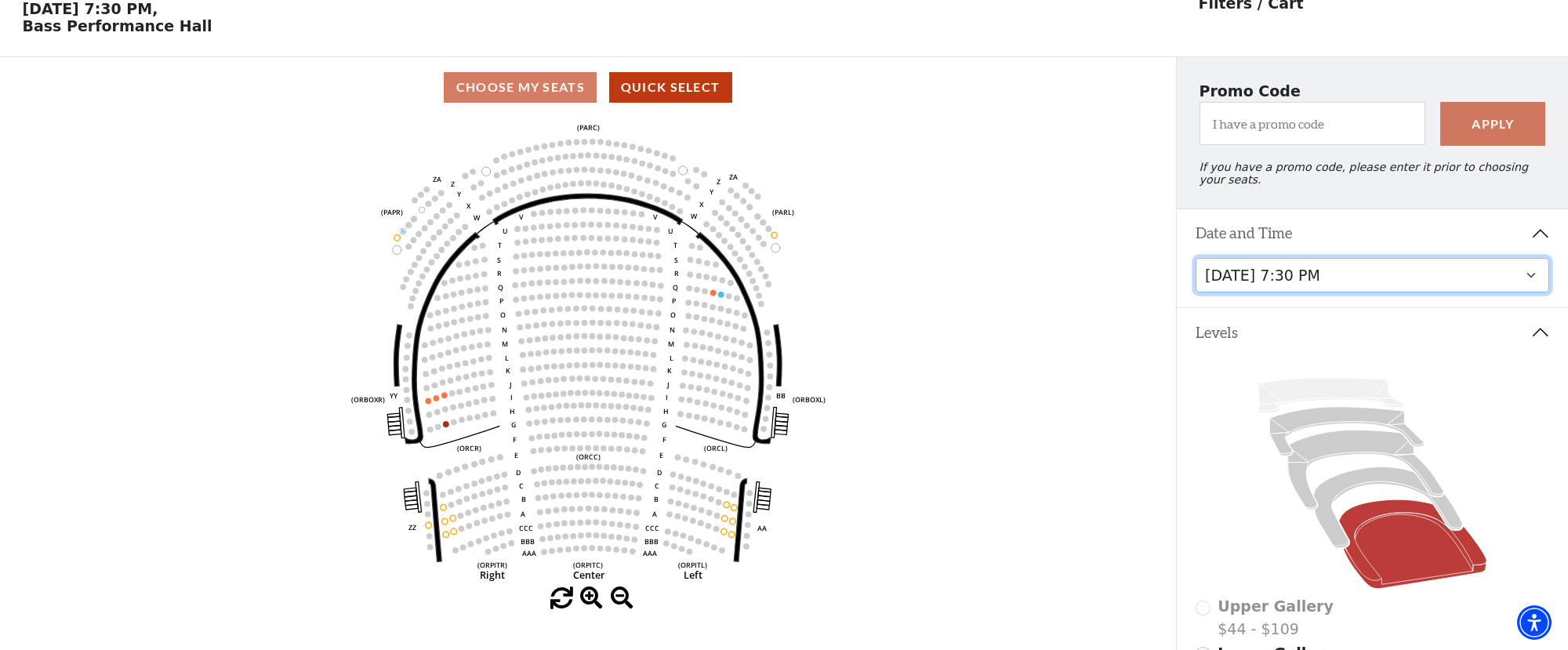
click at [1314, 278] on select "[DATE] 7:30 PM [DATE] 1:30 PM [DATE] 7:30 PM [DATE] 1:30 PM [DATE] 6:30 PM" at bounding box center [1373, 274] width 354 height 35
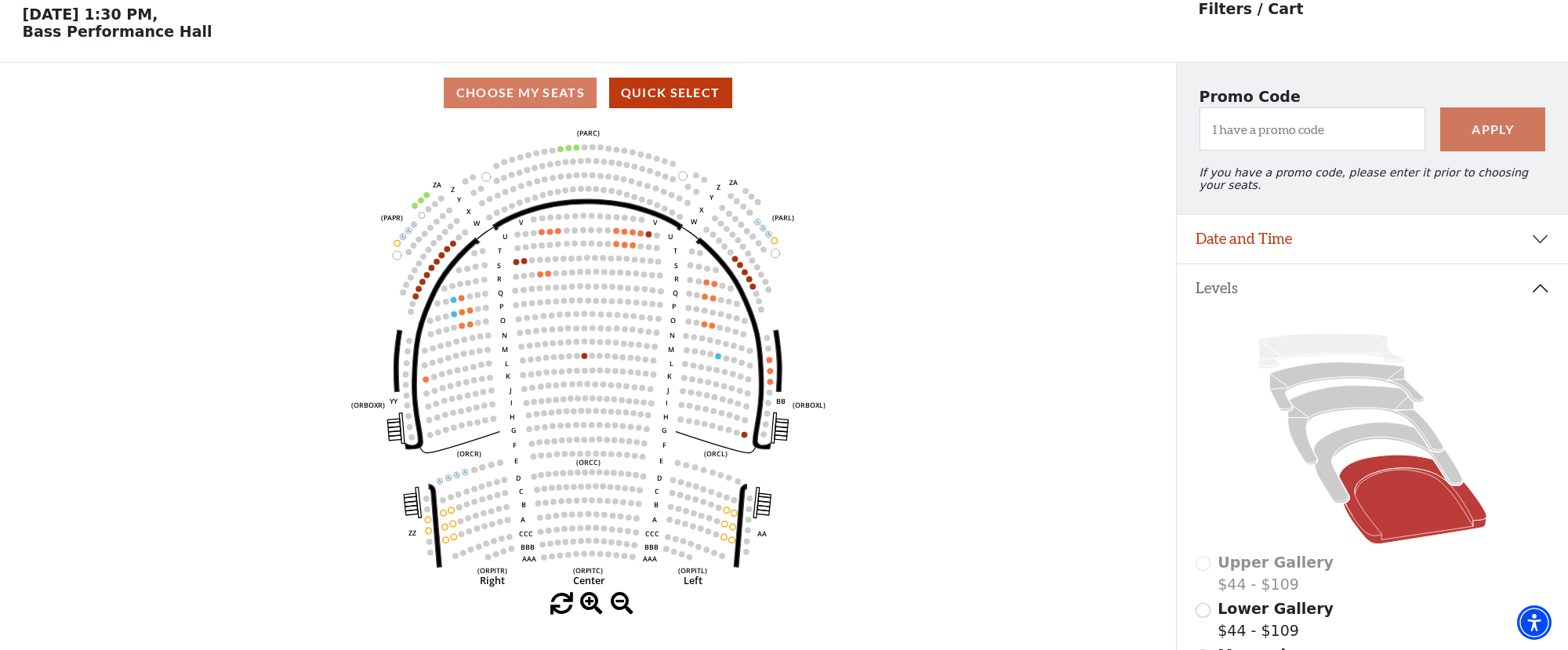
scroll to position [73, 0]
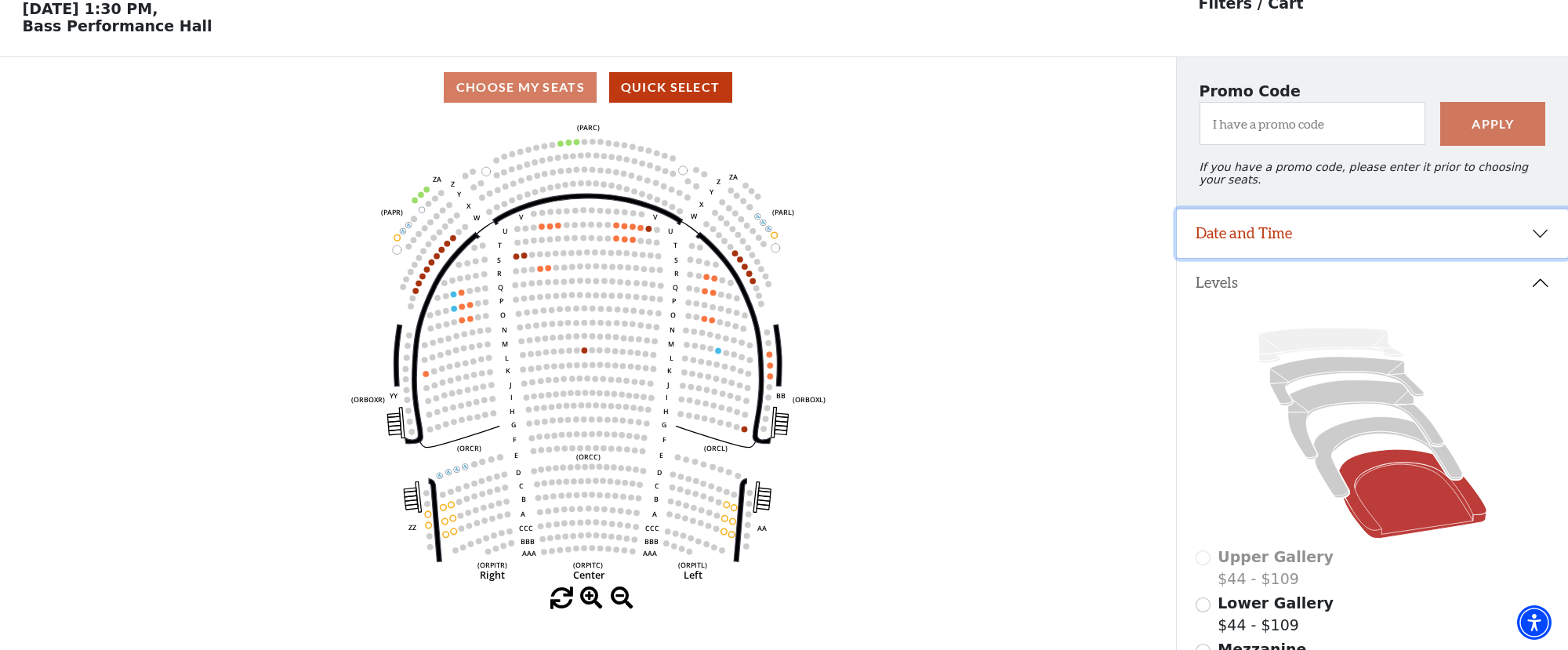
click at [1368, 221] on button "Date and Time" at bounding box center [1373, 234] width 392 height 49
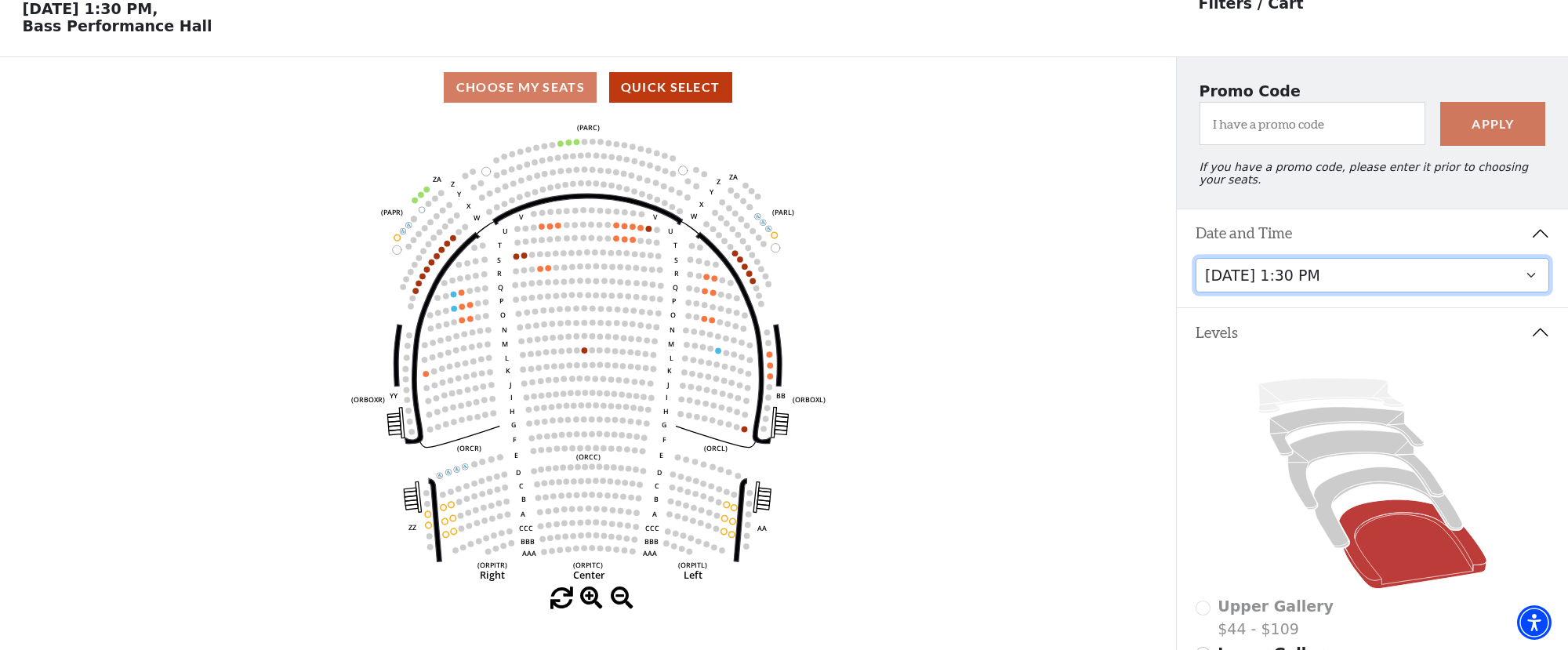
click at [1310, 276] on select "[DATE] 7:30 PM [DATE] 1:30 PM [DATE] 7:30 PM [DATE] 1:30 PM [DATE] 6:30 PM" at bounding box center [1373, 274] width 354 height 35
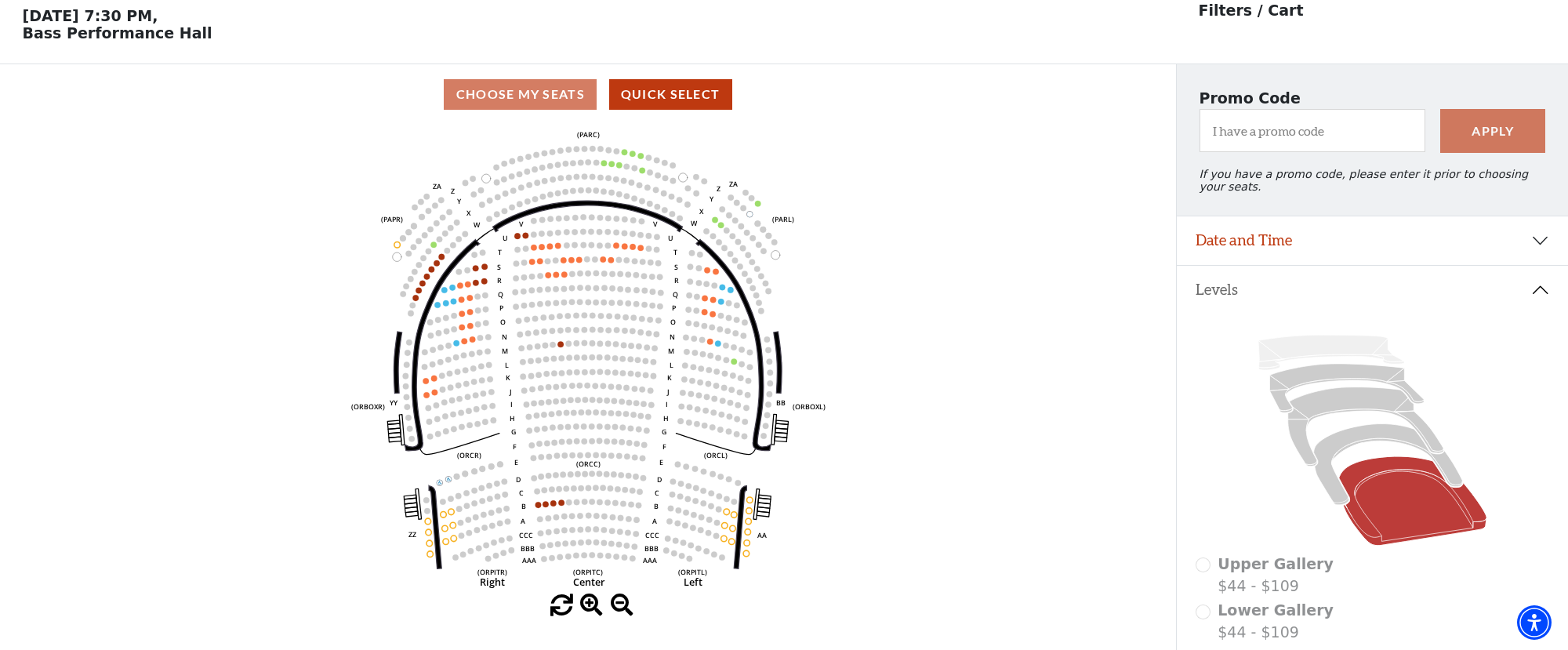
scroll to position [73, 0]
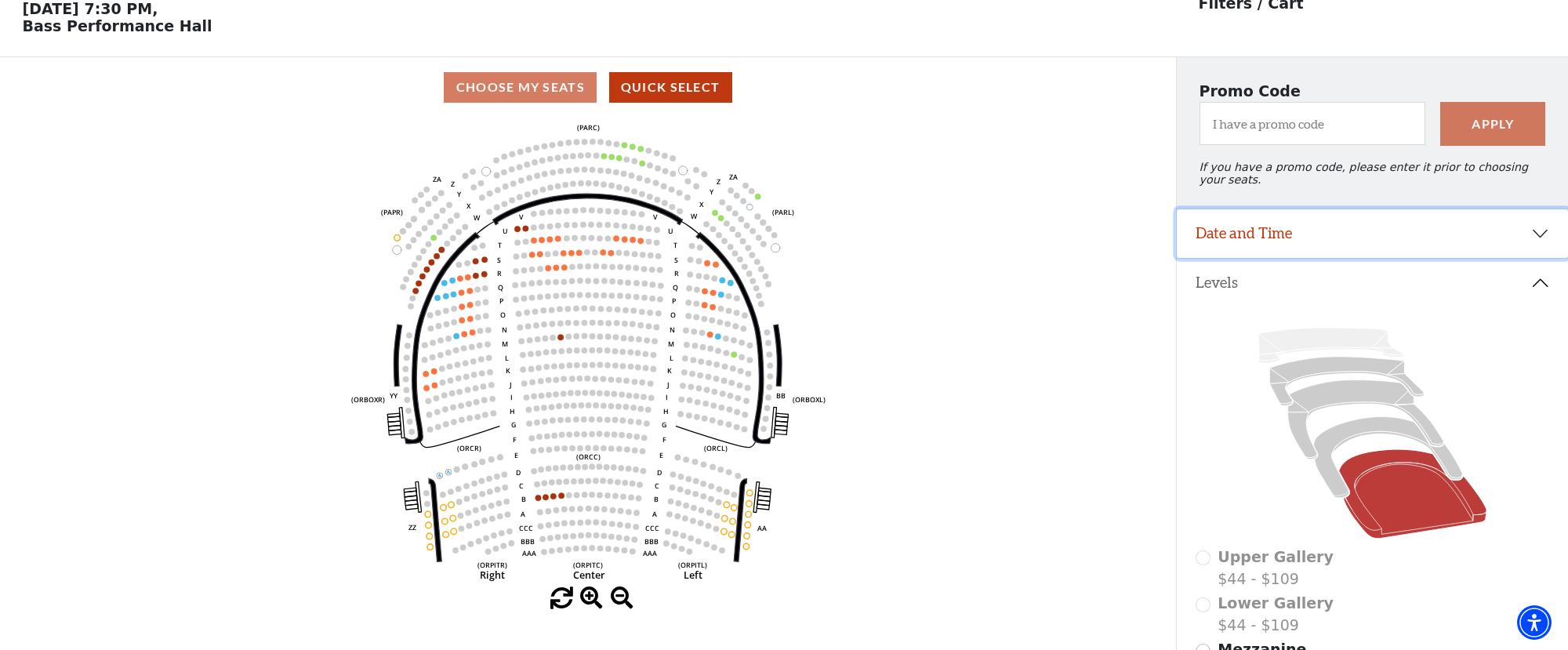
click at [1377, 249] on button "Date and Time" at bounding box center [1373, 234] width 392 height 49
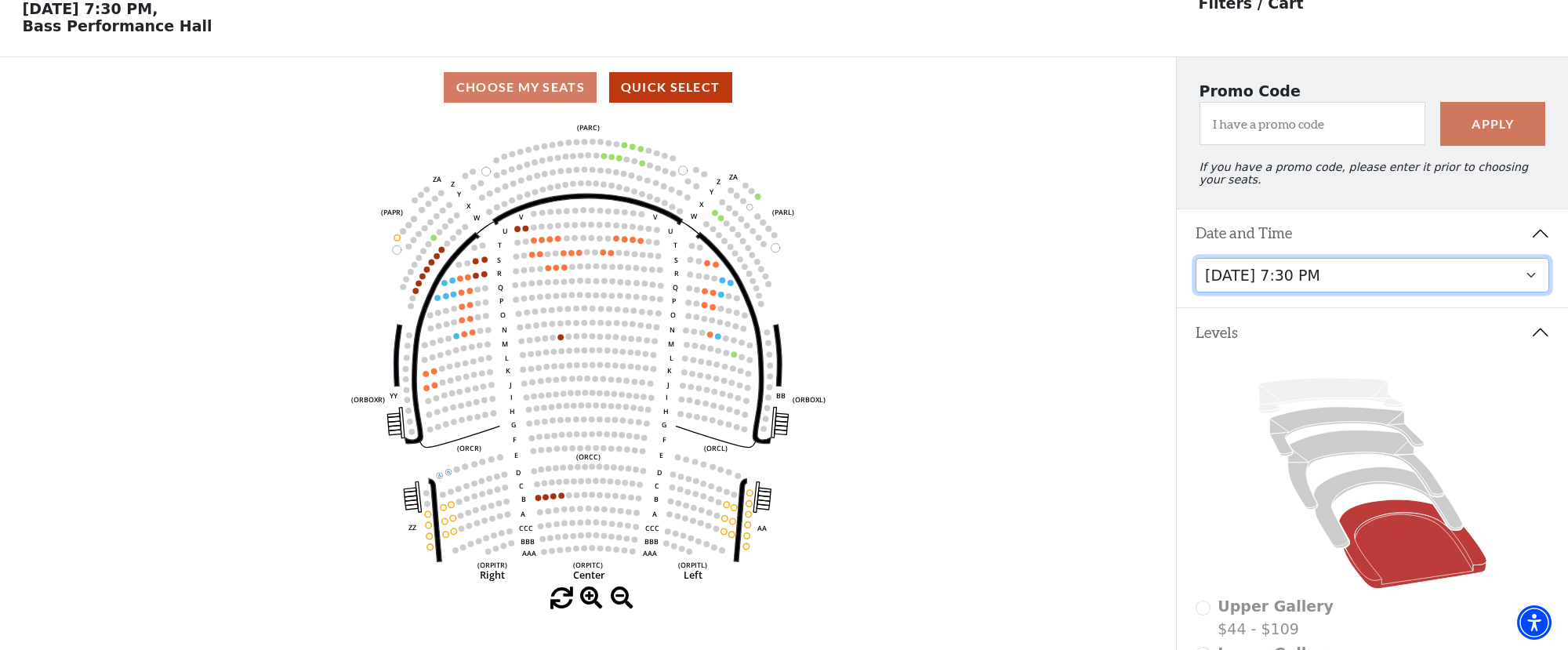
click at [1326, 288] on select "[DATE] 7:30 PM [DATE] 1:30 PM [DATE] 7:30 PM [DATE] 1:30 PM [DATE] 6:30 PM" at bounding box center [1373, 274] width 354 height 35
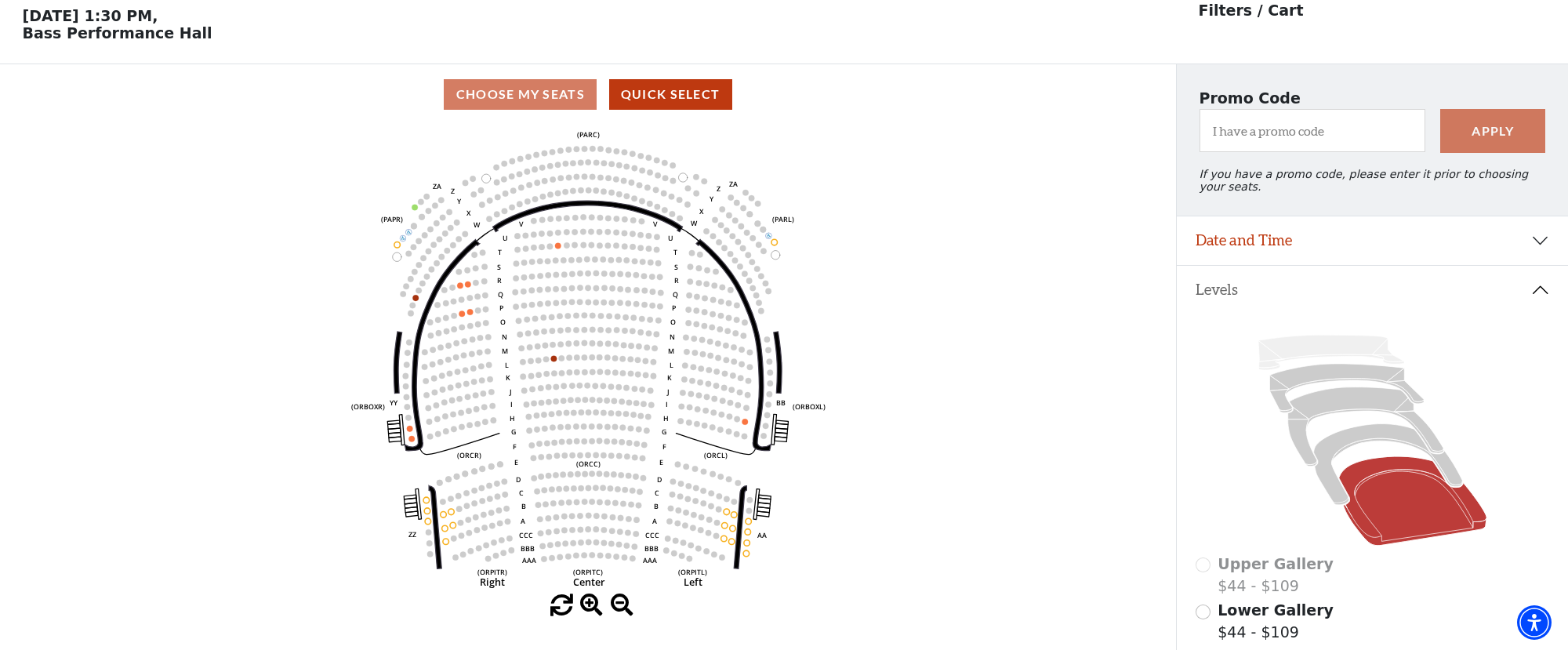
scroll to position [73, 0]
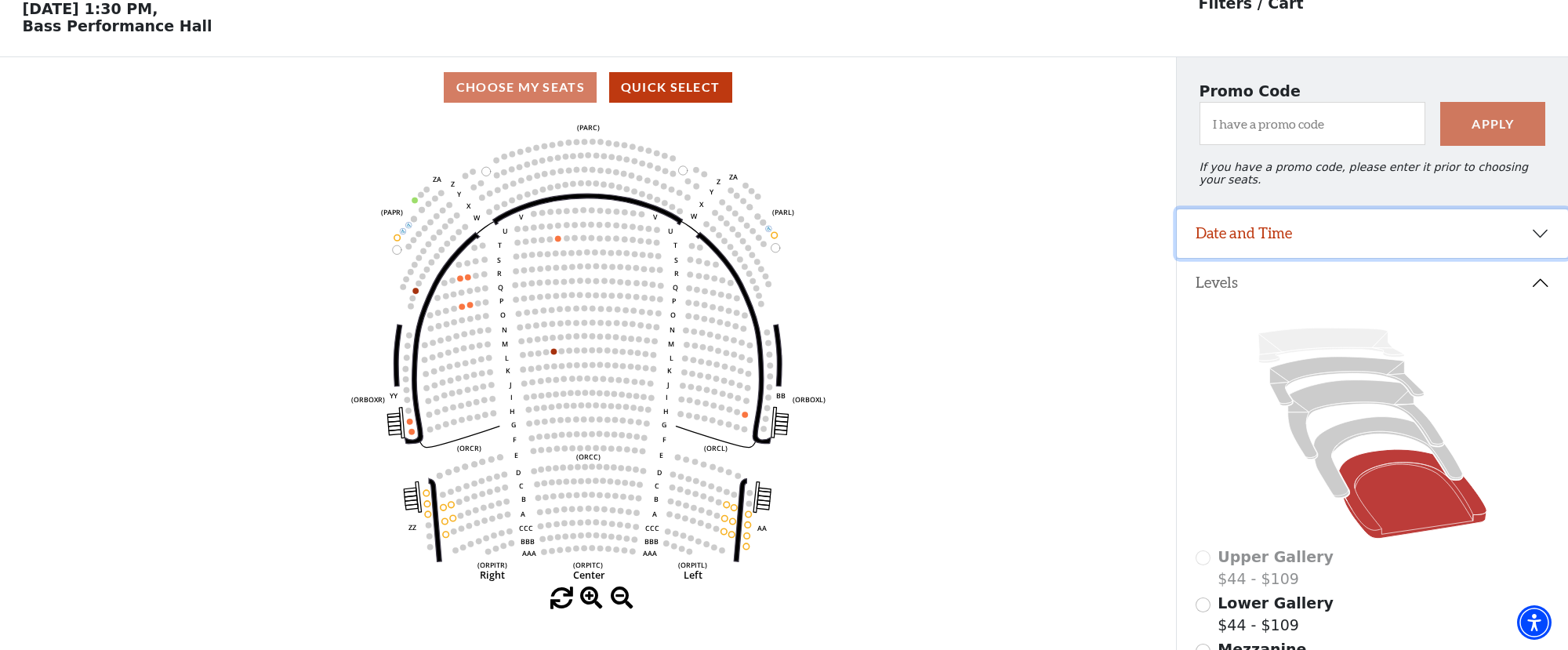
click at [1318, 239] on button "Date and Time" at bounding box center [1373, 234] width 392 height 49
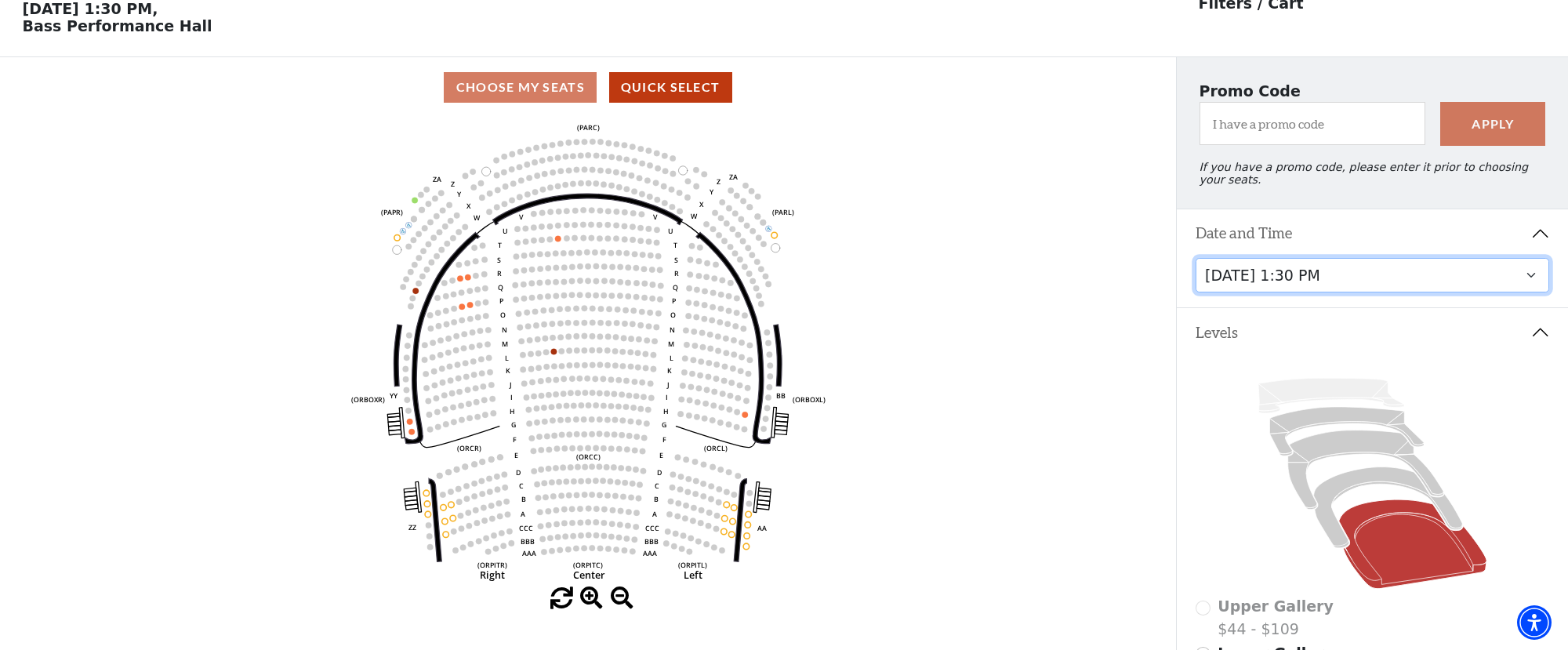
click at [1288, 275] on select "[DATE] 7:30 PM [DATE] 1:30 PM [DATE] 7:30 PM [DATE] 1:30 PM [DATE] 6:30 PM" at bounding box center [1373, 274] width 354 height 35
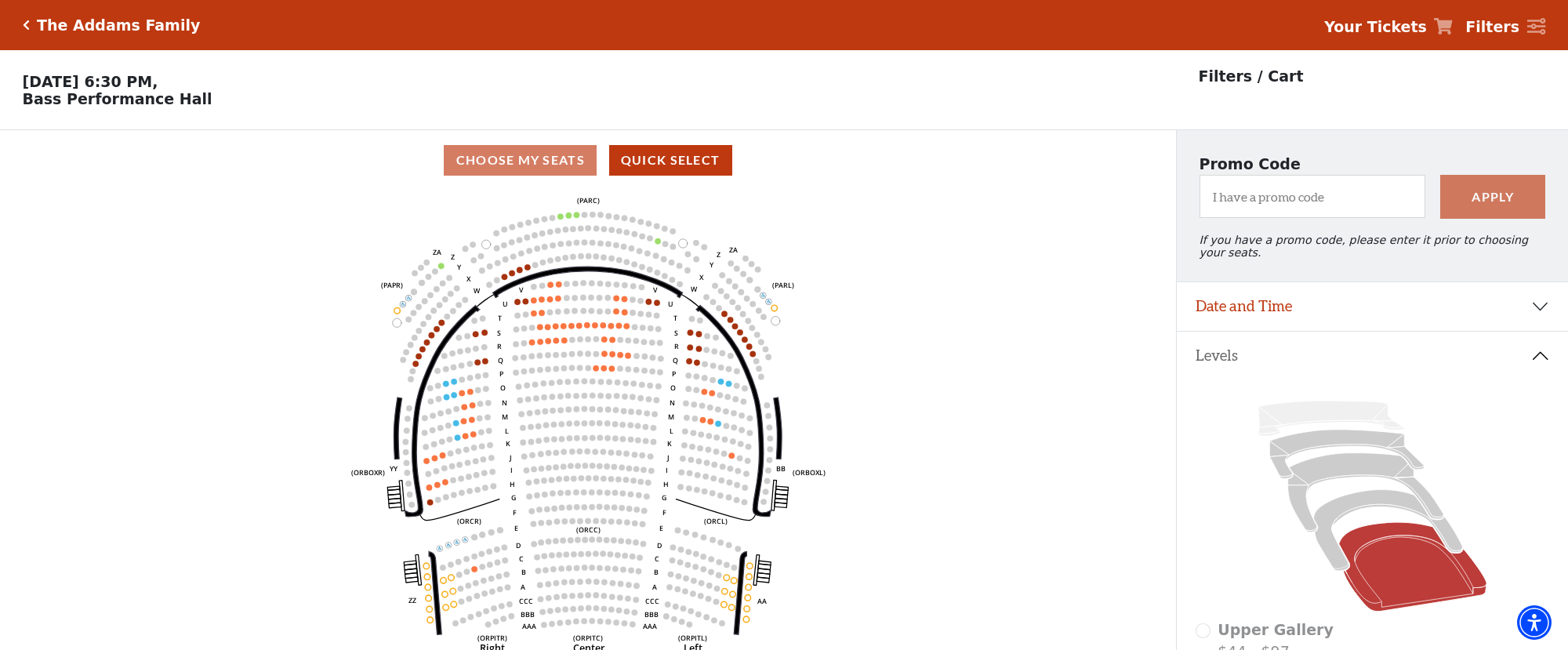
click at [20, 28] on div "The Addams Family Your Tickets Filters" at bounding box center [784, 25] width 1568 height 50
click at [28, 27] on icon "Click here to go back to filters" at bounding box center [26, 25] width 7 height 11
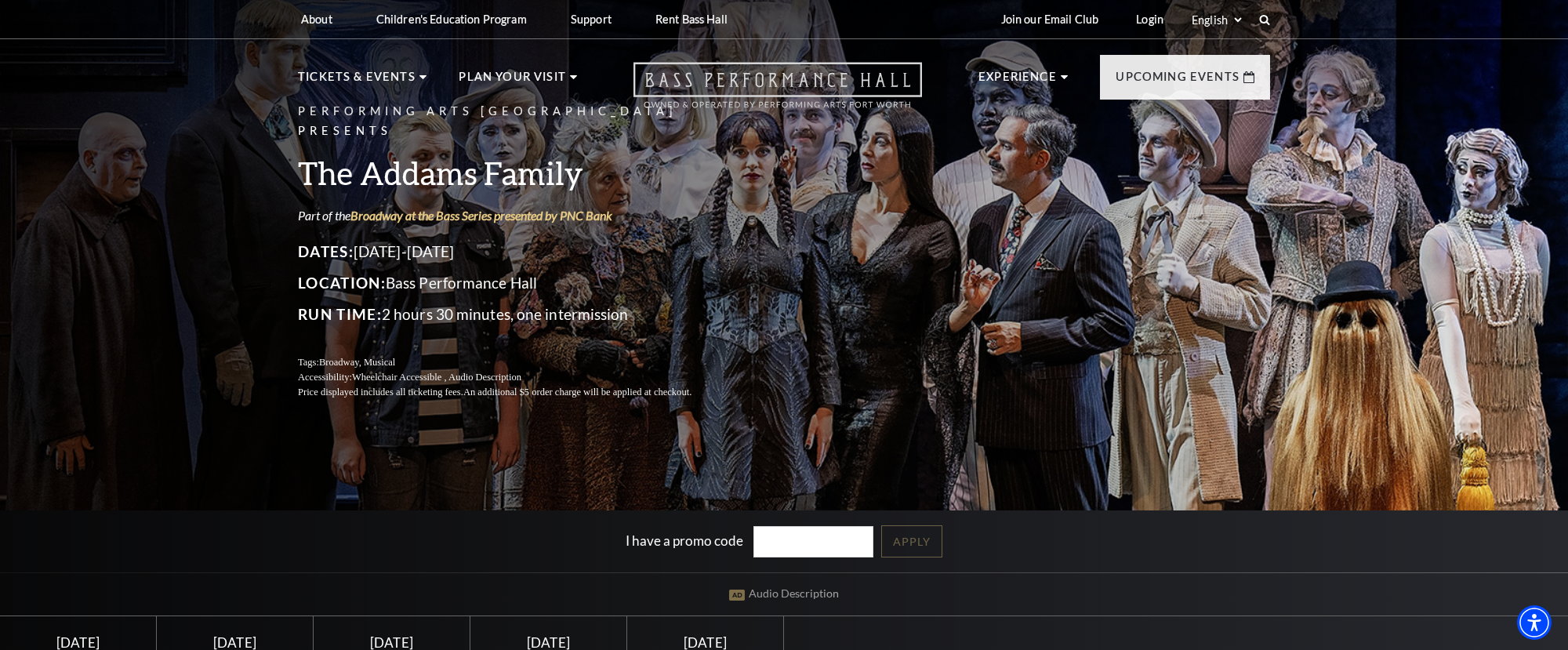
click at [806, 90] on icon at bounding box center [778, 84] width 288 height 47
